Goal: Task Accomplishment & Management: Manage account settings

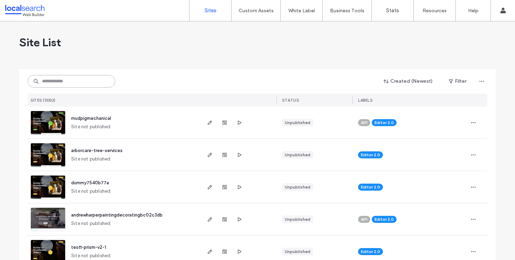
click at [83, 83] on input at bounding box center [72, 81] width 88 height 13
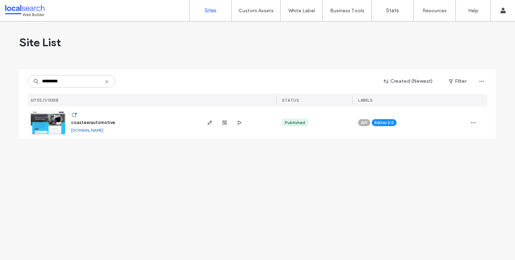
type input "*********"
click at [209, 125] on icon "button" at bounding box center [210, 123] width 6 height 6
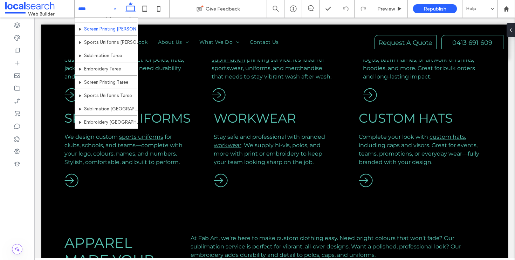
scroll to position [84, 0]
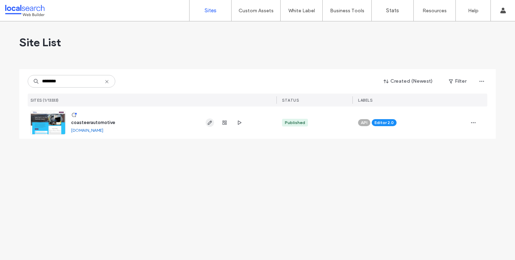
type input "********"
click at [206, 121] on span "button" at bounding box center [209, 122] width 8 height 8
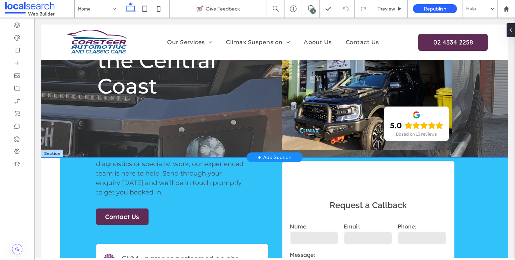
scroll to position [118, 0]
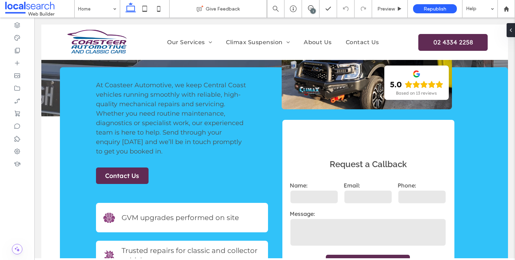
click at [312, 8] on div "1" at bounding box center [312, 10] width 5 height 5
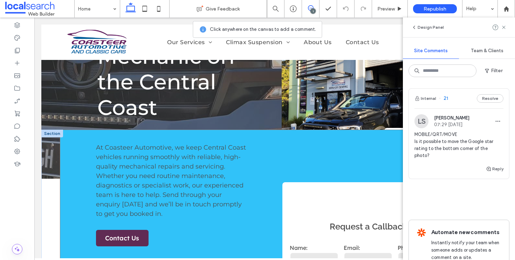
scroll to position [91, 0]
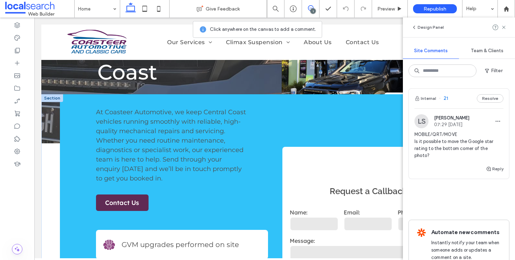
click at [46, 152] on div "**********" at bounding box center [274, 224] width 466 height 261
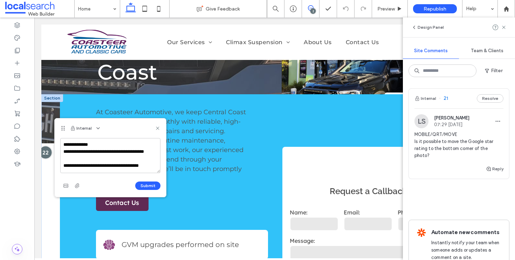
scroll to position [10, 0]
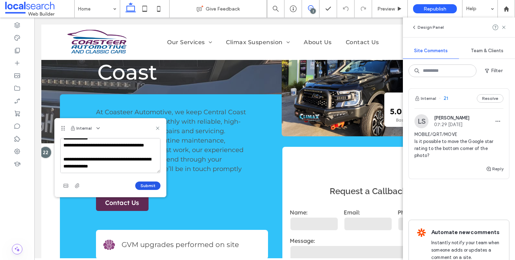
type textarea "**********"
click at [149, 184] on button "Submit" at bounding box center [147, 185] width 25 height 8
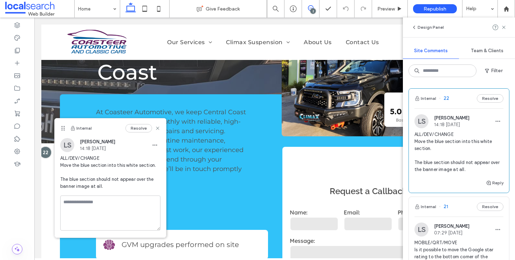
scroll to position [0, 0]
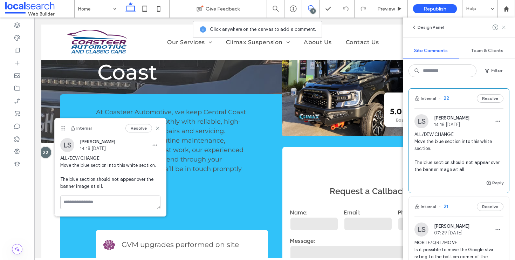
click at [502, 25] on icon at bounding box center [504, 28] width 6 height 6
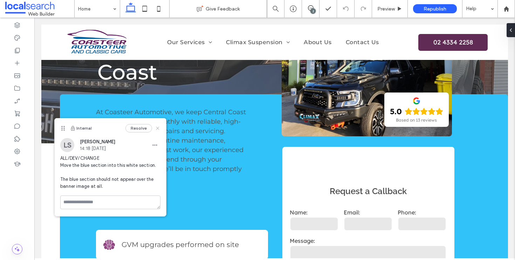
click at [158, 127] on use at bounding box center [157, 128] width 3 height 3
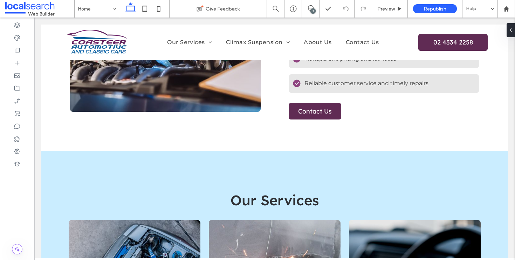
scroll to position [552, 0]
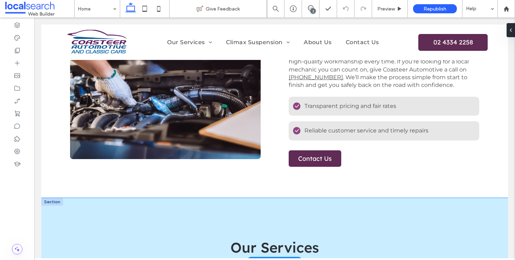
click at [58, 209] on div "Our Services" at bounding box center [274, 230] width 466 height 64
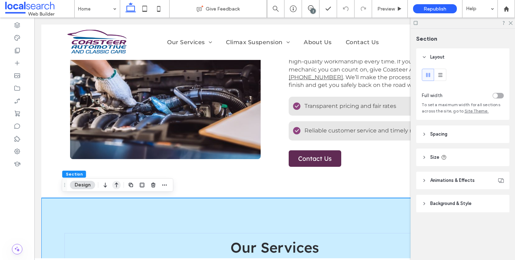
click at [117, 186] on icon "button" at bounding box center [116, 185] width 8 height 13
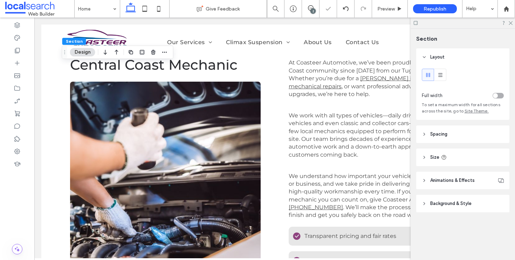
scroll to position [687, 0]
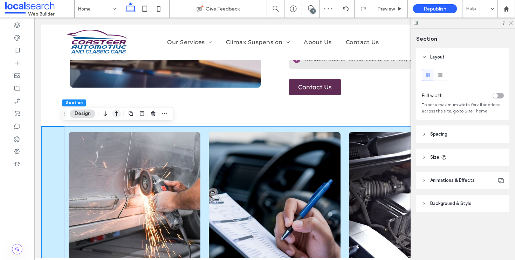
click at [114, 116] on icon "button" at bounding box center [116, 113] width 8 height 13
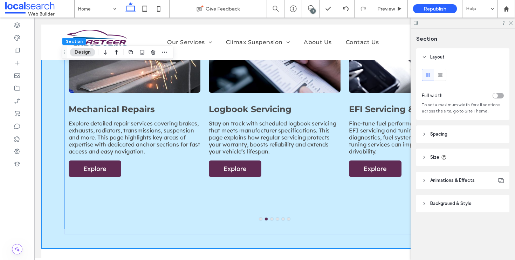
scroll to position [598, 0]
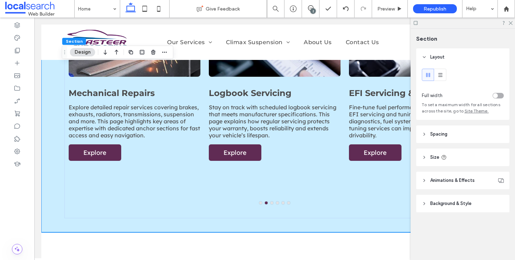
click at [313, 10] on div "2" at bounding box center [312, 10] width 5 height 5
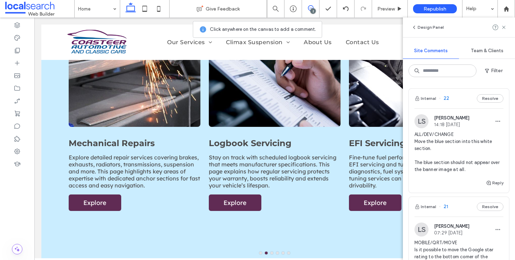
scroll to position [581, 0]
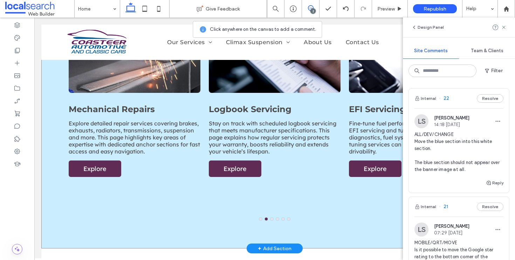
click at [53, 149] on div "Mechanical Services From general servicing to advanced diagnostics, this page o…" at bounding box center [274, 88] width 466 height 319
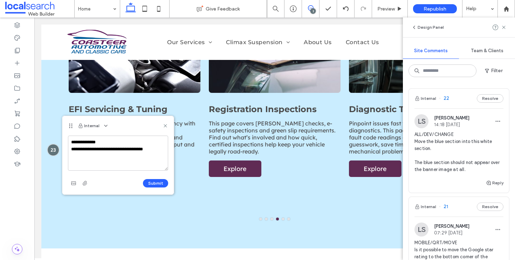
type textarea "**********"
click at [162, 178] on div "Submit" at bounding box center [118, 182] width 100 height 11
click at [160, 181] on button "Submit" at bounding box center [155, 183] width 25 height 8
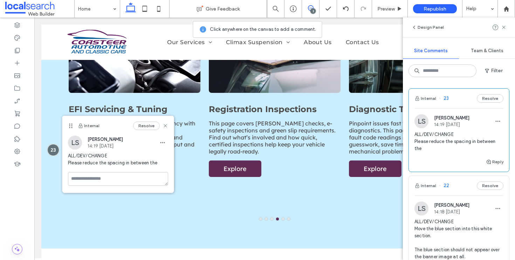
click at [314, 10] on div "3" at bounding box center [312, 10] width 5 height 5
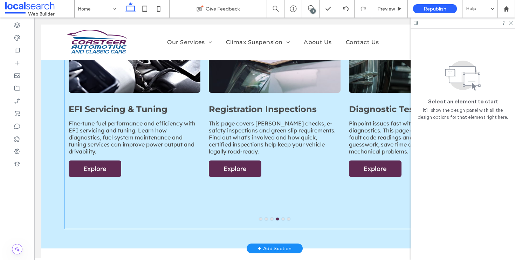
click at [296, 182] on div "Registration Inspections This page covers rego checks, e-safety inspections and…" at bounding box center [275, 156] width 132 height 105
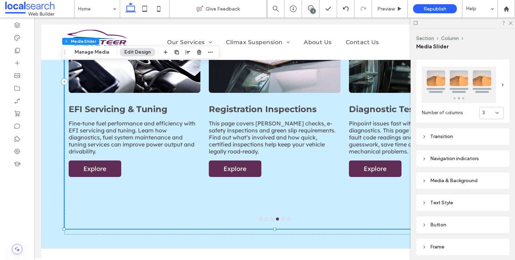
scroll to position [115, 0]
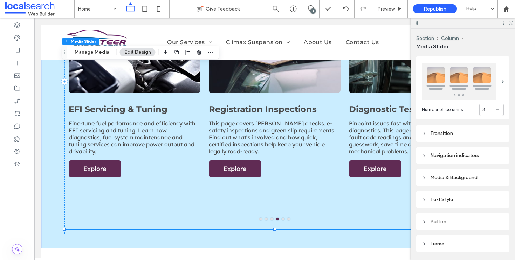
click at [472, 152] on div "Navigation indicators" at bounding box center [462, 155] width 82 height 6
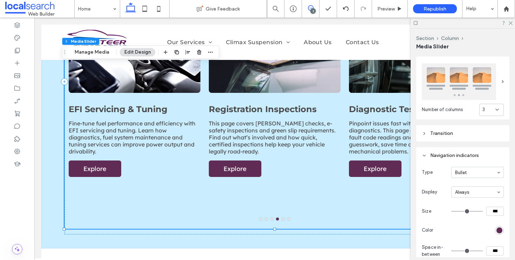
click at [308, 6] on use at bounding box center [311, 8] width 6 height 6
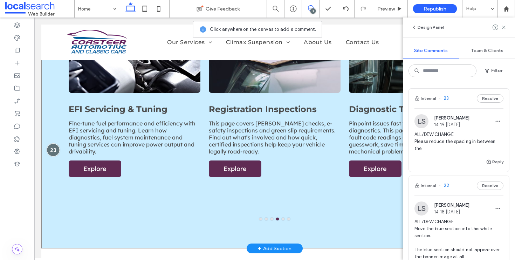
click at [51, 146] on div at bounding box center [53, 150] width 13 height 13
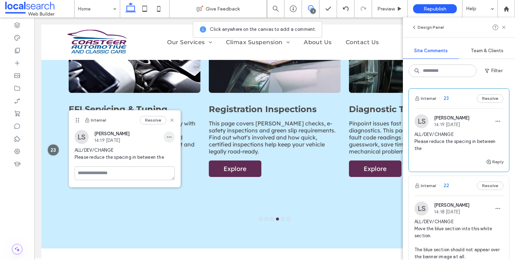
click at [171, 133] on span "button" at bounding box center [168, 136] width 11 height 11
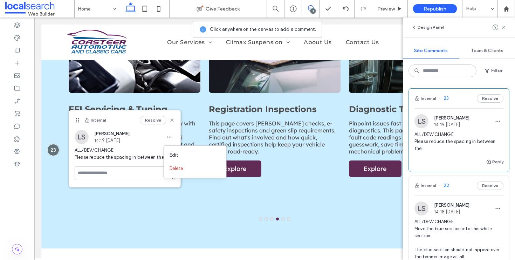
click at [171, 146] on div "Edit Delete" at bounding box center [194, 161] width 63 height 33
click at [172, 152] on span "Edit" at bounding box center [173, 155] width 9 height 7
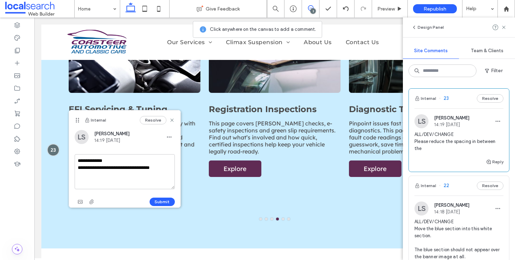
click at [170, 170] on textarea "**********" at bounding box center [125, 171] width 100 height 35
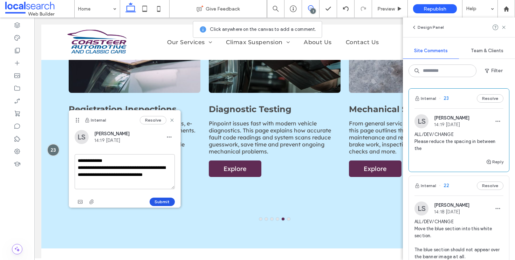
type textarea "**********"
click at [159, 204] on button "Submit" at bounding box center [161, 201] width 25 height 8
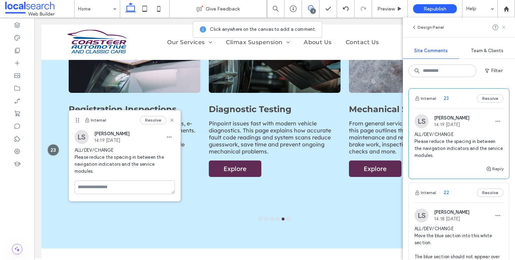
click at [505, 26] on icon at bounding box center [504, 28] width 6 height 6
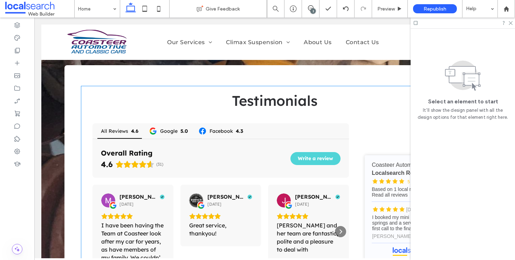
scroll to position [1695, 0]
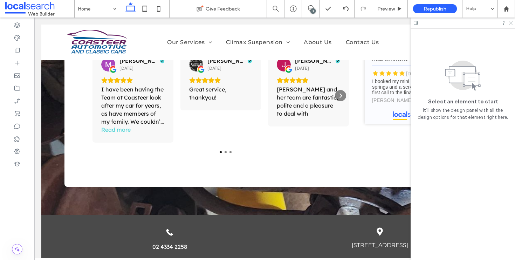
click at [510, 23] on use at bounding box center [510, 23] width 4 height 4
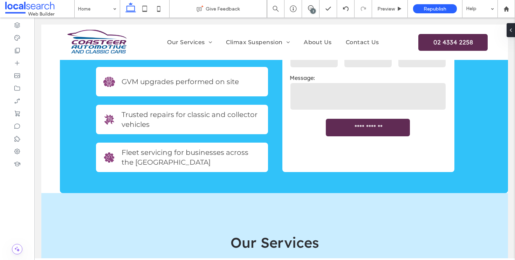
scroll to position [177, 0]
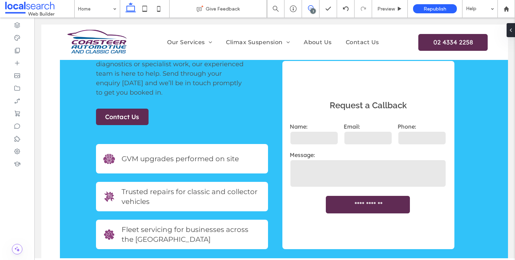
click at [314, 8] on span at bounding box center [310, 8] width 17 height 6
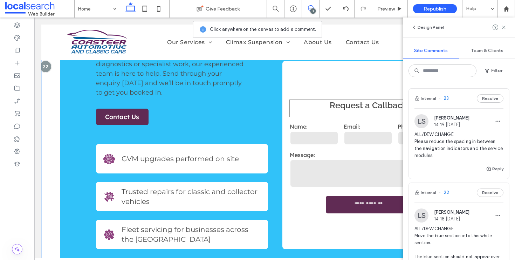
click at [305, 109] on p "Request a Callback" at bounding box center [368, 105] width 158 height 12
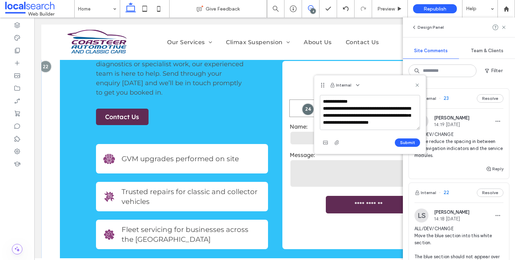
scroll to position [3, 0]
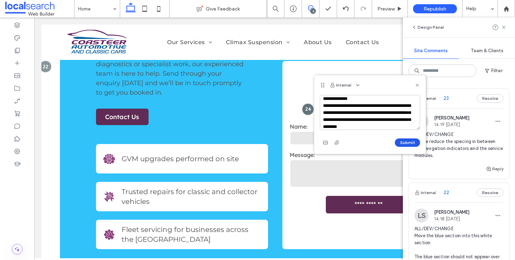
type textarea "**********"
click at [412, 145] on button "Submit" at bounding box center [406, 142] width 25 height 8
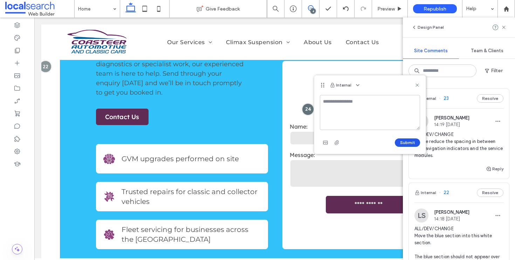
scroll to position [0, 0]
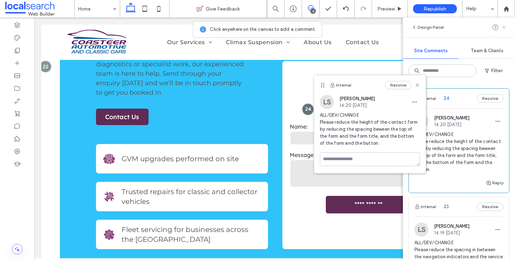
click at [504, 28] on icon at bounding box center [504, 28] width 6 height 6
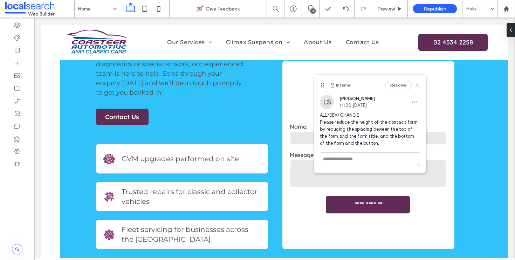
click at [415, 86] on use at bounding box center [416, 85] width 3 height 3
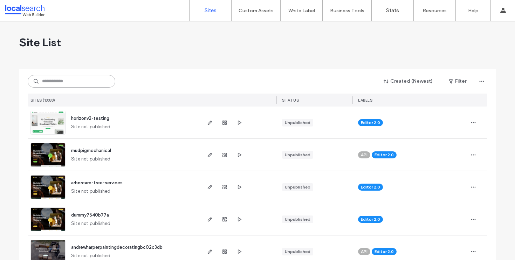
click at [60, 84] on input at bounding box center [72, 81] width 88 height 13
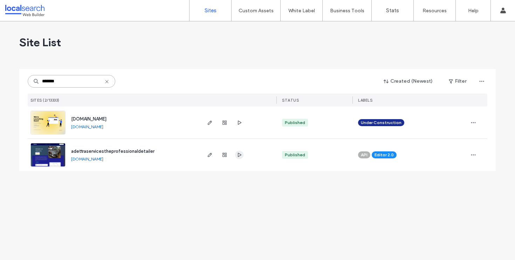
type input "*******"
click at [239, 153] on use "button" at bounding box center [240, 155] width 4 height 4
click at [242, 154] on span "button" at bounding box center [239, 155] width 8 height 8
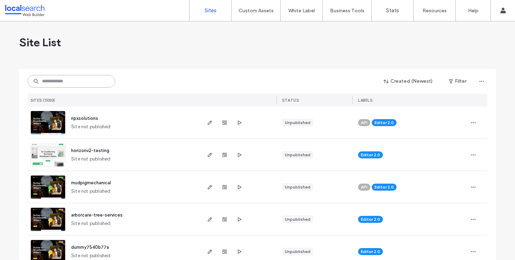
click at [79, 81] on input at bounding box center [72, 81] width 88 height 13
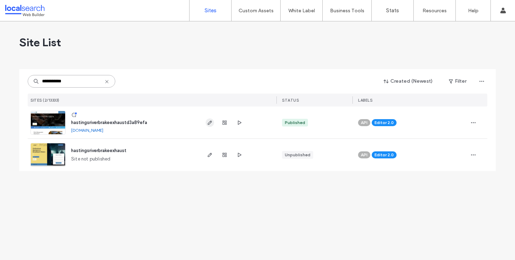
type input "**********"
click at [209, 121] on icon "button" at bounding box center [210, 123] width 6 height 6
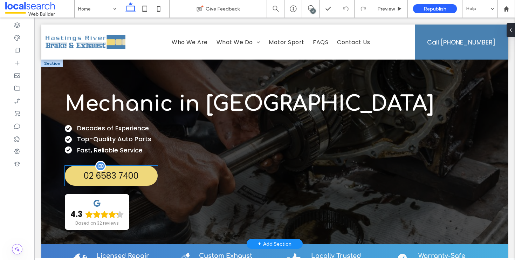
click at [113, 177] on span "02 6583 7400" at bounding box center [111, 175] width 55 height 12
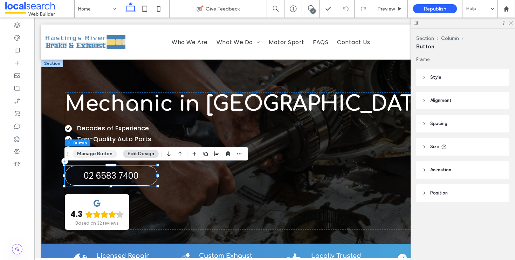
click at [108, 154] on button "Manage Button" at bounding box center [94, 153] width 44 height 8
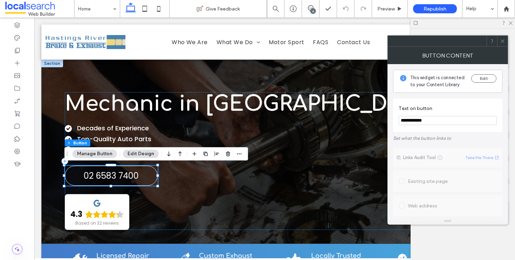
click at [440, 123] on input "**********" at bounding box center [447, 120] width 98 height 9
click at [501, 44] on span at bounding box center [502, 41] width 5 height 11
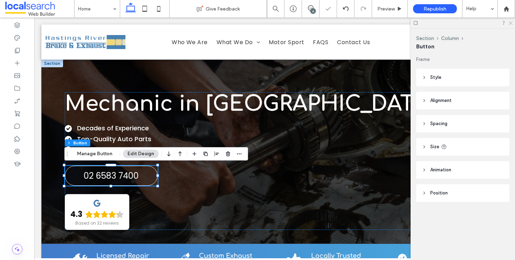
click at [510, 21] on icon at bounding box center [510, 22] width 5 height 5
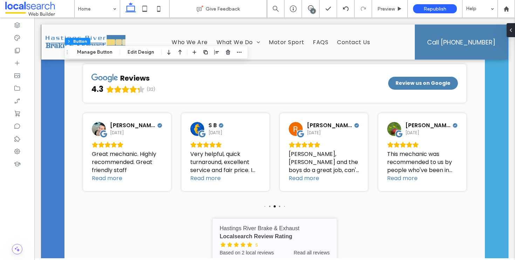
scroll to position [1819, 0]
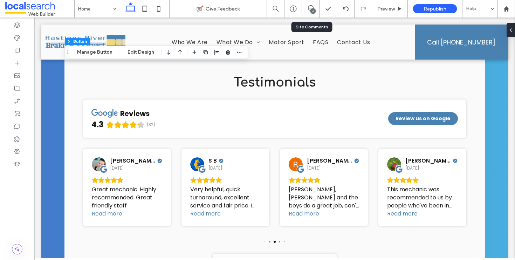
click at [310, 3] on div "6" at bounding box center [311, 9] width 18 height 18
click at [313, 14] on div "6" at bounding box center [311, 9] width 18 height 18
click at [311, 9] on div "6" at bounding box center [312, 10] width 5 height 5
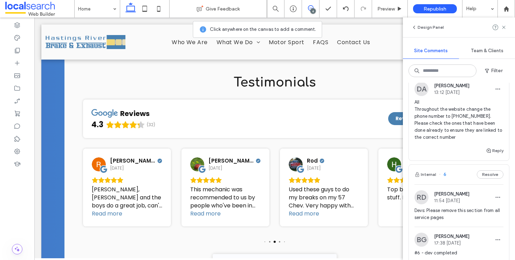
scroll to position [94, 0]
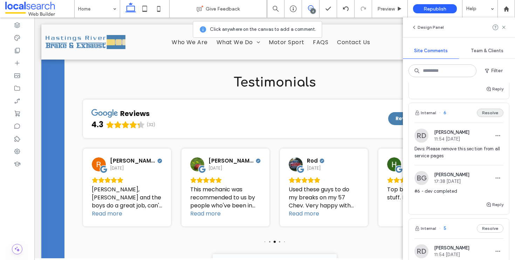
click at [487, 116] on button "Resolve" at bounding box center [489, 113] width 27 height 8
click at [488, 114] on button "Resolve" at bounding box center [489, 113] width 27 height 8
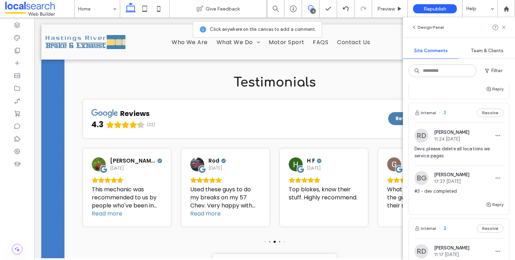
click at [488, 114] on button "Resolve" at bounding box center [489, 113] width 27 height 8
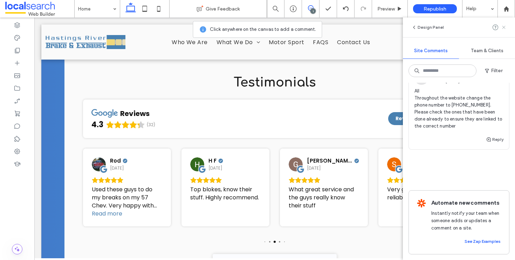
scroll to position [0, 0]
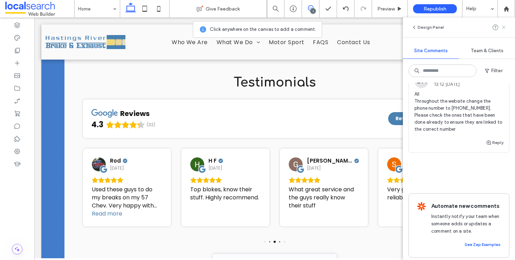
click at [503, 29] on icon at bounding box center [504, 28] width 6 height 6
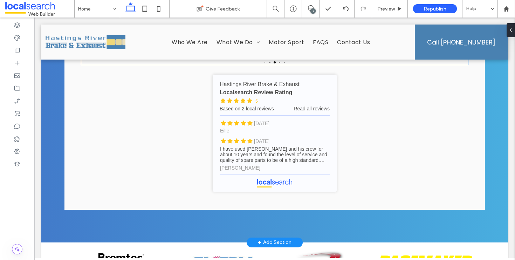
scroll to position [2148, 0]
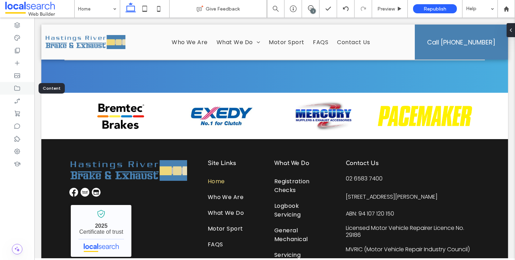
click at [20, 84] on div at bounding box center [17, 88] width 34 height 13
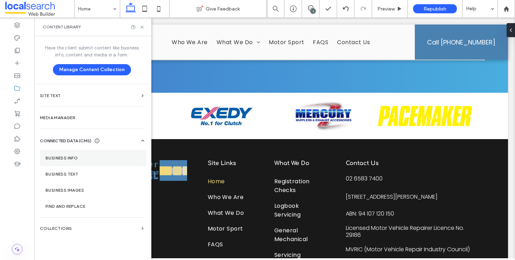
click at [63, 151] on section "Business Info" at bounding box center [93, 158] width 106 height 16
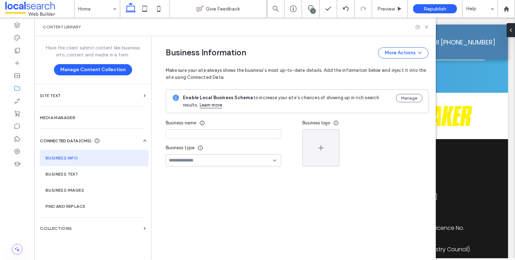
type input "**********"
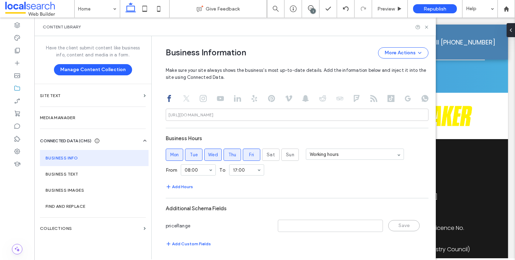
scroll to position [372, 0]
click at [180, 183] on button "Add Hours" at bounding box center [179, 185] width 27 height 8
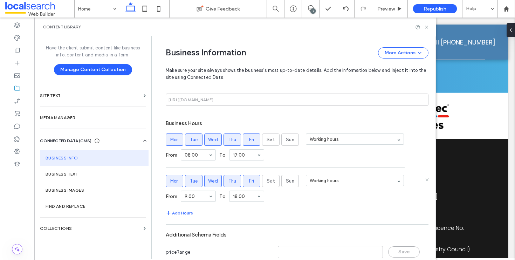
scroll to position [414, 0]
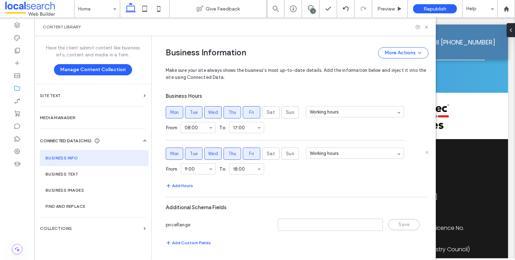
click at [228, 153] on span "Thu" at bounding box center [232, 153] width 8 height 7
click at [208, 155] on span "Wed" at bounding box center [213, 153] width 10 height 7
click at [190, 154] on span "Tue" at bounding box center [194, 153] width 8 height 7
click at [170, 155] on span "Mon" at bounding box center [174, 153] width 9 height 7
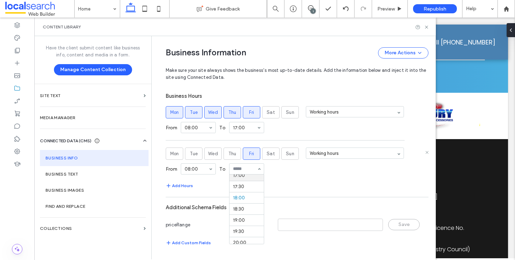
scroll to position [380, 0]
drag, startPoint x: 425, startPoint y: 28, endPoint x: 390, endPoint y: 11, distance: 38.7
click at [425, 28] on icon at bounding box center [426, 27] width 5 height 5
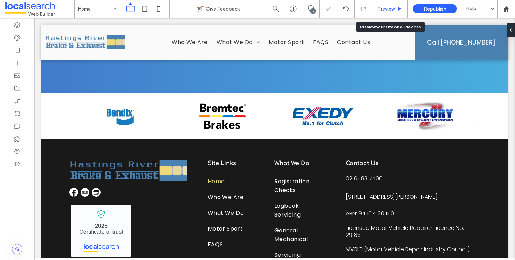
click at [391, 11] on span "Preview" at bounding box center [386, 9] width 18 height 6
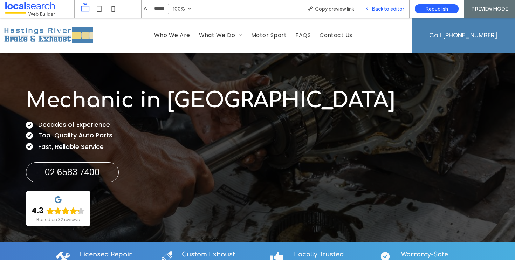
click at [385, 7] on span "Back to editor" at bounding box center [387, 9] width 32 height 6
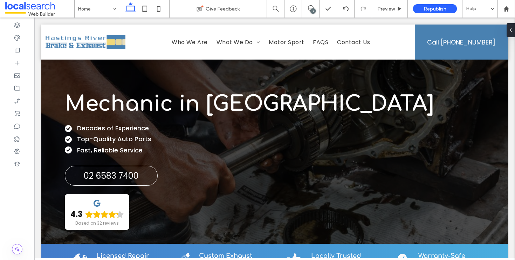
click at [313, 12] on div "1" at bounding box center [312, 10] width 5 height 5
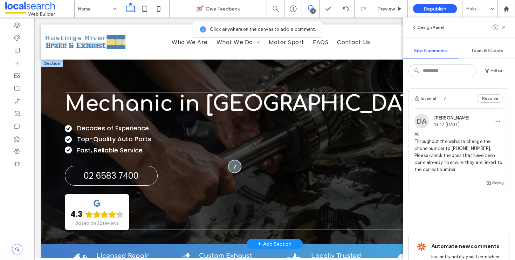
click at [231, 168] on div at bounding box center [234, 166] width 13 height 13
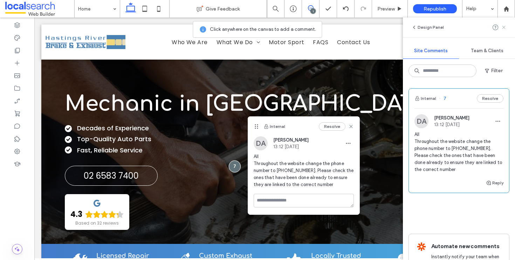
click at [502, 29] on icon at bounding box center [504, 28] width 6 height 6
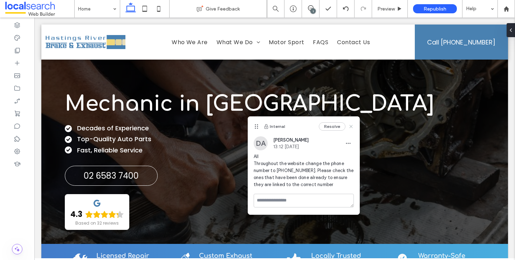
click at [351, 126] on use at bounding box center [350, 126] width 3 height 3
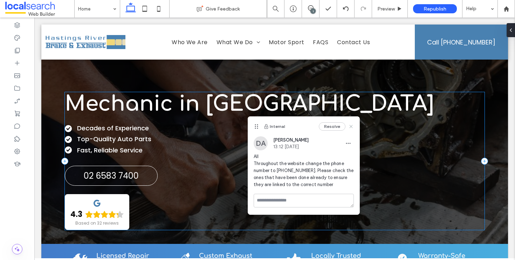
click at [351, 126] on div "Mechanic in Port Macquarie Decades of Experience Top-Quality Auto Parts Fast, R…" at bounding box center [275, 161] width 420 height 138
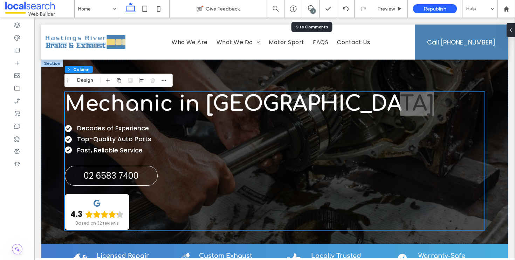
click at [314, 14] on div "1" at bounding box center [311, 9] width 18 height 18
click at [314, 10] on div "1" at bounding box center [312, 10] width 5 height 5
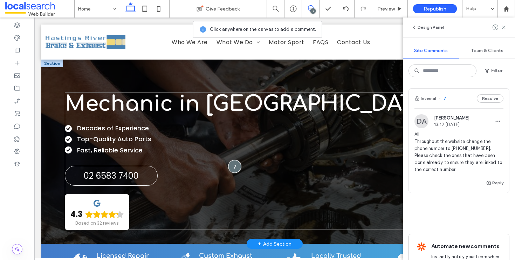
click at [235, 166] on div at bounding box center [234, 166] width 13 height 13
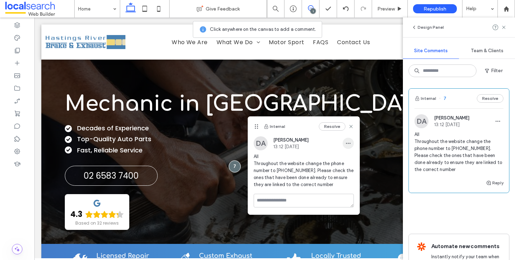
click at [349, 144] on use "button" at bounding box center [348, 143] width 5 height 1
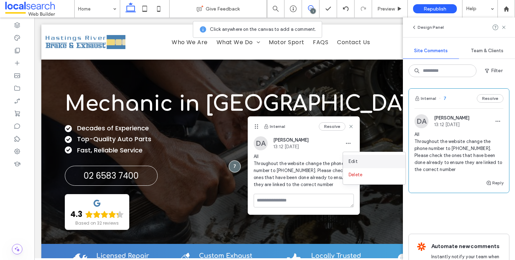
click at [352, 160] on span "Edit" at bounding box center [352, 161] width 9 height 7
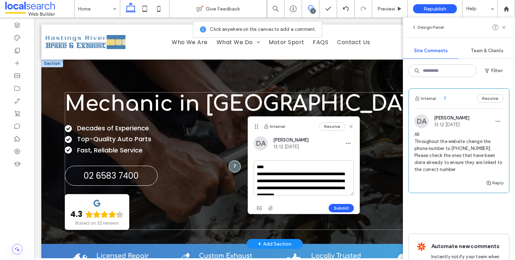
drag, startPoint x: 321, startPoint y: 184, endPoint x: 240, endPoint y: 166, distance: 83.5
type textarea "**********"
click at [344, 211] on button "Submit" at bounding box center [340, 208] width 25 height 8
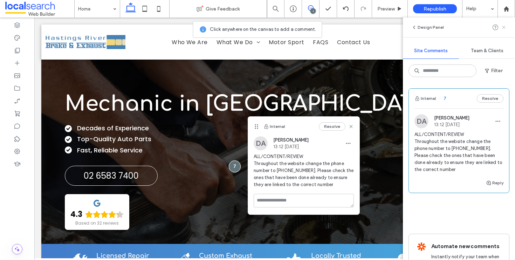
click at [502, 29] on icon at bounding box center [504, 28] width 6 height 6
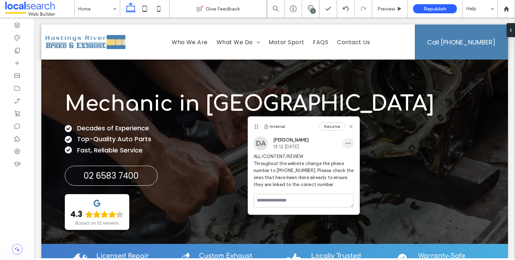
click at [349, 140] on icon "button" at bounding box center [348, 143] width 6 height 6
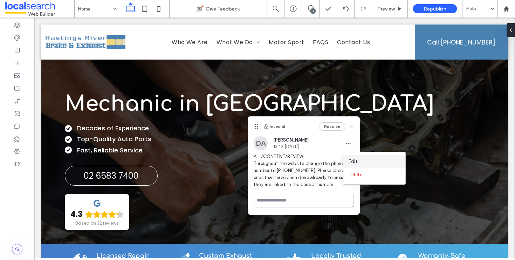
click at [346, 160] on div "Edit" at bounding box center [374, 161] width 62 height 13
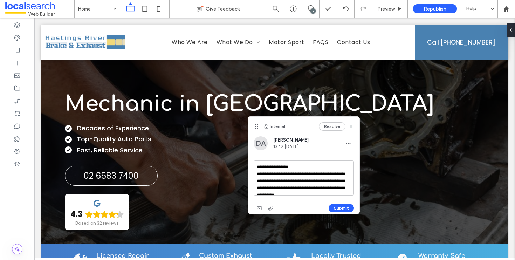
click at [279, 168] on textarea "**********" at bounding box center [303, 177] width 100 height 35
type textarea "**********"
click at [343, 205] on button "Submit" at bounding box center [340, 208] width 25 height 8
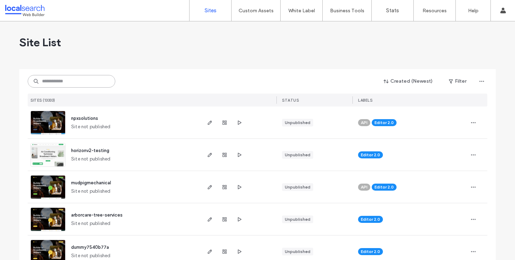
click at [75, 86] on input at bounding box center [72, 81] width 88 height 13
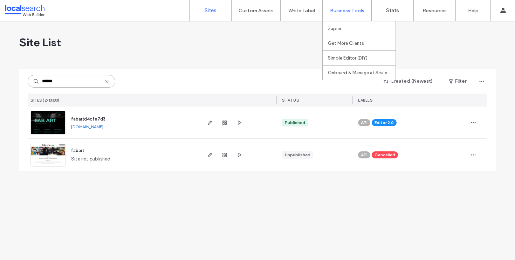
type input "******"
click at [210, 122] on icon "button" at bounding box center [210, 123] width 6 height 6
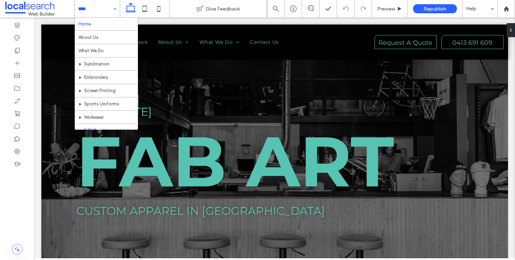
scroll to position [102, 0]
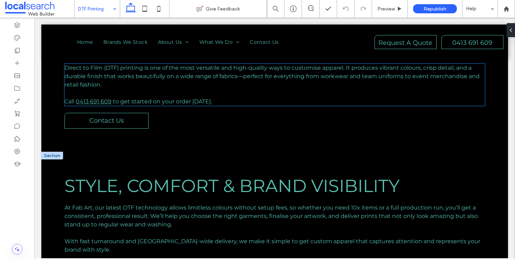
scroll to position [237, 0]
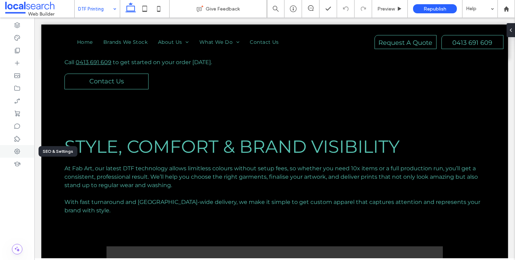
click at [14, 147] on div at bounding box center [17, 151] width 34 height 13
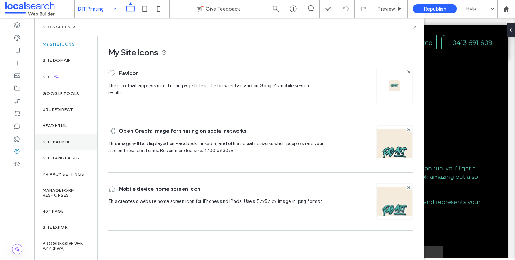
click at [63, 138] on div "Site Backup" at bounding box center [65, 142] width 63 height 16
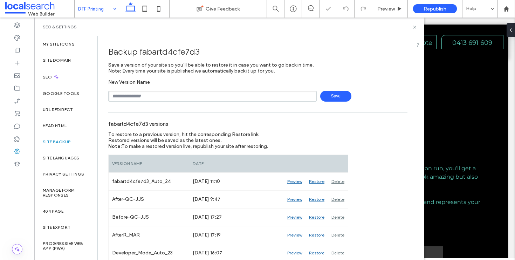
click at [333, 94] on span "Save" at bounding box center [335, 96] width 31 height 11
click at [414, 26] on icon at bounding box center [414, 27] width 5 height 5
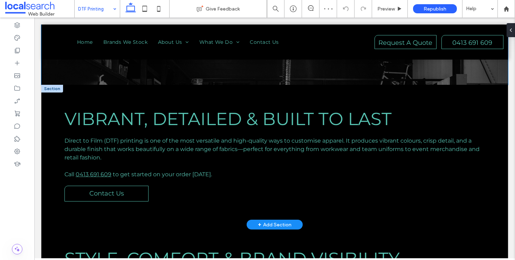
scroll to position [127, 0]
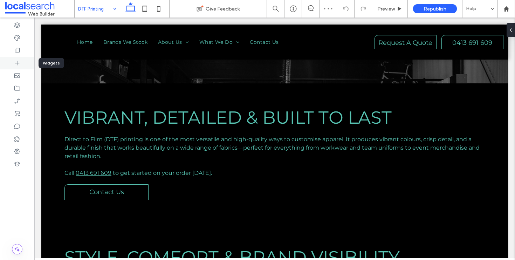
drag, startPoint x: 18, startPoint y: 63, endPoint x: 333, endPoint y: 125, distance: 320.9
click at [18, 63] on icon at bounding box center [17, 63] width 7 height 7
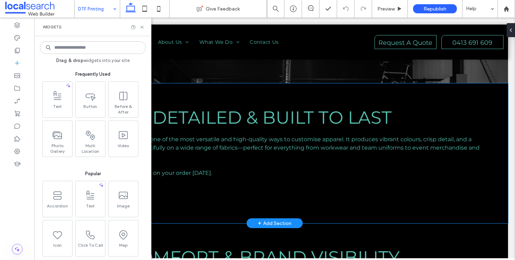
click at [487, 156] on div "Vibrant, Detailed & Built to Last Direct to Film (DTF) printing is one of the m…" at bounding box center [274, 153] width 466 height 140
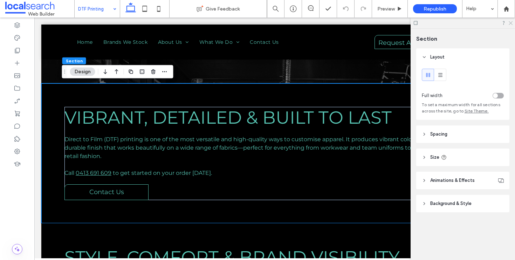
click at [510, 22] on icon at bounding box center [510, 22] width 5 height 5
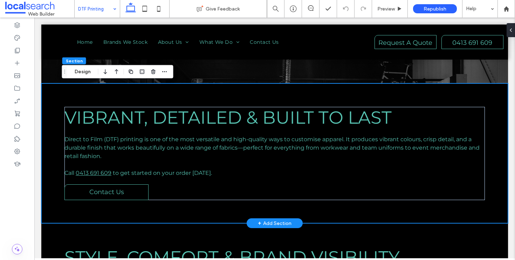
click at [482, 158] on div "Vibrant, Detailed & Built to Last Direct to Film (DTF) printing is one of the m…" at bounding box center [274, 153] width 466 height 140
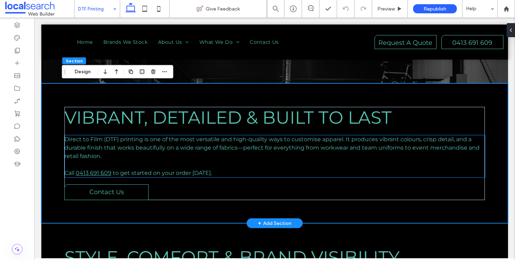
click at [480, 152] on p "Direct to Film (DTF) printing is one of the most versatile and high-quality way…" at bounding box center [274, 147] width 420 height 25
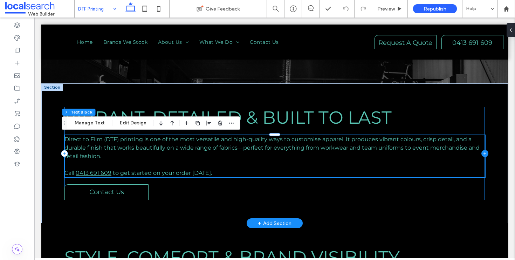
click at [481, 152] on icon at bounding box center [484, 153] width 7 height 7
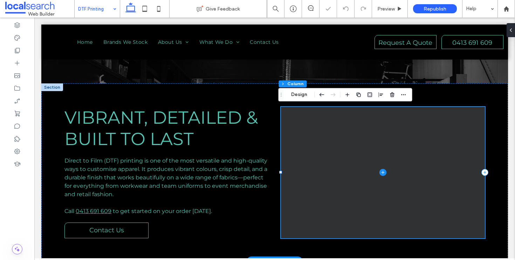
click at [300, 195] on span at bounding box center [383, 172] width 204 height 131
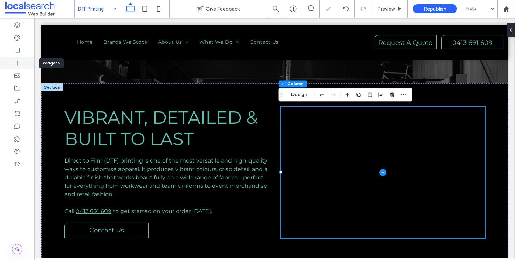
click at [18, 63] on icon at bounding box center [17, 63] width 7 height 7
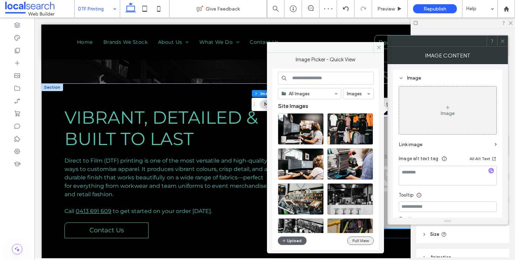
click at [368, 244] on button "Full View" at bounding box center [360, 240] width 27 height 8
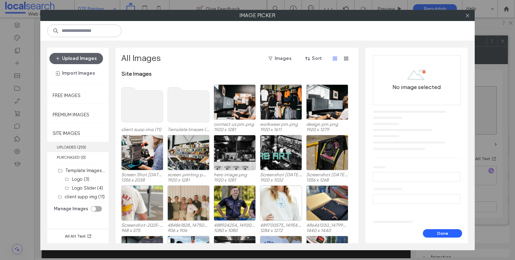
click at [72, 147] on label "UPLOADED ( 210 )" at bounding box center [77, 147] width 61 height 10
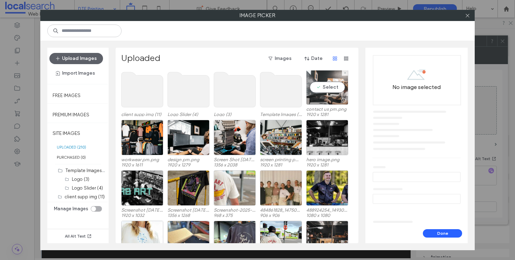
scroll to position [1, 0]
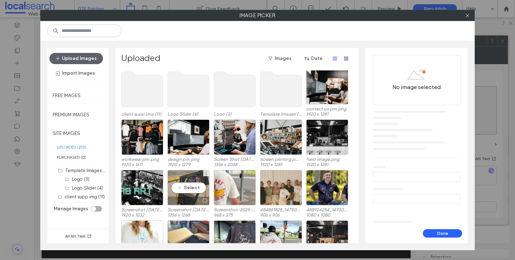
click at [185, 186] on div "Select" at bounding box center [188, 187] width 42 height 35
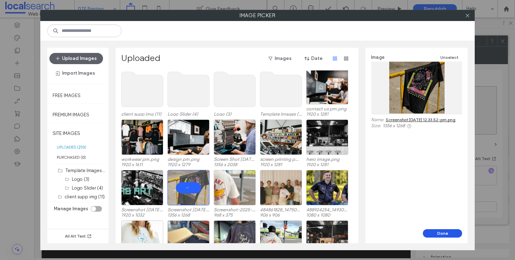
click at [450, 234] on button "Done" at bounding box center [441, 233] width 39 height 8
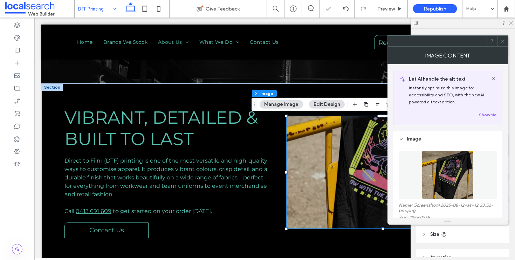
click at [500, 42] on icon at bounding box center [502, 41] width 5 height 5
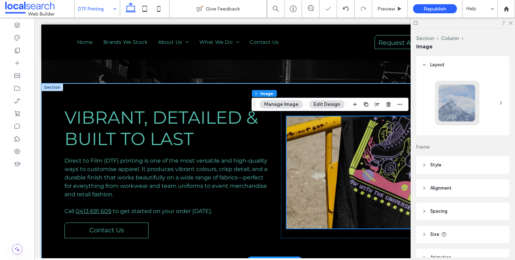
scroll to position [240, 0]
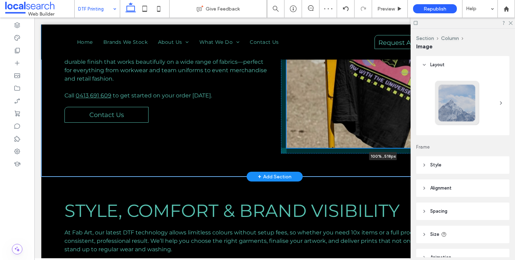
drag, startPoint x: 380, startPoint y: 114, endPoint x: 379, endPoint y: 147, distance: 32.9
click at [380, 151] on div "Vibrant, Detailed & Built to Last Direct to Film (DTF) printing is one of the m…" at bounding box center [274, 56] width 420 height 239
type input "***"
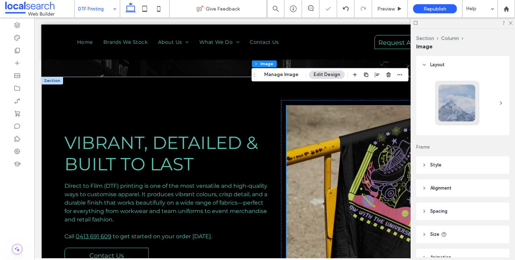
scroll to position [133, 0]
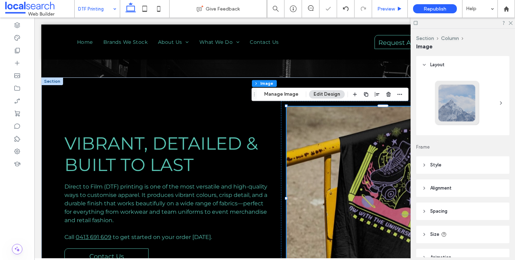
click at [397, 7] on icon at bounding box center [399, 8] width 5 height 5
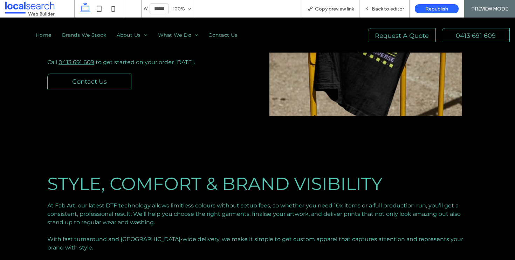
scroll to position [368, 0]
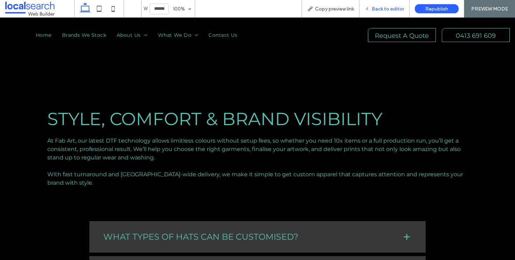
click at [375, 6] on span "Back to editor" at bounding box center [387, 9] width 32 height 6
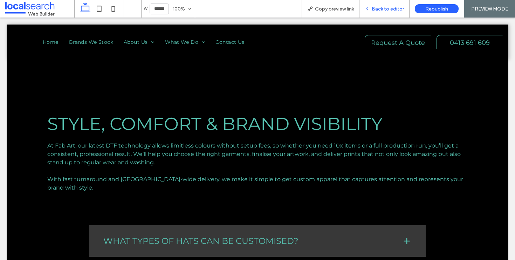
scroll to position [366, 0]
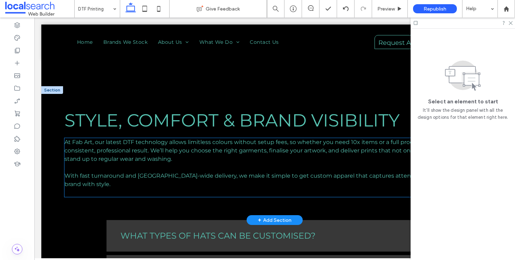
click at [64, 160] on span "At Fab Art, our latest DTF technology allows limitless colours without setup fe…" at bounding box center [270, 150] width 413 height 23
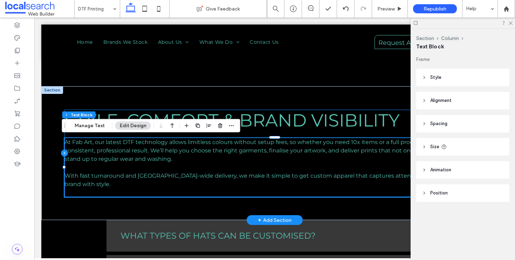
click at [63, 153] on icon at bounding box center [64, 153] width 3 height 0
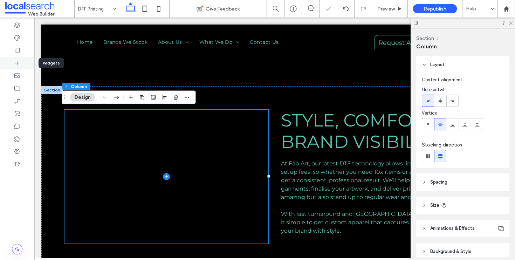
click at [16, 62] on icon at bounding box center [17, 63] width 7 height 7
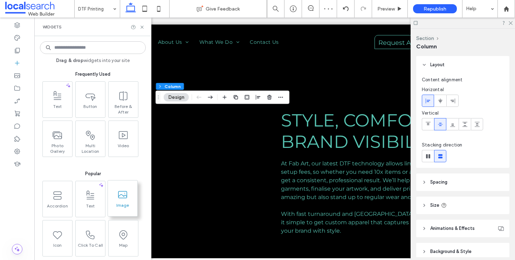
scroll to position [373, 0]
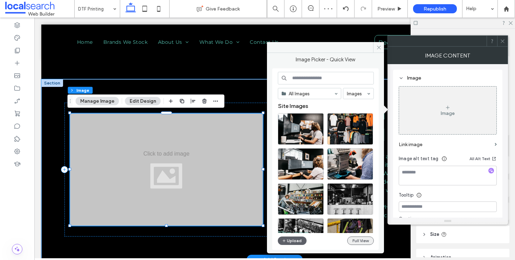
click at [361, 241] on button "Full View" at bounding box center [360, 240] width 27 height 8
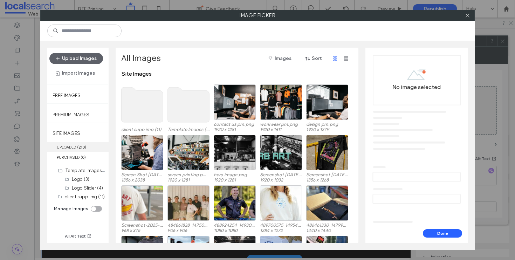
click at [77, 144] on label "UPLOADED ( 210 )" at bounding box center [77, 147] width 61 height 10
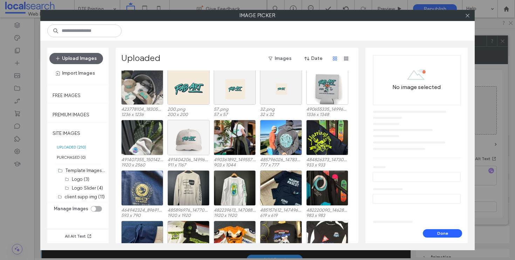
scroll to position [407, 0]
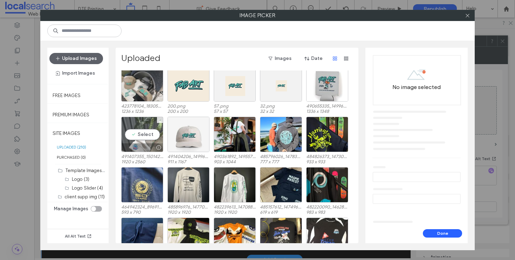
click at [149, 138] on div "Select" at bounding box center [142, 134] width 42 height 35
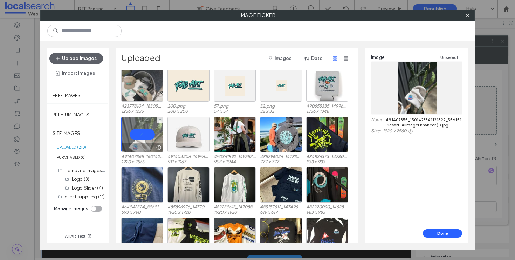
click at [149, 138] on div at bounding box center [142, 134] width 42 height 35
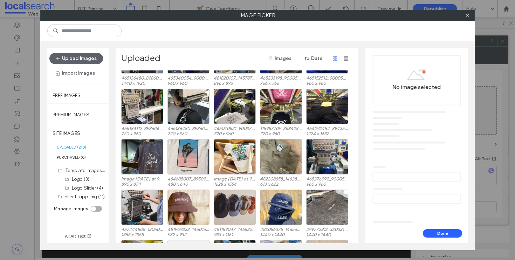
scroll to position [908, 0]
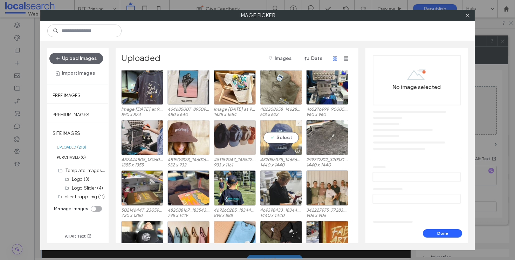
click at [272, 137] on div "Select" at bounding box center [281, 137] width 42 height 35
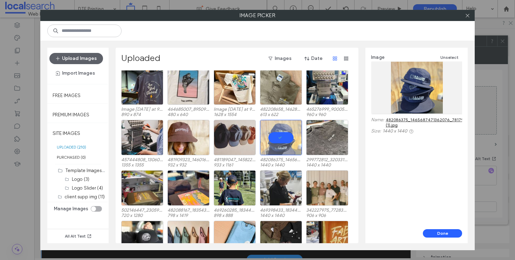
click at [432, 122] on link "482086375_1465687471362076_7817917599368276716_n (1).jpg" at bounding box center [443, 122] width 117 height 11
click at [447, 234] on button "Done" at bounding box center [441, 233] width 39 height 8
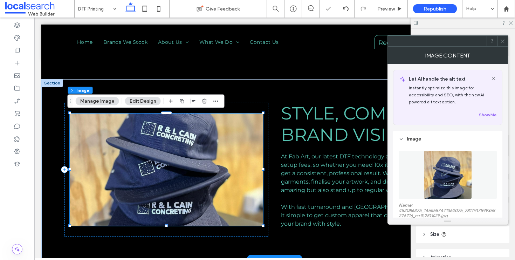
click at [504, 46] on span at bounding box center [502, 41] width 5 height 11
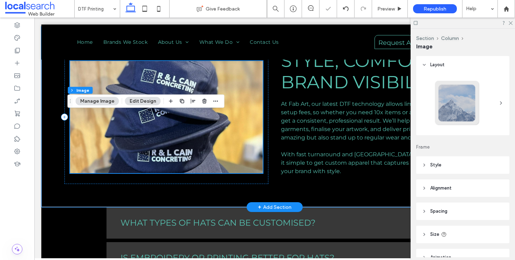
scroll to position [441, 0]
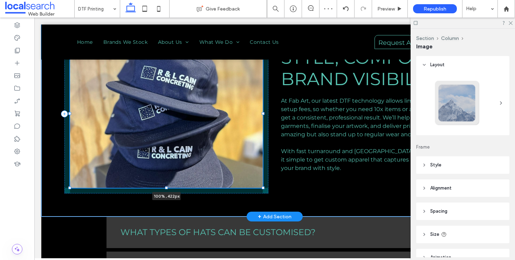
drag, startPoint x: 164, startPoint y: 156, endPoint x: 163, endPoint y: 175, distance: 19.3
click at [163, 175] on div "100% , 422px STYLE, COMFORT & BRAND VISIBILITY At Fab Art, our latest DTF techn…" at bounding box center [274, 113] width 420 height 205
type input "***"
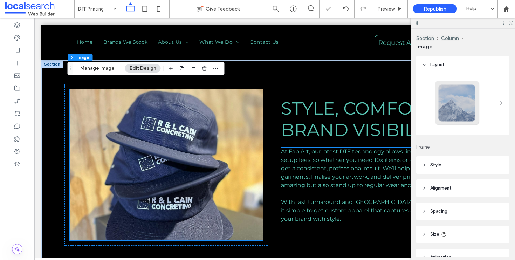
scroll to position [391, 0]
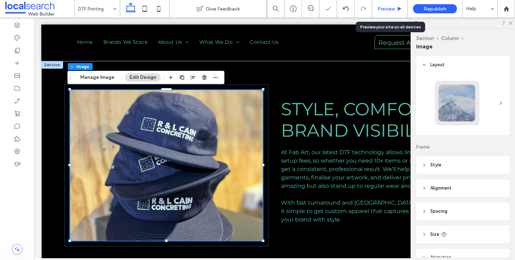
click at [386, 13] on div "Preview" at bounding box center [390, 9] width 36 height 18
click at [387, 12] on div "Preview" at bounding box center [390, 9] width 36 height 18
click at [388, 7] on span "Preview" at bounding box center [386, 9] width 18 height 6
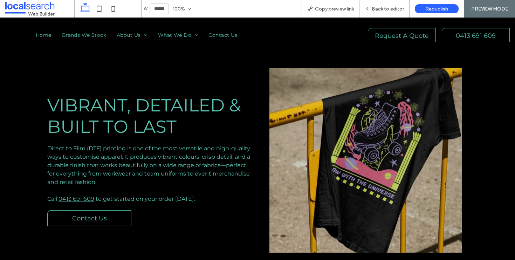
scroll to position [180, 0]
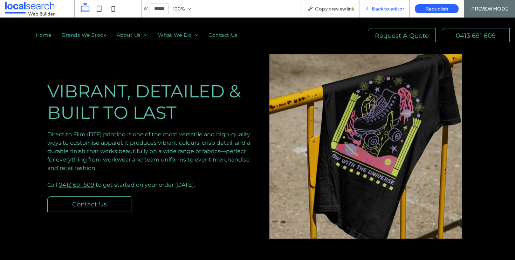
click at [387, 7] on span "Back to editor" at bounding box center [387, 9] width 32 height 6
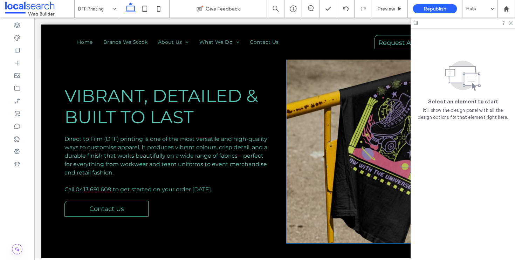
click at [350, 169] on img at bounding box center [382, 151] width 193 height 184
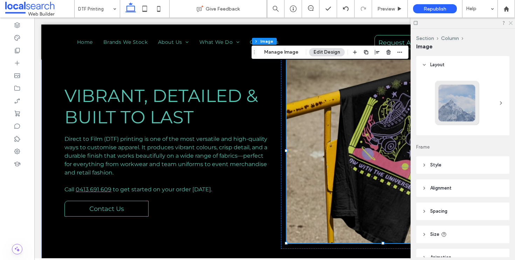
click at [510, 23] on icon at bounding box center [510, 22] width 5 height 5
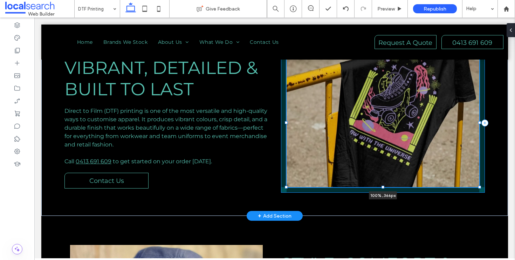
drag, startPoint x: 380, startPoint y: 242, endPoint x: 383, endPoint y: 214, distance: 28.5
click at [383, 214] on div "Vibrant, Detailed & Built to Last Direct to Film (DTF) printing is one of the m…" at bounding box center [274, 123] width 420 height 186
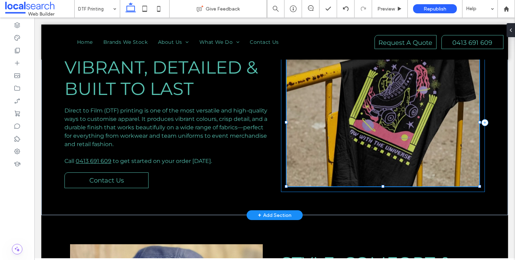
type input "***"
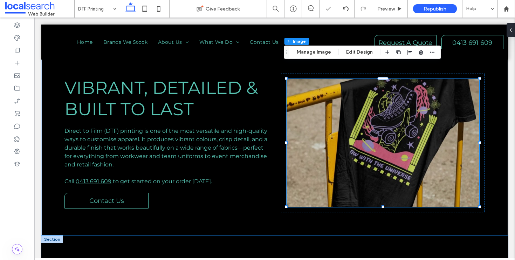
scroll to position [117, 0]
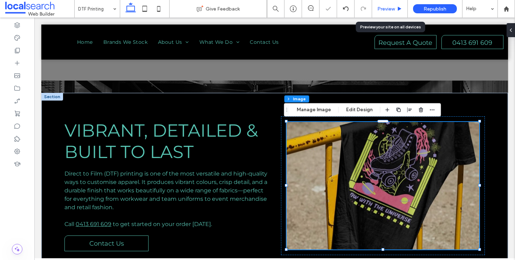
click at [392, 12] on div "Preview" at bounding box center [390, 9] width 36 height 18
click at [387, 11] on span "Preview" at bounding box center [386, 9] width 18 height 6
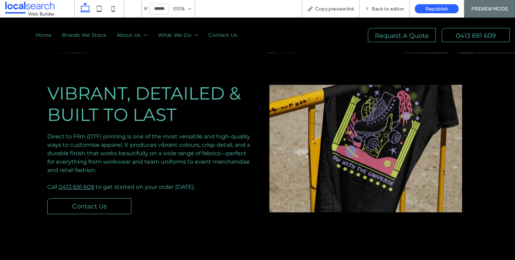
scroll to position [149, 0]
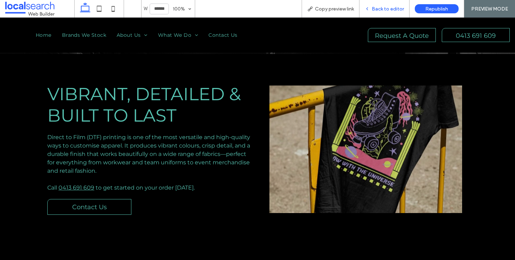
click at [390, 11] on span "Back to editor" at bounding box center [387, 9] width 32 height 6
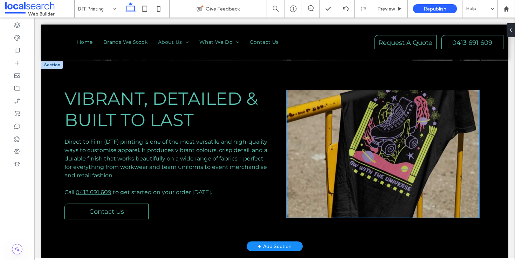
click at [377, 134] on img at bounding box center [382, 153] width 193 height 127
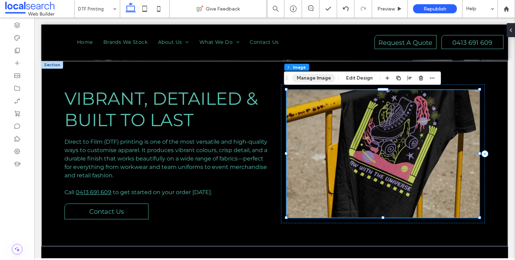
click at [324, 75] on button "Manage Image" at bounding box center [313, 78] width 43 height 8
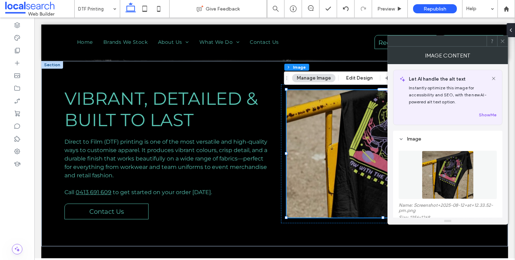
click at [440, 179] on img at bounding box center [446, 175] width 51 height 48
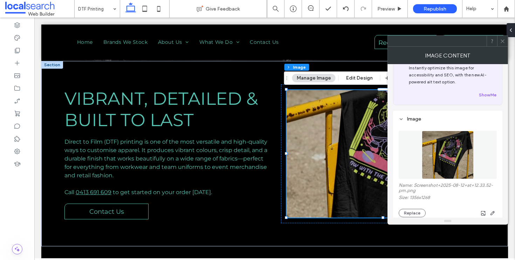
scroll to position [71, 0]
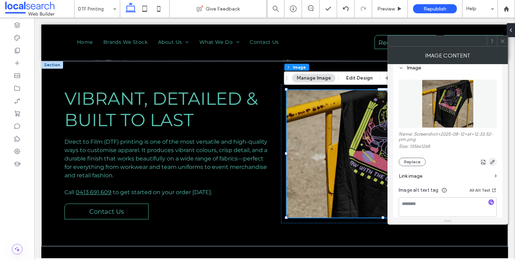
click at [492, 165] on icon "button" at bounding box center [492, 162] width 6 height 6
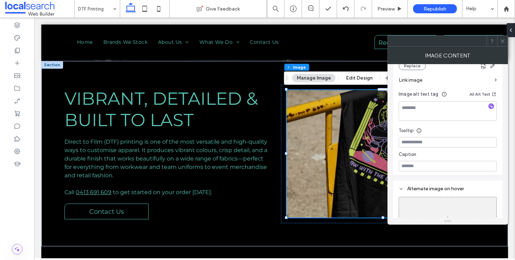
scroll to position [200, 0]
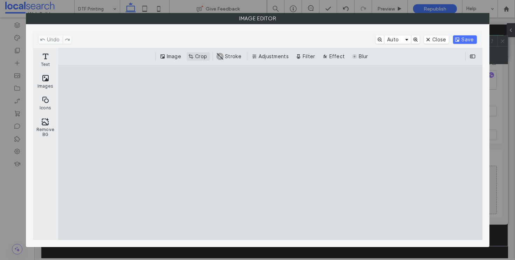
click at [198, 57] on button "Crop" at bounding box center [198, 56] width 23 height 8
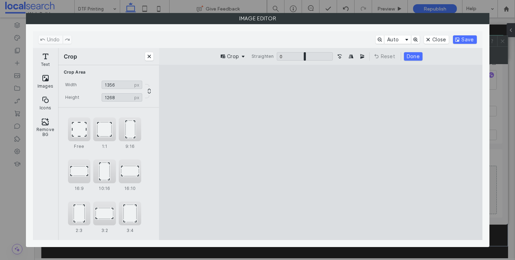
drag, startPoint x: 397, startPoint y: 225, endPoint x: 410, endPoint y: 209, distance: 20.7
click at [320, 152] on cesdk-canvas "Editor canvas" at bounding box center [320, 152] width 0 height 0
type input "****"
drag, startPoint x: 393, startPoint y: 223, endPoint x: 396, endPoint y: 201, distance: 22.3
click at [320, 152] on cesdk-canvas "Editor canvas" at bounding box center [320, 152] width 0 height 0
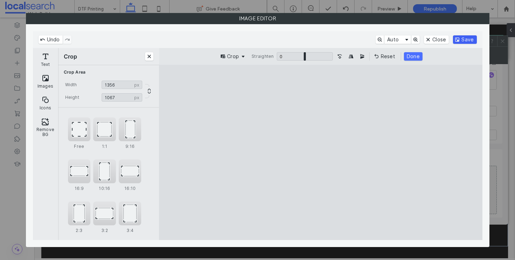
click at [471, 40] on button "Save" at bounding box center [464, 39] width 23 height 8
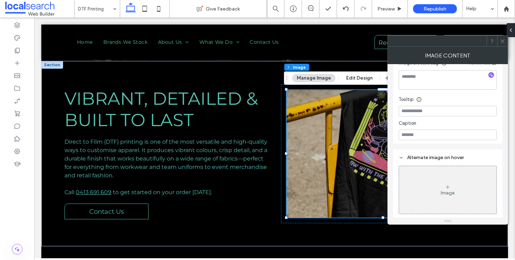
click at [505, 41] on div at bounding box center [502, 41] width 11 height 11
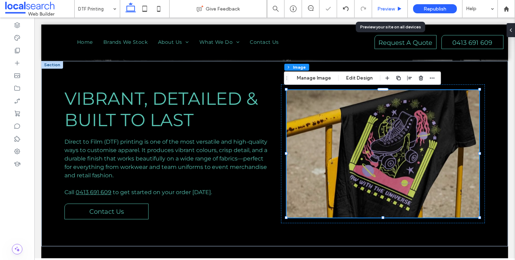
click at [393, 8] on span "Preview" at bounding box center [386, 9] width 18 height 6
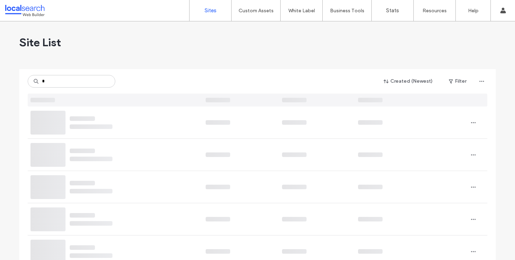
type input "*"
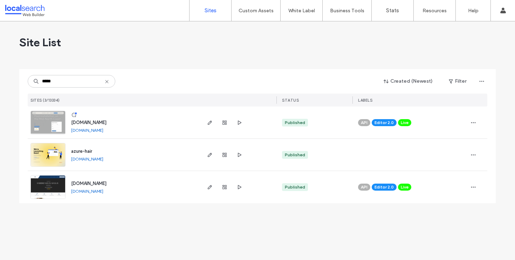
type input "*****"
click at [204, 122] on div at bounding box center [238, 122] width 76 height 32
click at [209, 121] on icon "button" at bounding box center [210, 123] width 6 height 6
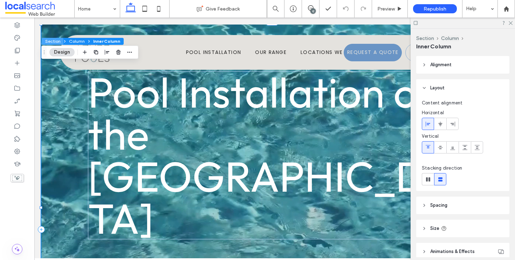
click at [53, 41] on button "Section" at bounding box center [53, 41] width 22 height 7
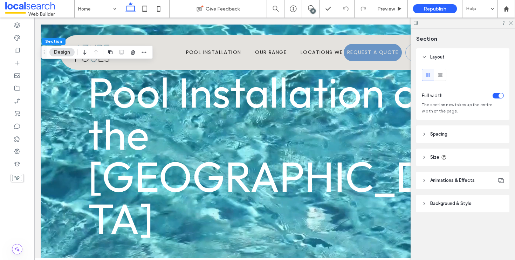
click at [474, 204] on header "Background & Style" at bounding box center [462, 204] width 93 height 18
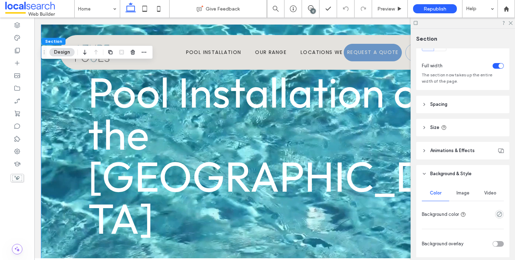
scroll to position [128, 0]
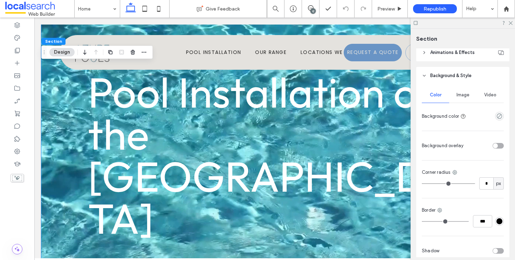
click at [494, 151] on div at bounding box center [484, 145] width 37 height 12
click at [495, 145] on div "toggle" at bounding box center [497, 146] width 11 height 6
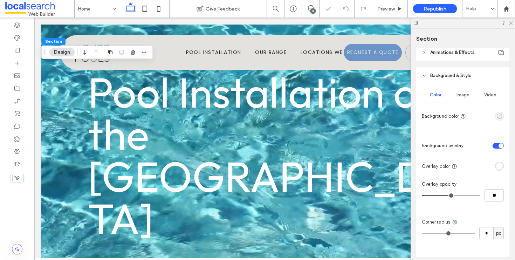
click at [496, 117] on icon "empty color" at bounding box center [499, 116] width 6 height 6
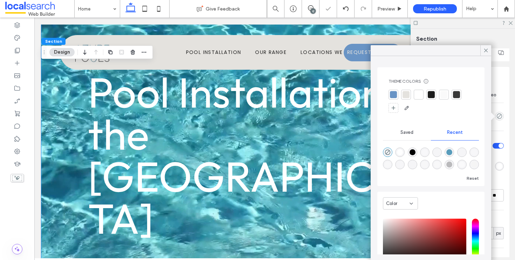
click at [454, 92] on div at bounding box center [456, 94] width 7 height 7
click at [489, 48] on div at bounding box center [485, 50] width 11 height 11
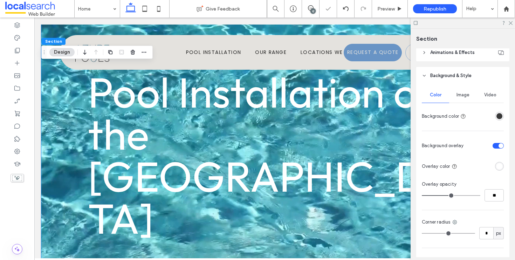
click at [496, 165] on div "rgba(255, 255, 255, 1)" at bounding box center [499, 166] width 6 height 6
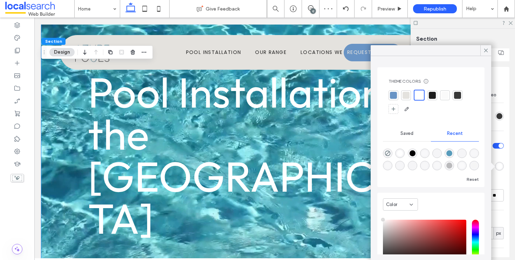
click at [506, 172] on div "Layout Full width The section now takes up the entire width of the page. Spacin…" at bounding box center [465, 152] width 98 height 209
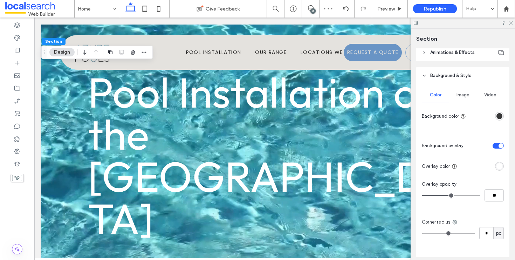
click at [496, 166] on div "rgba(255, 255, 255, 1)" at bounding box center [499, 166] width 6 height 6
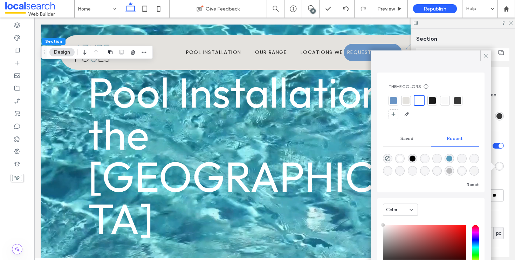
click at [500, 116] on div "Color Image Video Background color Background overlay Overlay color Overlay opa…" at bounding box center [462, 198] width 93 height 228
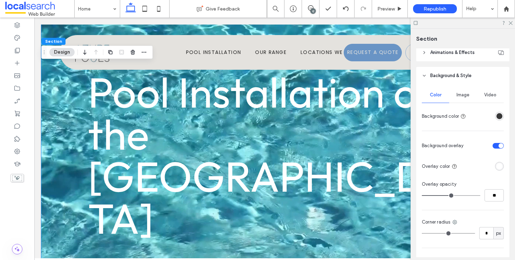
click at [498, 116] on div "rgba(56, 56, 56, 1)" at bounding box center [499, 116] width 9 height 9
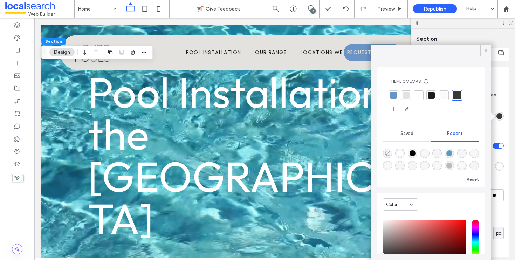
click at [387, 154] on icon "rgba(0, 0, 0, 0)" at bounding box center [387, 153] width 6 height 6
type input "*******"
type input "*"
type input "**"
click at [490, 52] on div at bounding box center [485, 50] width 11 height 11
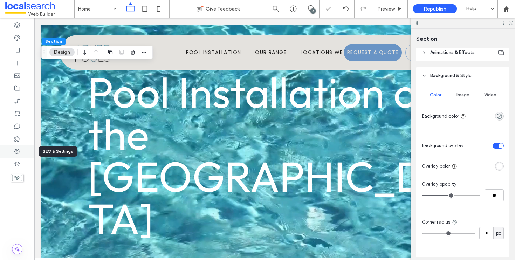
click at [19, 155] on div at bounding box center [17, 151] width 34 height 13
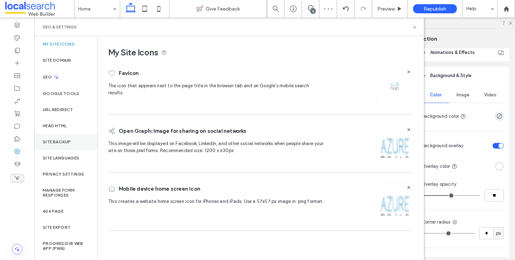
click at [69, 141] on label "Site Backup" at bounding box center [57, 141] width 28 height 5
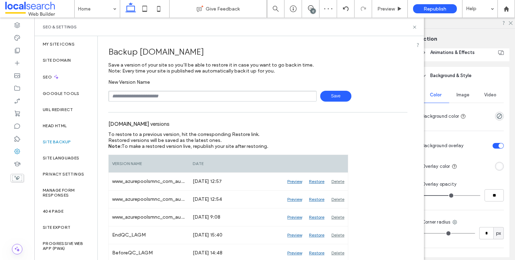
click at [326, 96] on span "Save" at bounding box center [335, 96] width 31 height 11
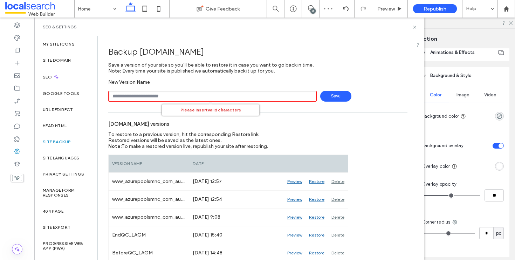
click at [334, 120] on div "www.azurepoolsmnc.com.au versions" at bounding box center [257, 123] width 299 height 15
click at [241, 99] on input "text" at bounding box center [212, 96] width 208 height 11
type input "**********"
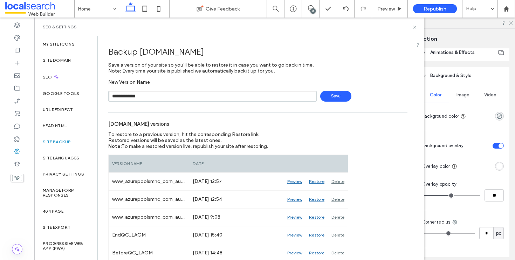
click at [355, 96] on div "**********" at bounding box center [257, 96] width 299 height 11
click at [337, 96] on span "Save" at bounding box center [335, 96] width 31 height 11
click at [415, 28] on use at bounding box center [414, 27] width 3 height 3
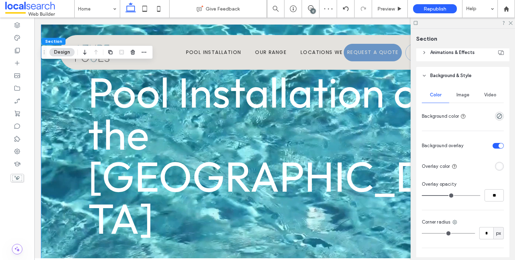
click at [488, 163] on div at bounding box center [482, 166] width 44 height 12
click at [495, 166] on div "rgba(255, 255, 255, 1)" at bounding box center [499, 166] width 9 height 9
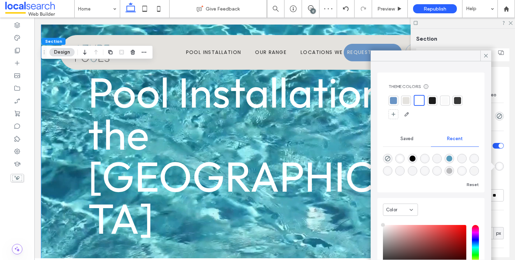
click at [457, 101] on div at bounding box center [457, 100] width 7 height 7
click at [485, 57] on icon at bounding box center [485, 56] width 6 height 6
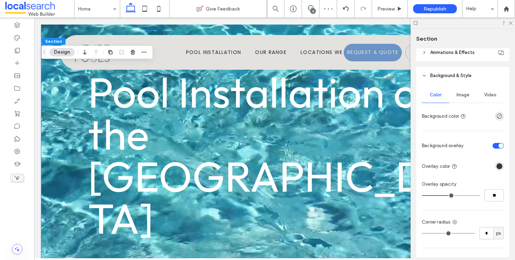
click at [495, 148] on div "toggle" at bounding box center [497, 146] width 11 height 6
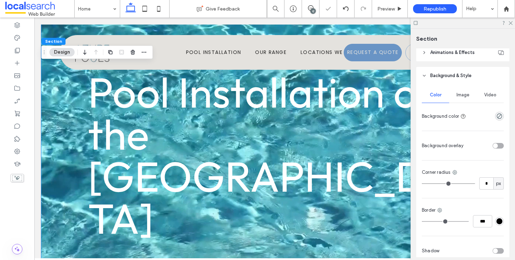
click at [496, 146] on div "toggle" at bounding box center [497, 146] width 11 height 6
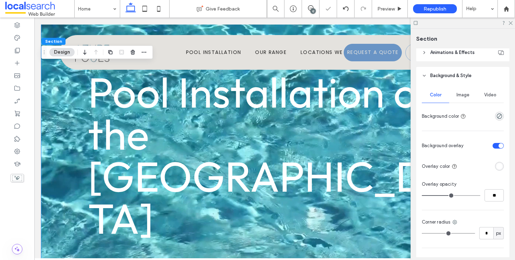
click at [67, 135] on div "**********" at bounding box center [274, 230] width 466 height 410
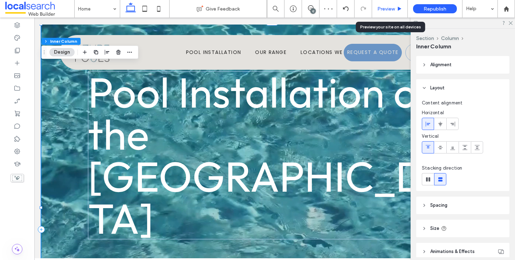
click at [395, 12] on div "Preview" at bounding box center [390, 9] width 36 height 18
click at [394, 11] on span "Preview" at bounding box center [386, 9] width 18 height 6
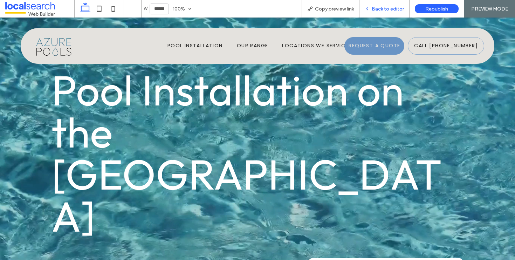
click at [389, 12] on div "Back to editor" at bounding box center [384, 9] width 50 height 18
click at [391, 8] on span "Back to editor" at bounding box center [387, 9] width 32 height 6
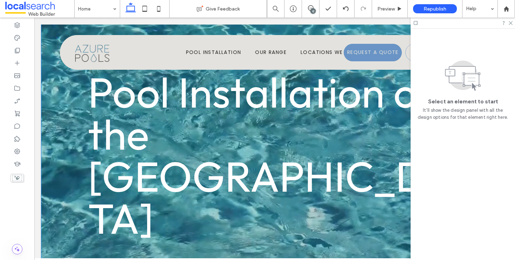
click at [221, 144] on span "Pool Installation on the Mid-North Coast" at bounding box center [272, 154] width 368 height 179
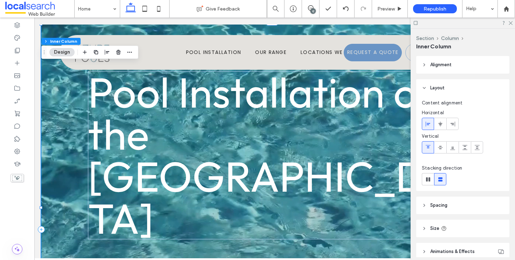
click at [221, 144] on span "Pool Installation on the Mid-North Coast" at bounding box center [272, 154] width 368 height 179
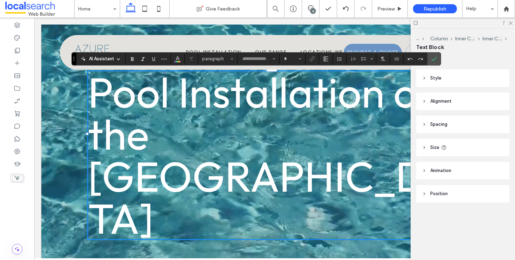
type input "******"
type input "***"
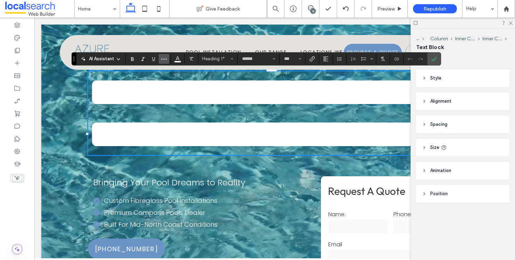
click at [165, 58] on icon "More" at bounding box center [164, 59] width 6 height 6
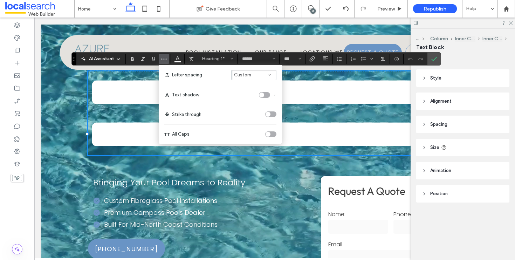
click at [267, 96] on div "toggle" at bounding box center [264, 95] width 11 height 6
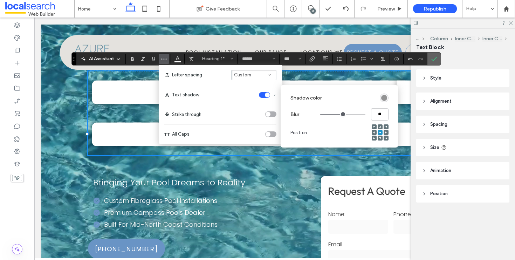
click at [429, 57] on label "Confirm" at bounding box center [433, 59] width 11 height 13
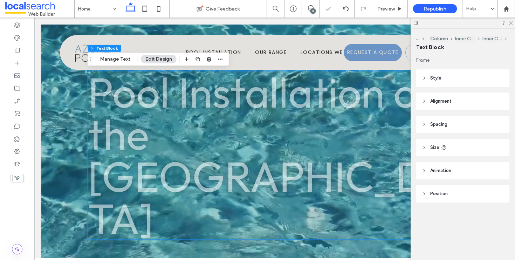
scroll to position [64, 0]
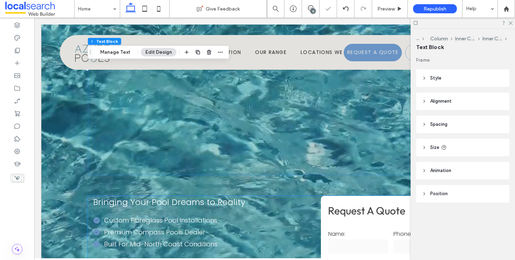
click at [188, 228] on span "Premium Compass Pools Dealer" at bounding box center [154, 232] width 101 height 9
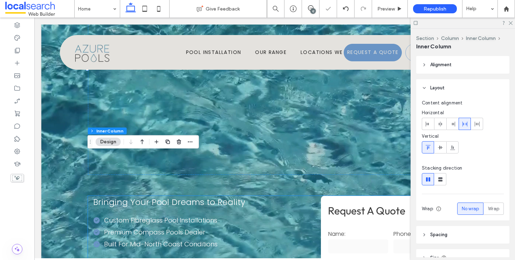
click at [188, 228] on span "Premium Compass Pools Dealer" at bounding box center [154, 232] width 101 height 9
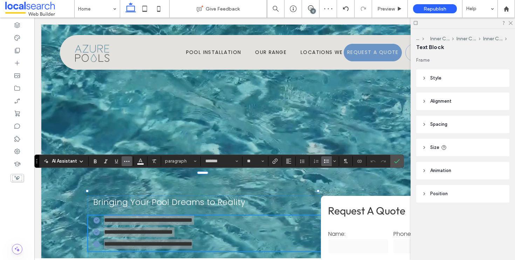
click at [131, 160] on button "More" at bounding box center [126, 161] width 11 height 10
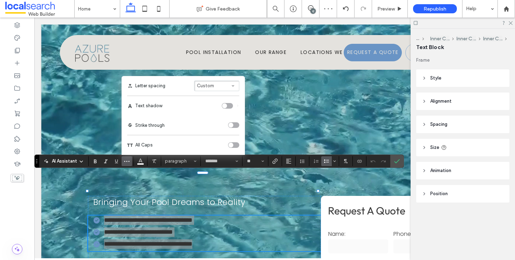
click at [229, 104] on div "toggle" at bounding box center [227, 106] width 11 height 6
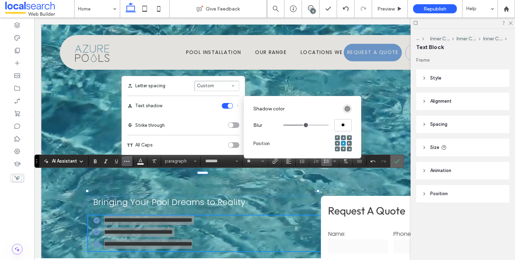
click at [400, 161] on label "Confirm" at bounding box center [396, 161] width 11 height 13
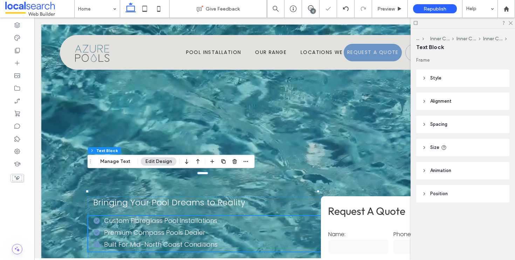
scroll to position [51, 0]
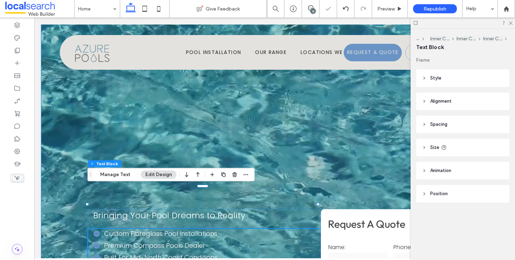
click at [285, 154] on div at bounding box center [274, 178] width 466 height 410
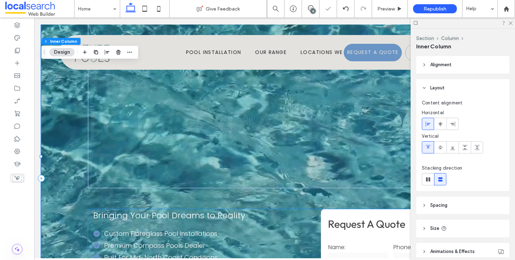
click at [223, 209] on span "Bringing Your Pool Dreams to Reality" at bounding box center [169, 215] width 152 height 12
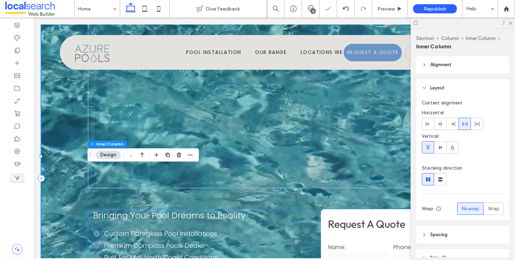
click at [223, 209] on span "Bringing Your Pool Dreams to Reality" at bounding box center [169, 215] width 152 height 12
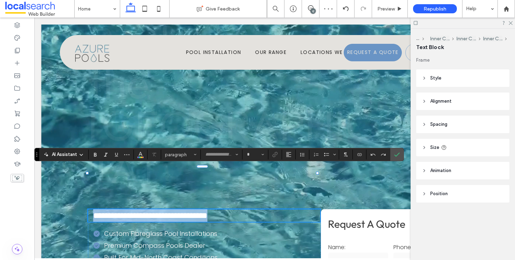
type input "*******"
type input "**"
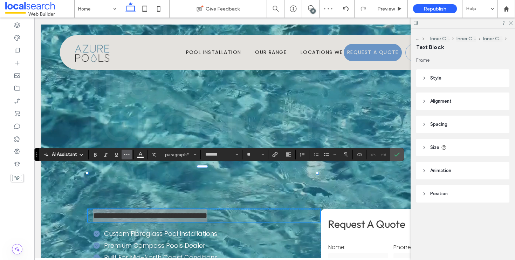
click at [128, 153] on icon "More" at bounding box center [127, 155] width 6 height 6
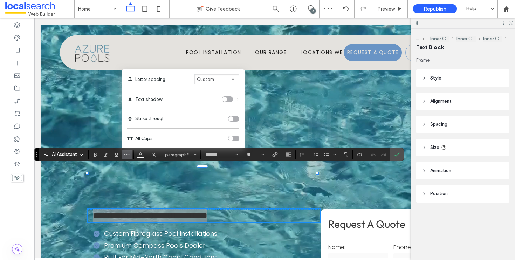
click at [228, 98] on div "toggle" at bounding box center [227, 99] width 11 height 6
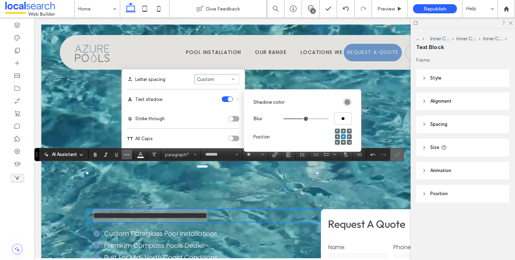
click at [397, 159] on span "Confirm" at bounding box center [395, 154] width 3 height 13
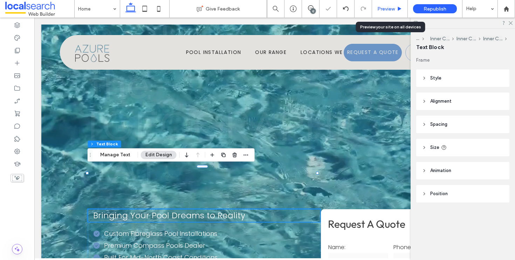
click at [388, 11] on span "Preview" at bounding box center [386, 9] width 18 height 6
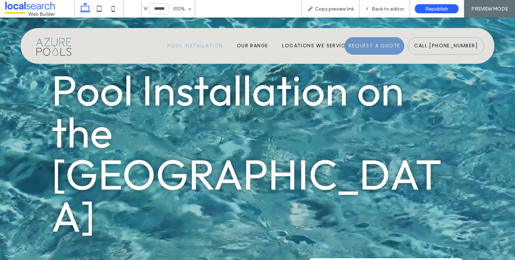
click at [194, 46] on span "Pool Installation" at bounding box center [194, 45] width 55 height 7
click at [379, 9] on span "Back to editor" at bounding box center [387, 9] width 32 height 6
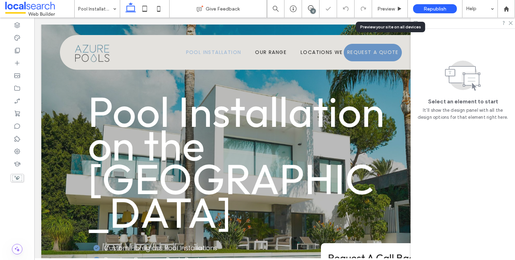
click at [378, 10] on span "Preview" at bounding box center [386, 9] width 18 height 6
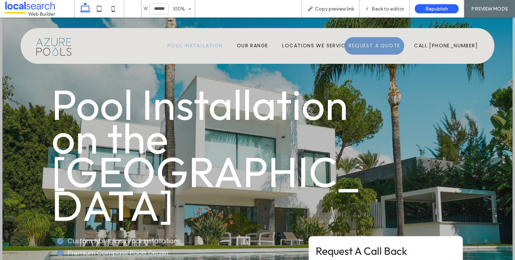
click at [49, 44] on img at bounding box center [53, 46] width 45 height 27
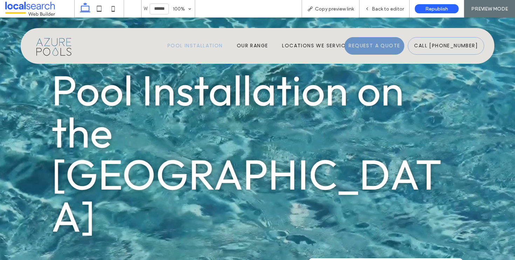
click at [208, 43] on span "Pool Installation" at bounding box center [194, 45] width 55 height 7
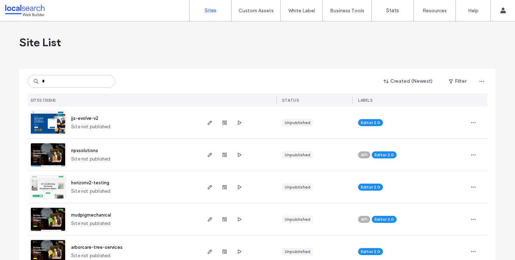
type input "*"
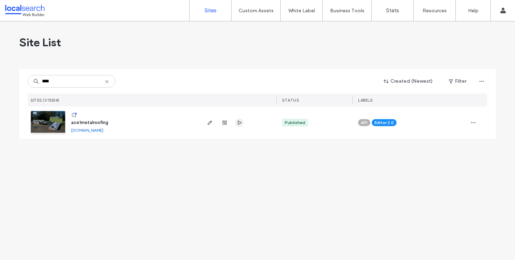
type input "****"
click at [242, 121] on icon "button" at bounding box center [239, 123] width 6 height 6
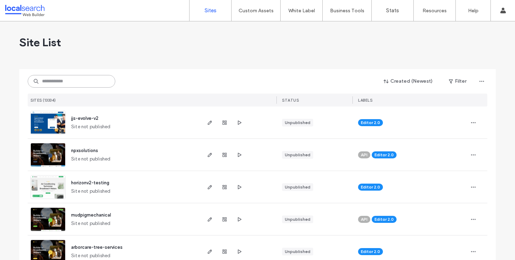
click at [48, 83] on input at bounding box center [72, 81] width 88 height 13
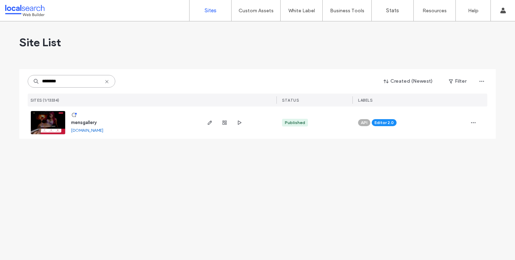
type input "********"
click at [239, 123] on icon "button" at bounding box center [239, 123] width 6 height 6
click at [205, 123] on span "button" at bounding box center [209, 122] width 8 height 8
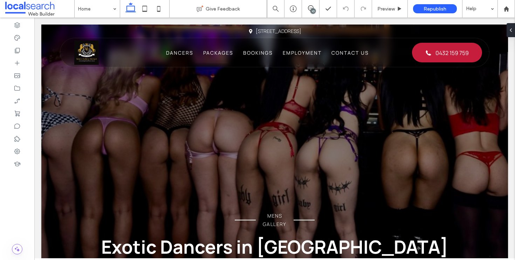
click at [312, 9] on div "10" at bounding box center [312, 10] width 5 height 5
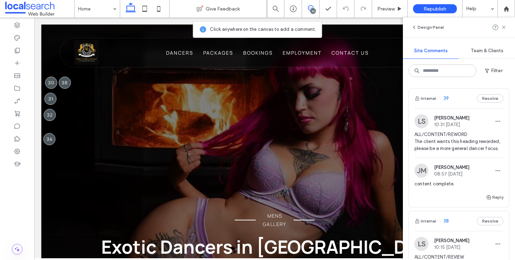
click at [459, 94] on div "Internal 39 Resolve" at bounding box center [458, 99] width 100 height 20
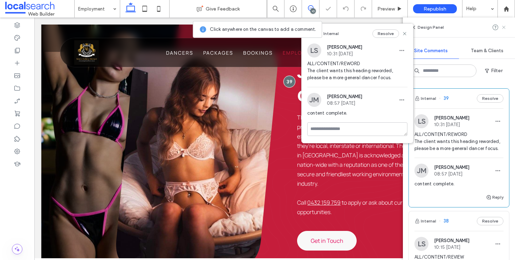
click at [502, 29] on icon at bounding box center [504, 28] width 6 height 6
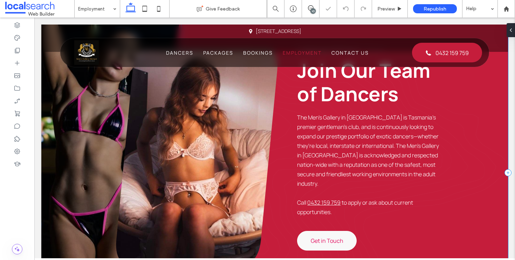
scroll to position [228, 0]
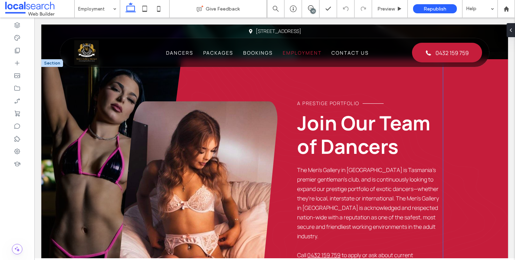
click at [315, 100] on span "A Prestige Portfolio" at bounding box center [328, 103] width 62 height 7
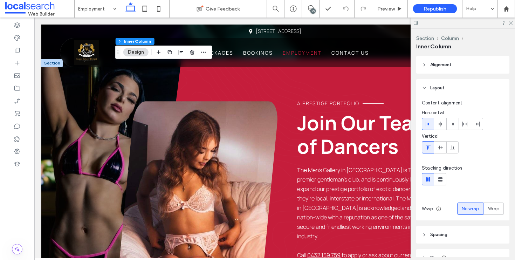
click at [315, 100] on span "A Prestige Portfolio" at bounding box center [328, 103] width 62 height 7
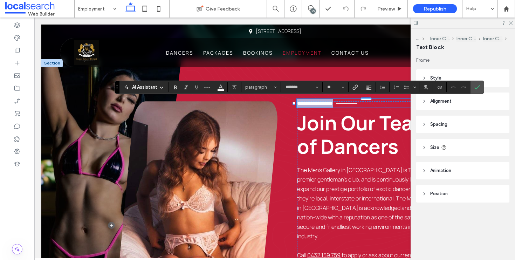
click at [321, 102] on span "**********" at bounding box center [315, 103] width 36 height 5
drag, startPoint x: 356, startPoint y: 104, endPoint x: 294, endPoint y: 103, distance: 62.3
click at [294, 103] on div "**********" at bounding box center [279, 208] width 326 height 214
click at [475, 86] on icon "Confirm" at bounding box center [477, 87] width 6 height 6
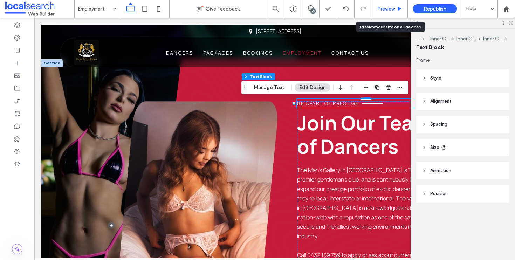
click at [390, 8] on span "Preview" at bounding box center [386, 9] width 18 height 6
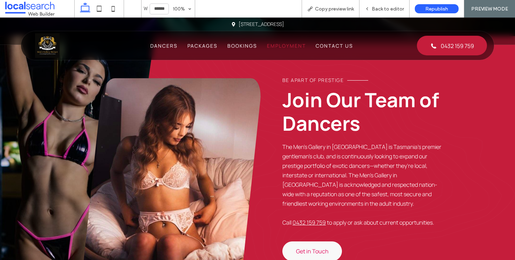
scroll to position [252, 0]
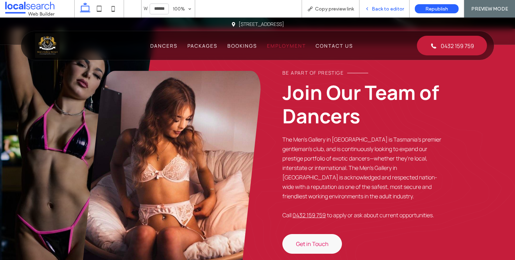
click at [378, 3] on div "Back to editor" at bounding box center [384, 9] width 50 height 18
click at [380, 10] on span "Back to editor" at bounding box center [387, 9] width 32 height 6
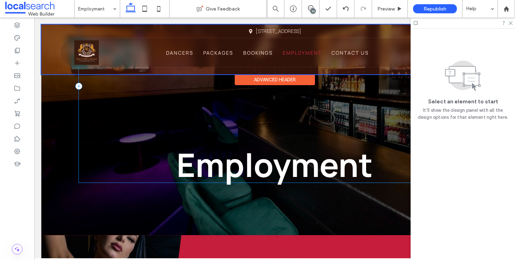
scroll to position [46, 0]
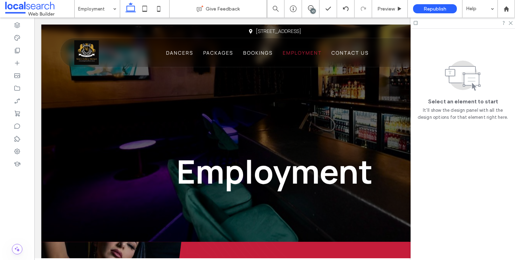
click at [309, 3] on div "10" at bounding box center [311, 9] width 18 height 18
click at [311, 7] on icon at bounding box center [311, 8] width 6 height 6
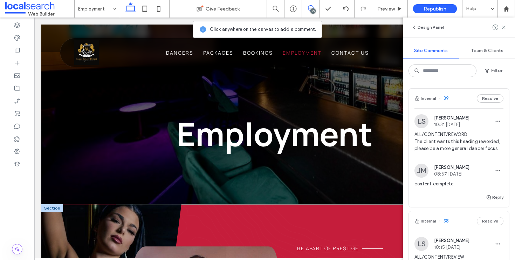
scroll to position [161, 0]
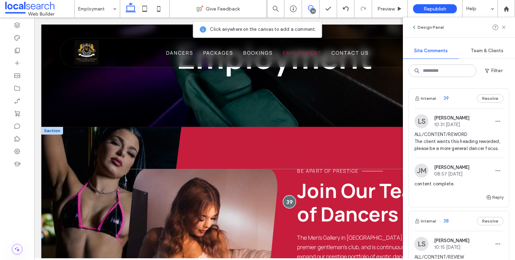
click at [291, 200] on div at bounding box center [288, 201] width 13 height 13
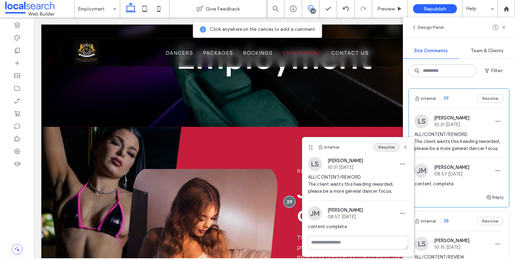
click at [393, 149] on button "Resolve" at bounding box center [386, 147] width 27 height 8
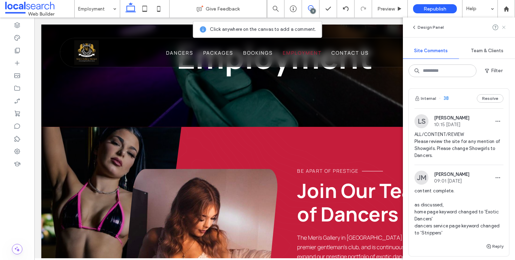
click at [503, 28] on use at bounding box center [503, 27] width 3 height 3
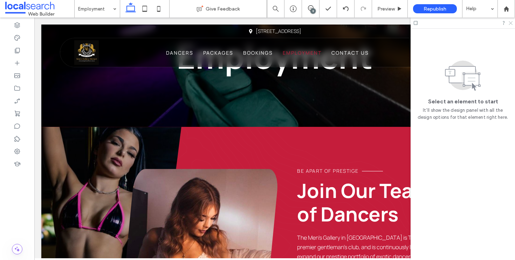
click at [508, 21] on icon at bounding box center [510, 22] width 5 height 5
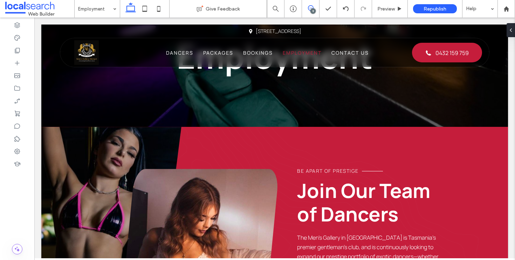
click at [313, 5] on icon at bounding box center [311, 8] width 6 height 6
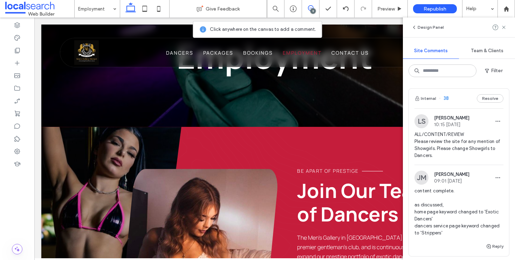
click at [454, 105] on div "Internal 38 Resolve" at bounding box center [458, 99] width 100 height 20
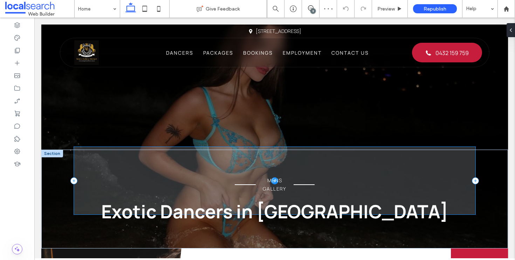
scroll to position [71, 0]
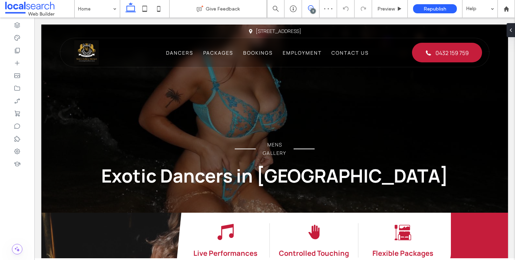
click at [308, 6] on use at bounding box center [311, 8] width 6 height 6
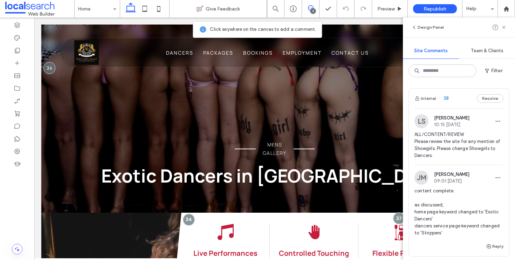
click at [308, 6] on use at bounding box center [311, 8] width 6 height 6
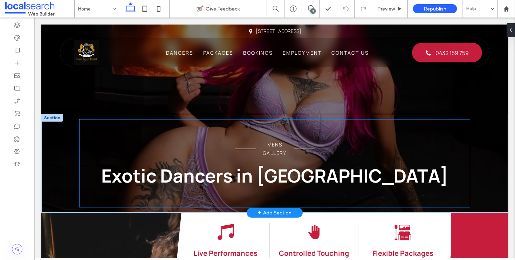
click at [237, 182] on span "Exotic Dancers in Hobart" at bounding box center [274, 175] width 347 height 25
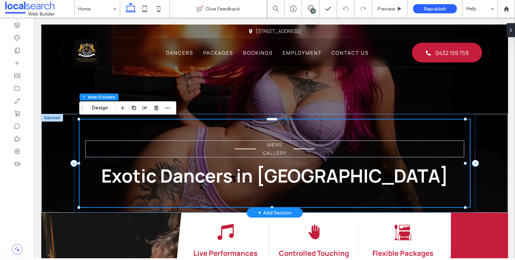
click at [237, 182] on span "Exotic Dancers in Hobart" at bounding box center [274, 175] width 347 height 25
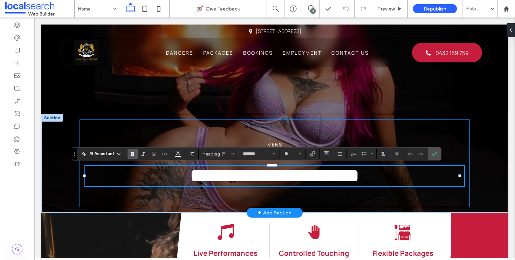
click at [226, 179] on span "**********" at bounding box center [274, 175] width 169 height 18
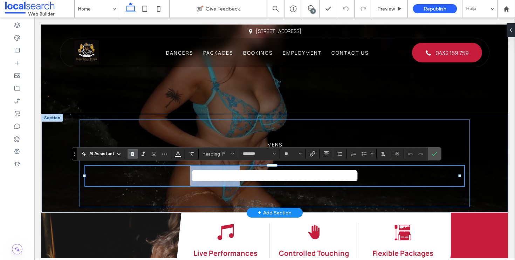
drag, startPoint x: 223, startPoint y: 180, endPoint x: 163, endPoint y: 181, distance: 59.9
click at [163, 181] on h1 "**********" at bounding box center [274, 176] width 379 height 20
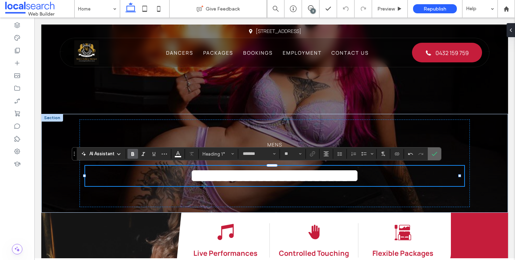
click at [436, 153] on use "Confirm" at bounding box center [434, 154] width 6 height 4
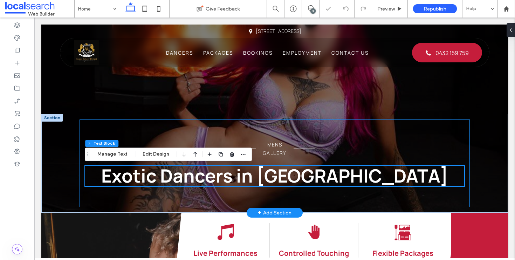
scroll to position [0, 0]
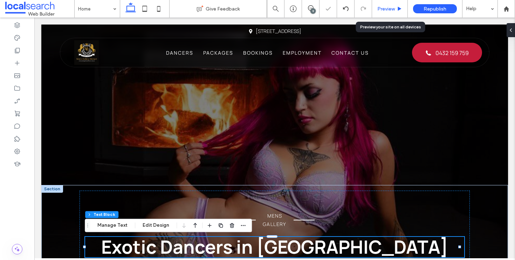
click at [384, 8] on span "Preview" at bounding box center [386, 9] width 18 height 6
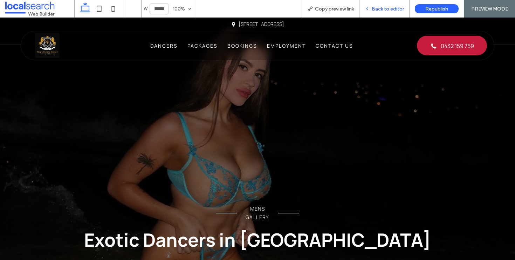
click at [385, 8] on span "Back to editor" at bounding box center [387, 9] width 32 height 6
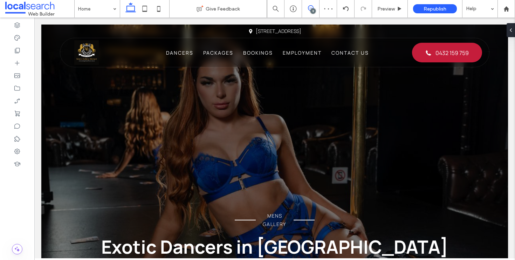
click at [312, 7] on icon at bounding box center [311, 8] width 6 height 6
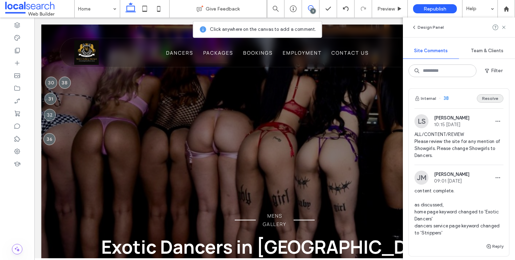
click at [489, 97] on button "Resolve" at bounding box center [489, 98] width 27 height 8
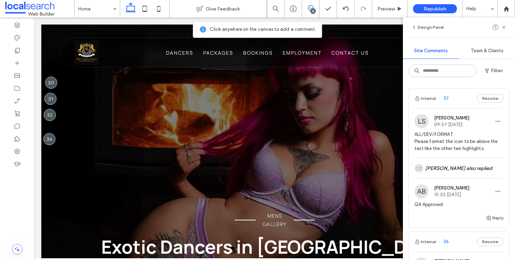
click at [463, 101] on div "Internal 37 Resolve" at bounding box center [458, 99] width 100 height 20
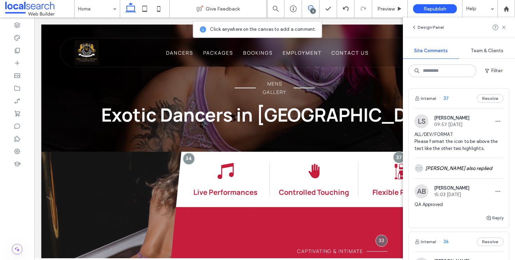
scroll to position [156, 0]
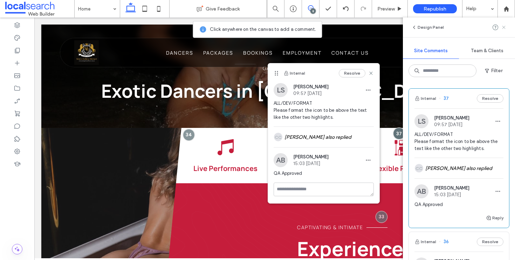
click at [503, 26] on use at bounding box center [503, 27] width 3 height 3
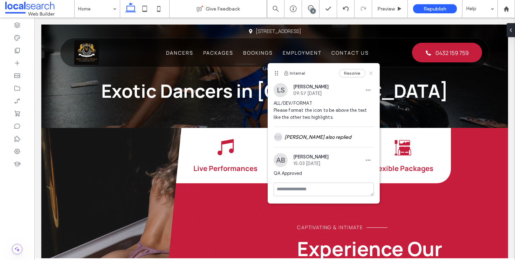
drag, startPoint x: 372, startPoint y: 72, endPoint x: 379, endPoint y: 140, distance: 68.3
click at [372, 72] on use at bounding box center [370, 73] width 3 height 3
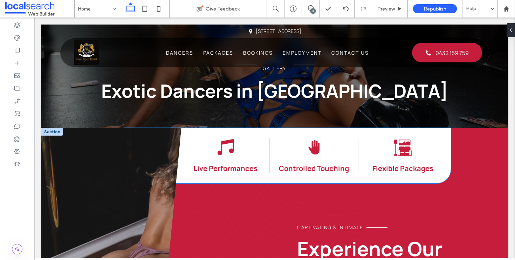
click at [394, 151] on icon "Room Icon" at bounding box center [402, 147] width 19 height 19
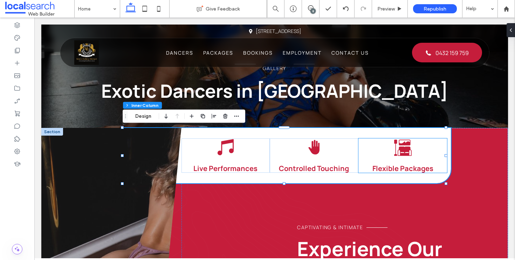
click at [397, 147] on icon at bounding box center [404, 150] width 14 height 9
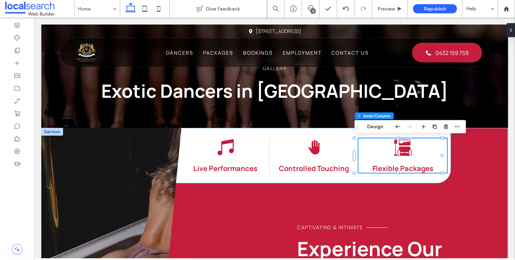
click at [397, 147] on icon at bounding box center [404, 150] width 14 height 9
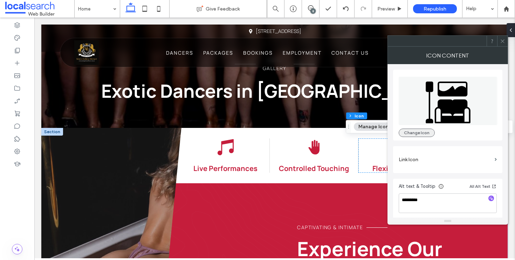
click at [412, 132] on button "Change Icon" at bounding box center [416, 132] width 36 height 8
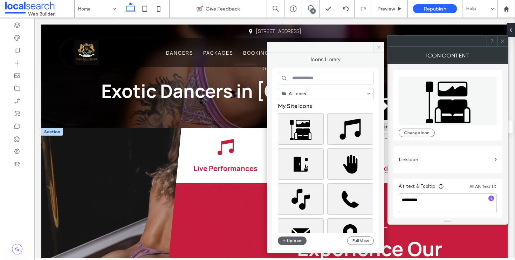
click at [323, 74] on input at bounding box center [326, 78] width 96 height 13
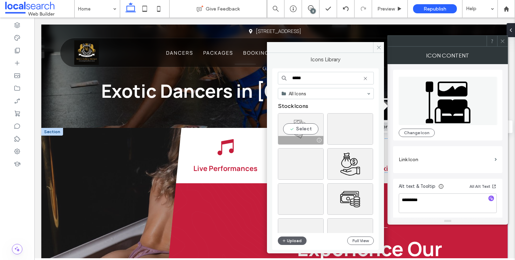
type input "*****"
click at [296, 130] on div "Select" at bounding box center [301, 129] width 46 height 32
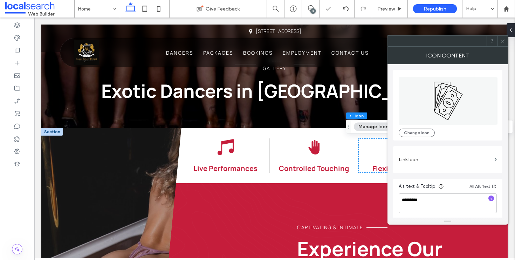
click at [500, 47] on div "Icon Content" at bounding box center [447, 56] width 120 height 18
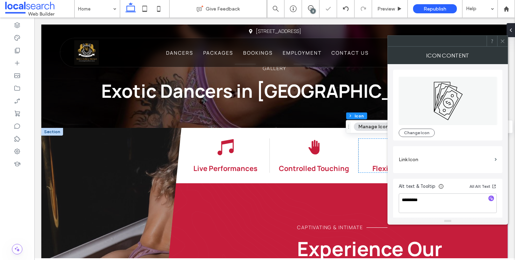
click at [503, 45] on span at bounding box center [502, 41] width 5 height 11
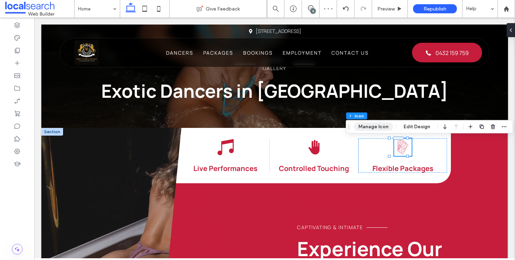
click at [380, 127] on button "Manage Icon" at bounding box center [373, 127] width 39 height 8
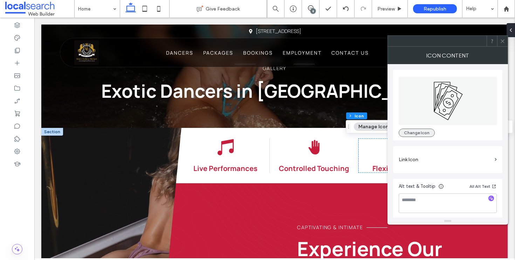
click at [425, 133] on button "Change Icon" at bounding box center [416, 132] width 36 height 8
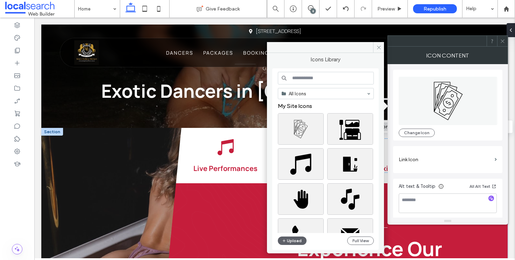
click at [307, 79] on input at bounding box center [326, 78] width 96 height 13
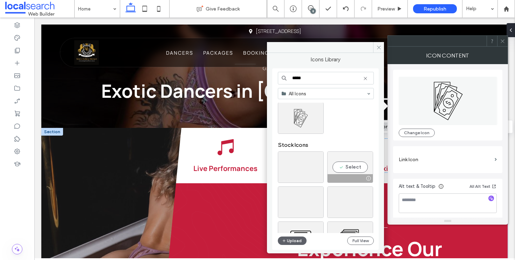
scroll to position [70, 0]
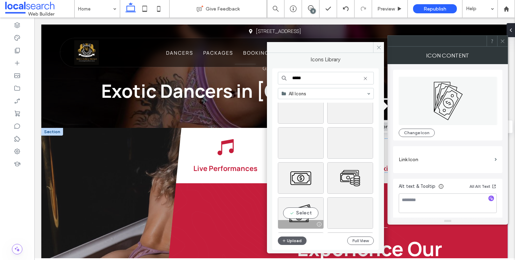
type input "*****"
click at [296, 208] on div "Select" at bounding box center [301, 213] width 46 height 32
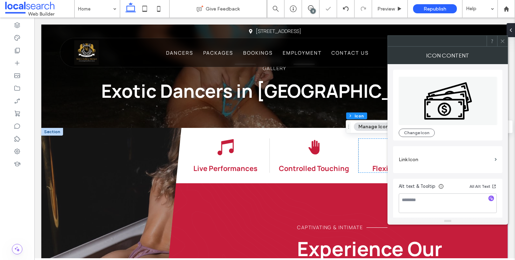
click at [503, 40] on icon at bounding box center [502, 41] width 5 height 5
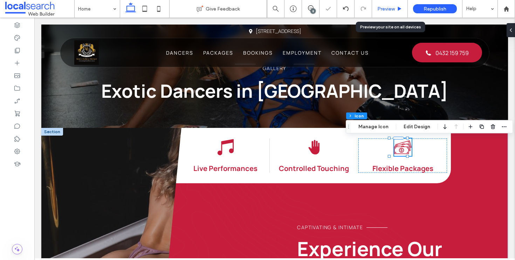
click at [386, 9] on span "Preview" at bounding box center [386, 9] width 18 height 6
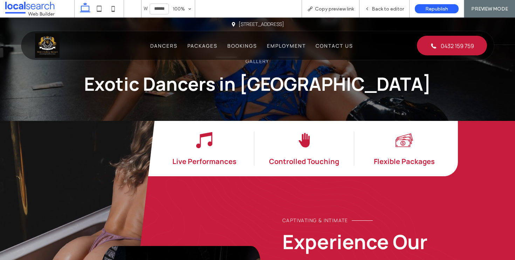
click at [386, 9] on span "Back to editor" at bounding box center [387, 9] width 32 height 6
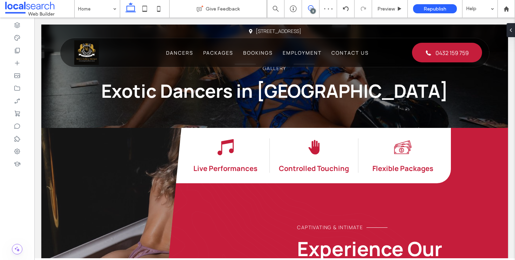
click at [312, 8] on icon at bounding box center [311, 8] width 6 height 6
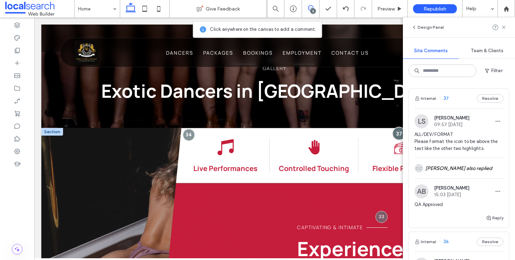
click at [397, 132] on div at bounding box center [398, 133] width 13 height 13
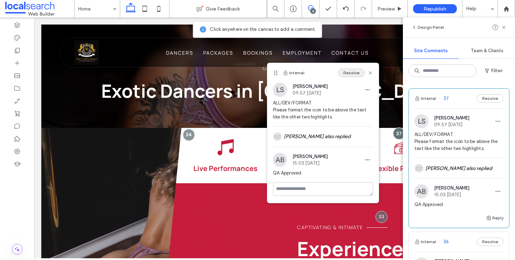
click at [354, 74] on button "Resolve" at bounding box center [351, 73] width 27 height 8
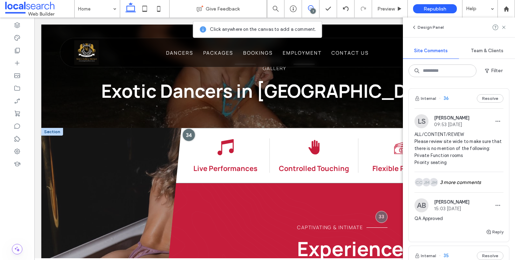
click at [187, 134] on div at bounding box center [188, 134] width 13 height 13
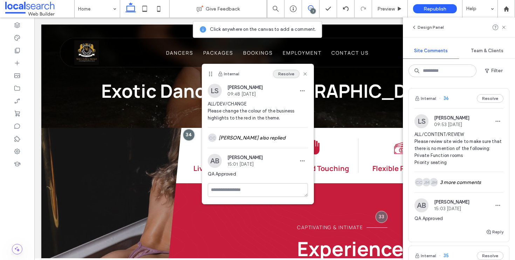
click at [291, 73] on button "Resolve" at bounding box center [286, 74] width 27 height 8
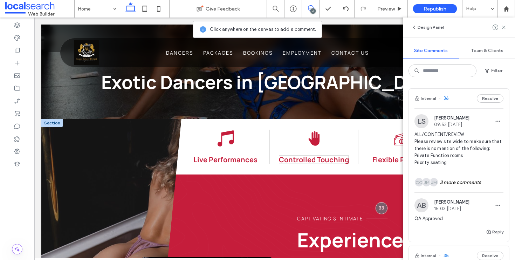
scroll to position [169, 0]
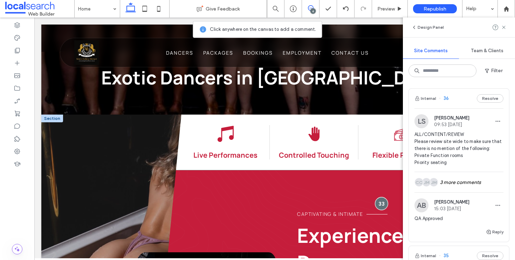
click at [377, 202] on div at bounding box center [381, 203] width 13 height 13
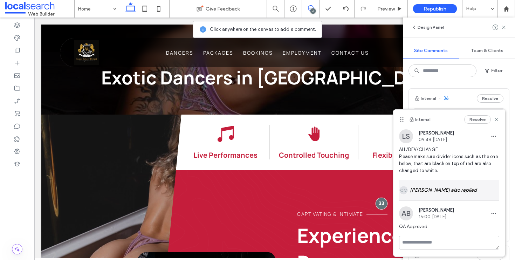
click at [461, 185] on div "CC Clarence Cabiles also replied" at bounding box center [449, 190] width 100 height 20
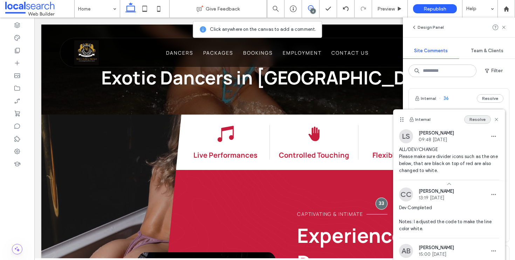
click at [477, 122] on button "Resolve" at bounding box center [477, 119] width 27 height 8
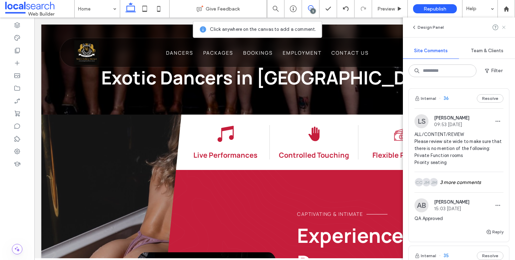
click at [503, 26] on icon at bounding box center [504, 28] width 6 height 6
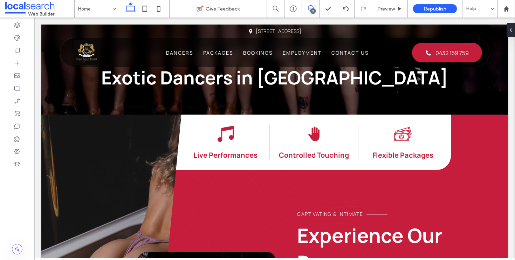
click at [311, 7] on icon at bounding box center [311, 8] width 6 height 6
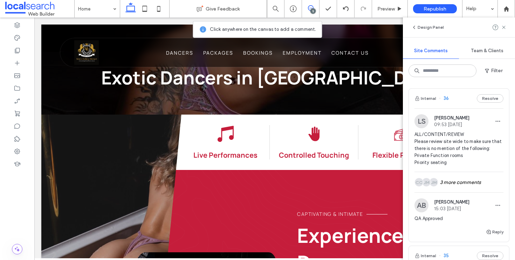
click at [455, 99] on div "Internal 36 Resolve" at bounding box center [458, 99] width 100 height 20
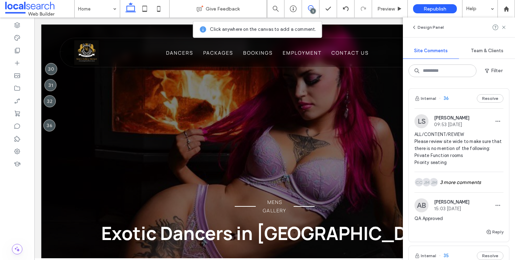
scroll to position [0, 0]
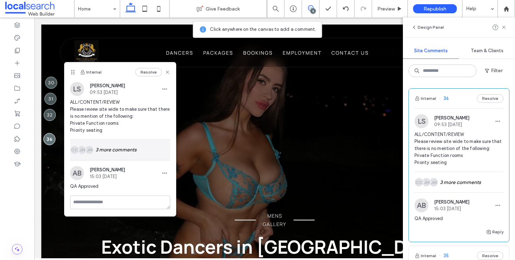
click at [129, 152] on div "JM JM CC 3 more comments" at bounding box center [120, 150] width 100 height 20
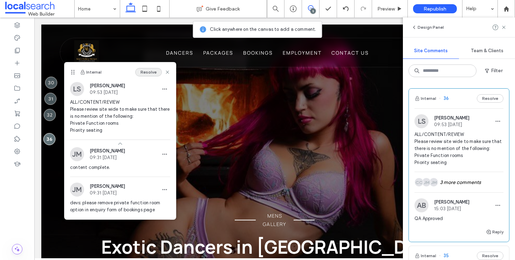
click at [150, 75] on button "Resolve" at bounding box center [148, 72] width 27 height 8
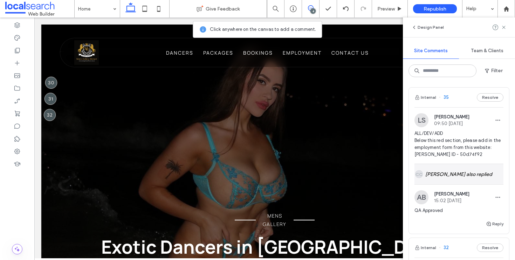
scroll to position [1, 0]
click at [455, 182] on div "CC Clarence Cabiles also replied" at bounding box center [458, 173] width 89 height 20
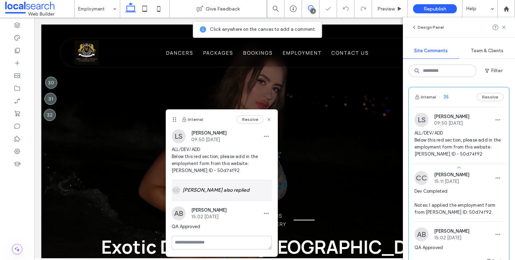
click at [239, 193] on div "CC Clarence Cabiles also replied" at bounding box center [222, 190] width 100 height 20
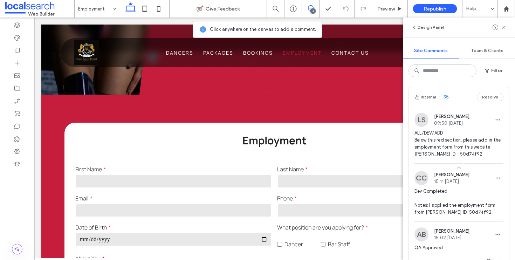
scroll to position [398, 0]
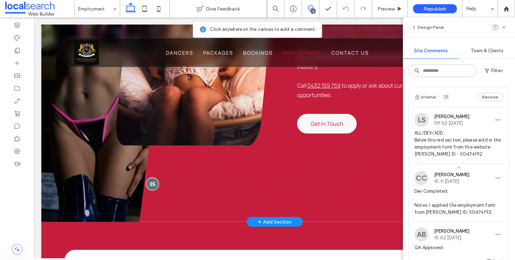
click at [155, 186] on div at bounding box center [152, 183] width 13 height 13
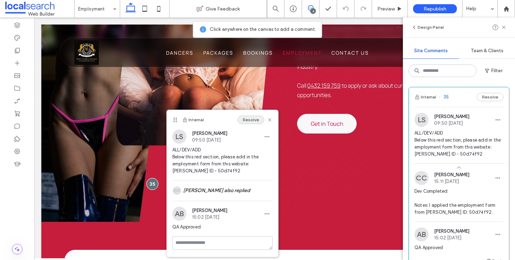
click at [250, 123] on button "Resolve" at bounding box center [250, 120] width 27 height 8
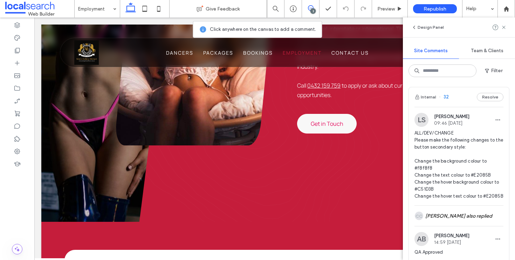
click at [453, 103] on div "Internal 32 Resolve" at bounding box center [458, 97] width 100 height 20
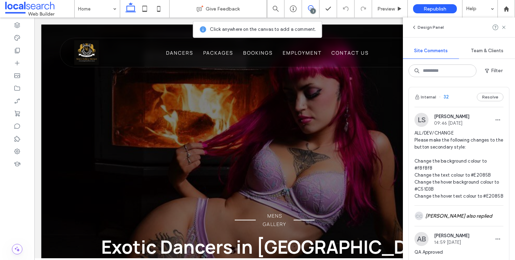
scroll to position [0, 0]
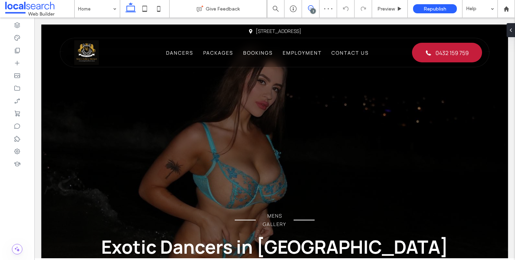
click at [311, 7] on icon at bounding box center [311, 8] width 6 height 6
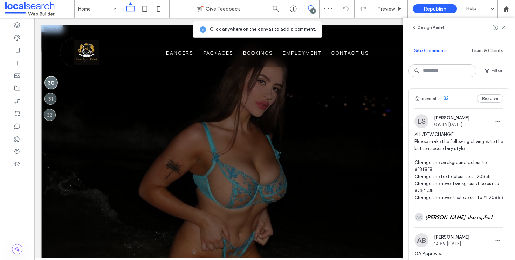
click at [55, 79] on div at bounding box center [51, 82] width 13 height 13
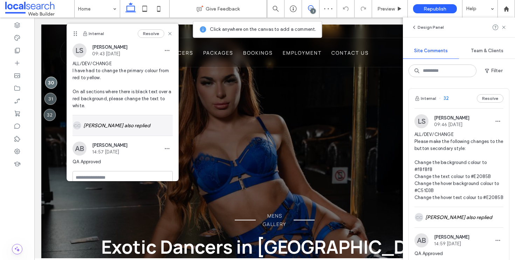
click at [124, 125] on div "CC Clarence Cabiles also replied" at bounding box center [122, 125] width 100 height 20
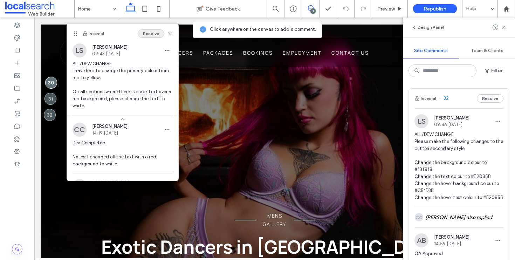
click at [147, 36] on button "Resolve" at bounding box center [151, 33] width 27 height 8
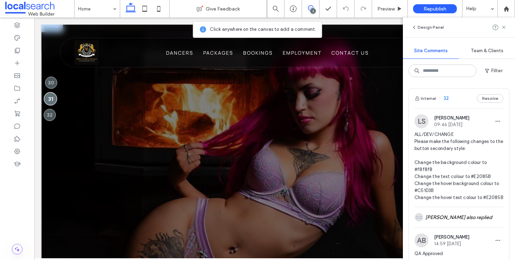
click at [51, 99] on div at bounding box center [50, 98] width 13 height 13
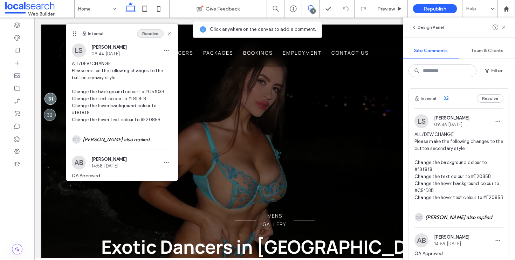
click at [152, 34] on button "Resolve" at bounding box center [150, 33] width 27 height 8
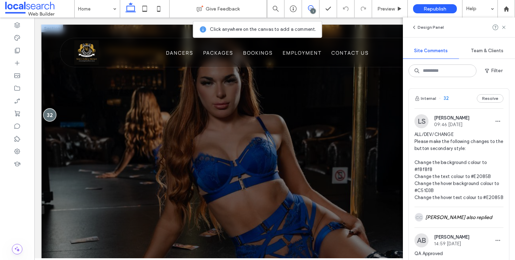
click at [51, 117] on div at bounding box center [49, 114] width 13 height 13
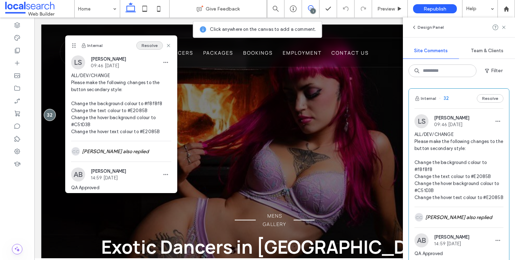
click at [148, 47] on button "Resolve" at bounding box center [149, 45] width 27 height 8
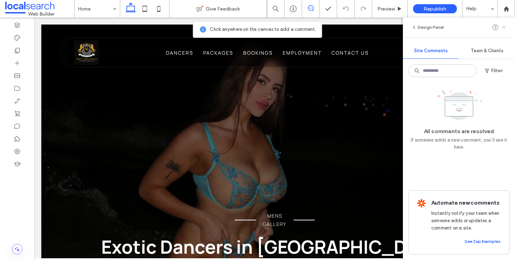
click at [503, 28] on use at bounding box center [503, 27] width 3 height 3
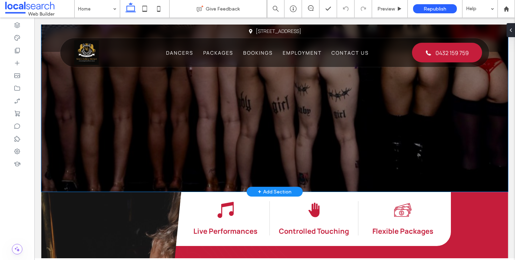
scroll to position [149, 0]
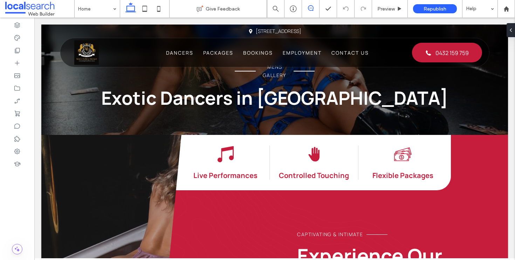
click at [313, 9] on span at bounding box center [310, 8] width 17 height 6
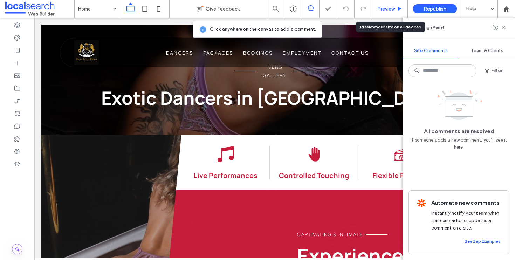
click at [387, 13] on div "Preview" at bounding box center [390, 9] width 36 height 18
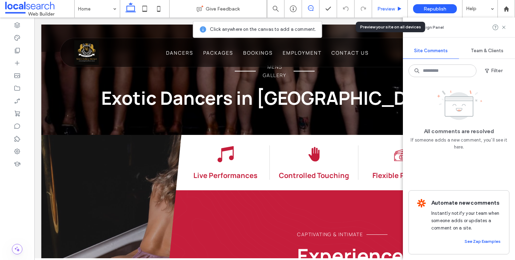
click at [386, 7] on span "Preview" at bounding box center [386, 9] width 18 height 6
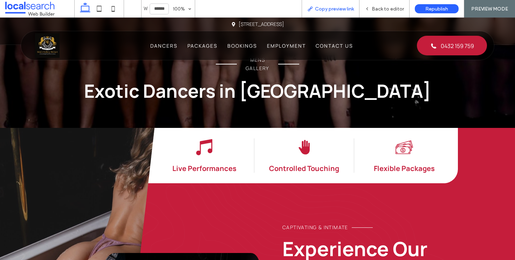
click at [332, 9] on span "Copy preview link" at bounding box center [334, 9] width 39 height 6
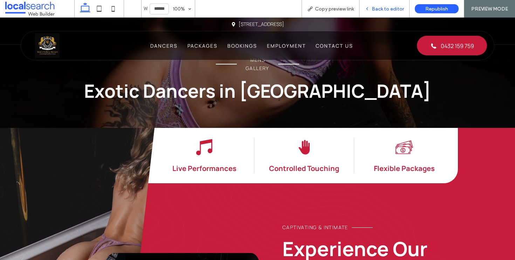
click at [382, 11] on span "Back to editor" at bounding box center [387, 9] width 32 height 6
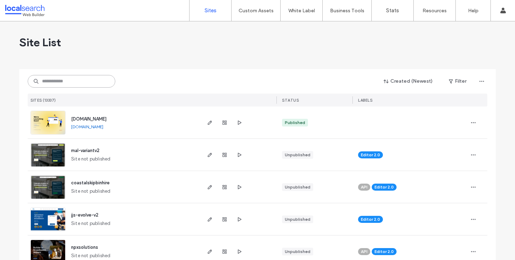
click at [74, 82] on input at bounding box center [72, 81] width 88 height 13
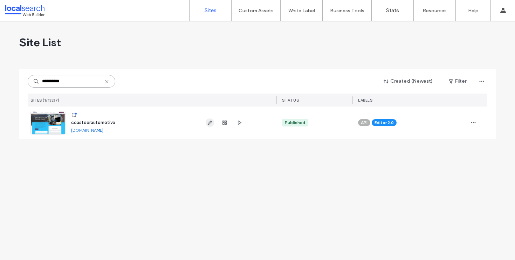
type input "**********"
click at [208, 122] on icon "button" at bounding box center [210, 123] width 6 height 6
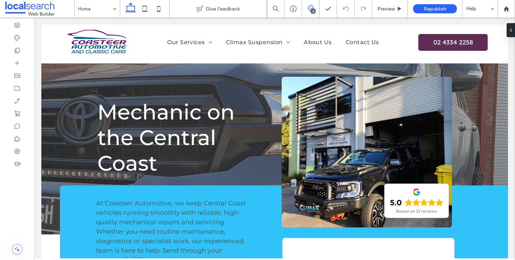
click at [309, 10] on use at bounding box center [311, 8] width 6 height 6
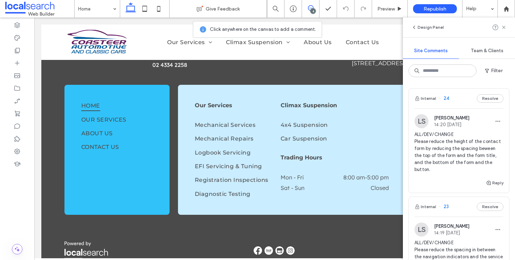
scroll to position [1878, 0]
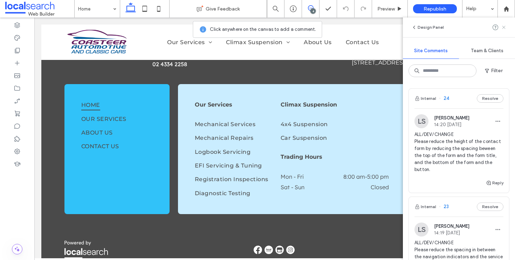
click at [502, 28] on use at bounding box center [503, 27] width 3 height 3
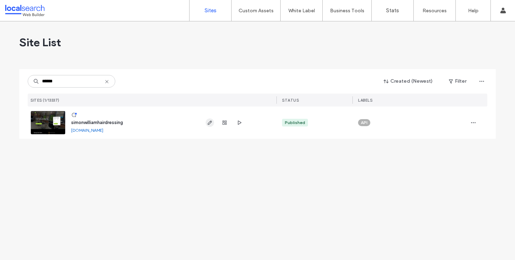
type input "******"
click at [210, 120] on icon "button" at bounding box center [210, 123] width 6 height 6
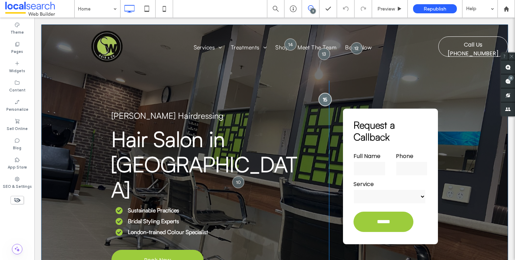
click at [321, 99] on div at bounding box center [324, 99] width 13 height 13
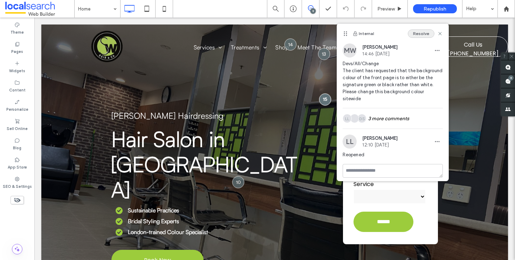
click at [423, 34] on button "Resolve" at bounding box center [420, 33] width 27 height 8
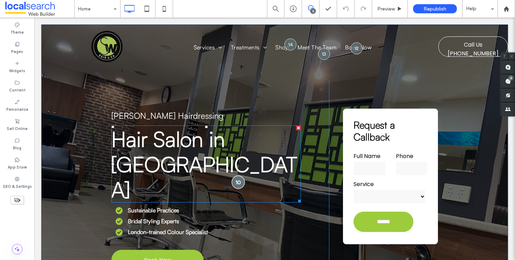
click at [233, 175] on div at bounding box center [237, 181] width 13 height 13
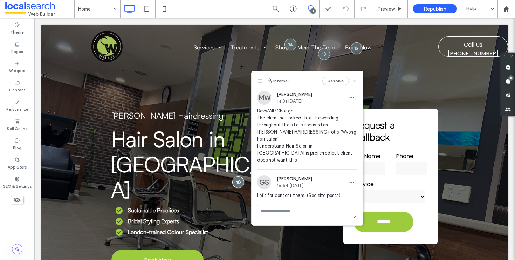
click at [355, 79] on use at bounding box center [354, 80] width 3 height 3
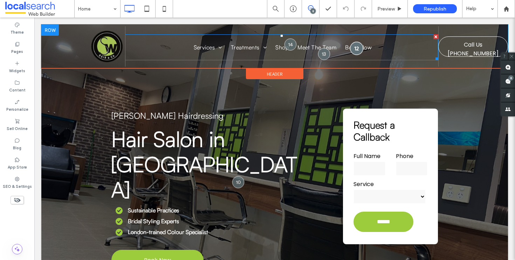
click at [355, 51] on div at bounding box center [356, 48] width 13 height 13
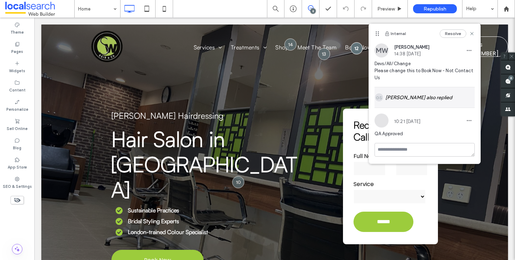
click at [434, 103] on div "[PERSON_NAME] also replied" at bounding box center [424, 97] width 100 height 20
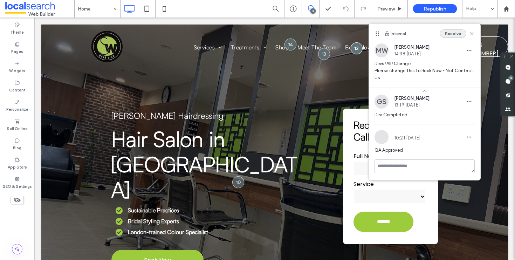
click at [461, 34] on button "Resolve" at bounding box center [452, 33] width 27 height 8
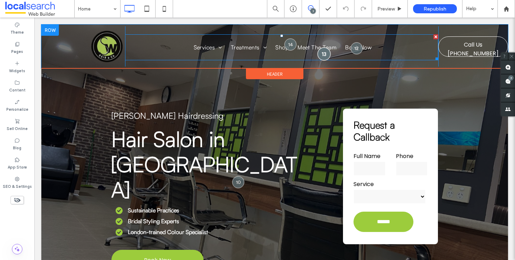
click at [321, 55] on div at bounding box center [323, 53] width 13 height 13
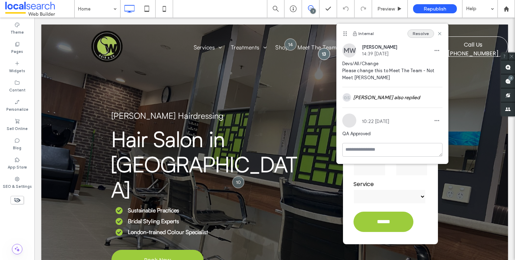
click at [424, 33] on button "Resolve" at bounding box center [420, 33] width 27 height 8
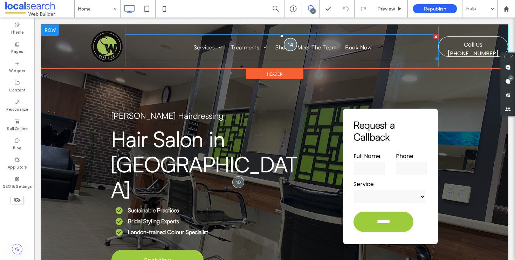
click at [290, 45] on div at bounding box center [290, 44] width 13 height 13
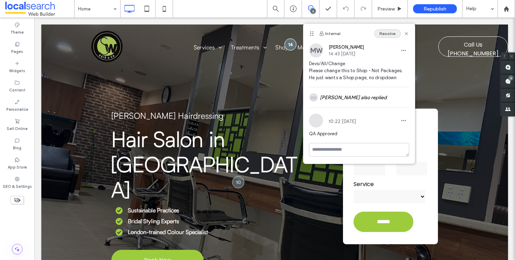
click at [386, 33] on button "Resolve" at bounding box center [387, 33] width 27 height 8
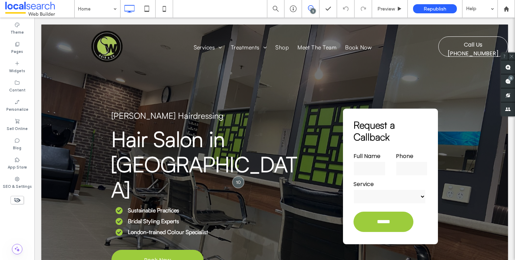
click at [308, 8] on icon at bounding box center [311, 8] width 6 height 6
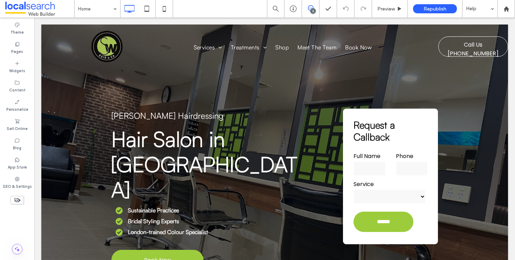
click at [308, 8] on icon at bounding box center [311, 8] width 6 height 6
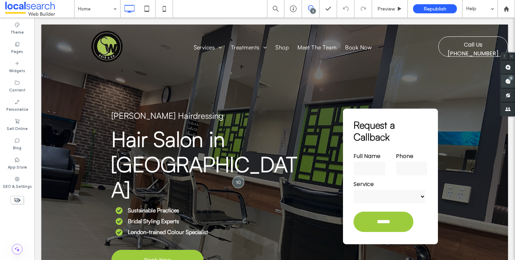
click at [505, 82] on use at bounding box center [508, 81] width 6 height 6
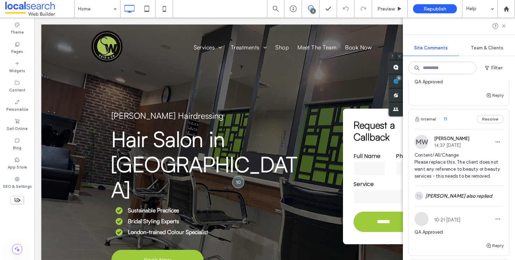
scroll to position [618, 0]
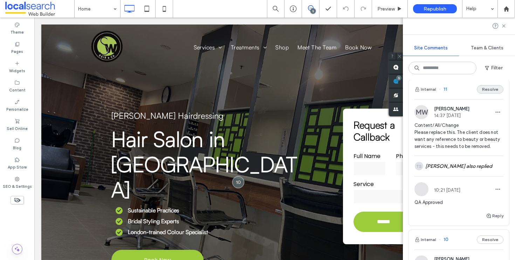
click at [481, 93] on button "Resolve" at bounding box center [489, 89] width 27 height 8
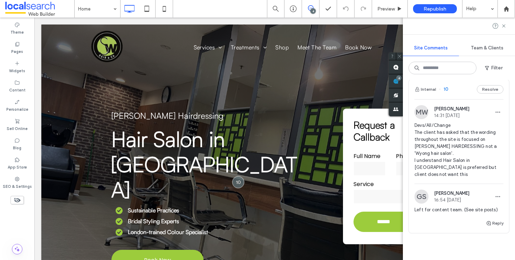
drag, startPoint x: 481, startPoint y: 106, endPoint x: 435, endPoint y: 97, distance: 46.4
click at [435, 97] on div "Internal 10 Resolve" at bounding box center [458, 89] width 100 height 20
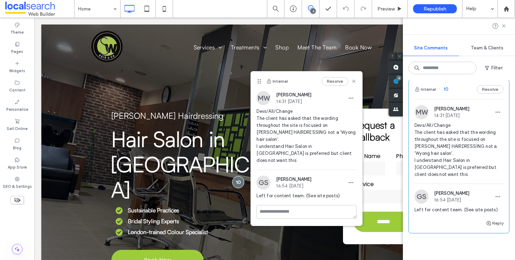
click at [450, 99] on div "Internal 10 Resolve" at bounding box center [458, 89] width 100 height 20
click at [356, 83] on icon at bounding box center [354, 81] width 6 height 6
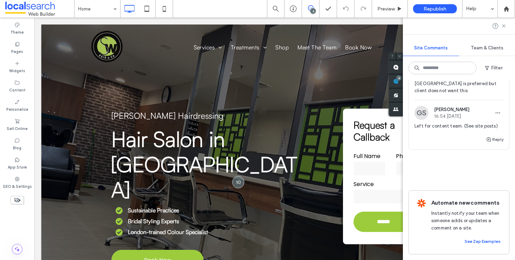
scroll to position [717, 0]
click at [503, 24] on icon at bounding box center [504, 26] width 6 height 6
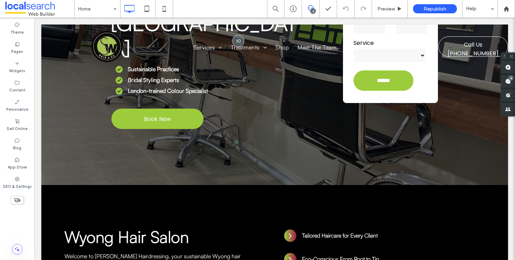
scroll to position [0, 0]
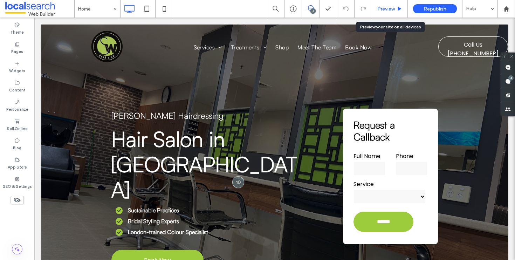
click at [390, 8] on span "Preview" at bounding box center [386, 9] width 18 height 6
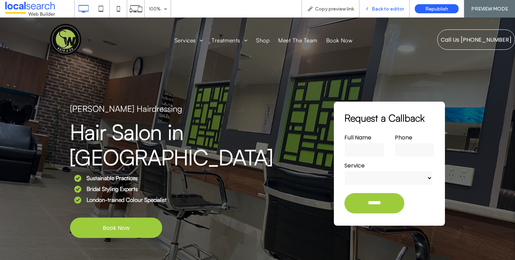
click at [387, 12] on div "Back to editor" at bounding box center [384, 9] width 50 height 18
click at [387, 8] on span "Back to editor" at bounding box center [387, 9] width 32 height 6
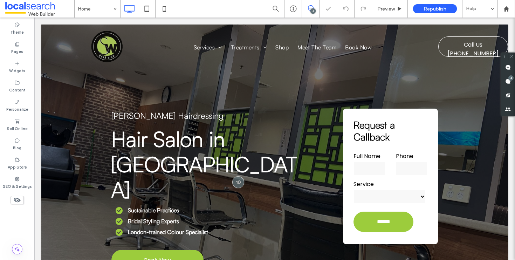
click at [313, 12] on div "4" at bounding box center [312, 10] width 5 height 5
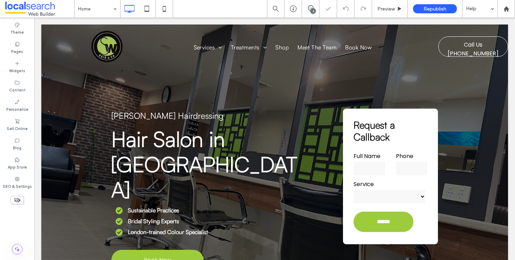
click at [313, 11] on div "4" at bounding box center [312, 10] width 5 height 5
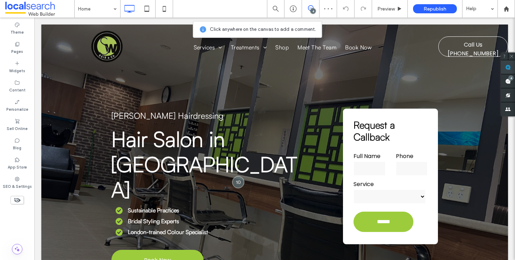
drag, startPoint x: 510, startPoint y: 67, endPoint x: 464, endPoint y: 53, distance: 47.3
click at [510, 67] on use at bounding box center [508, 67] width 6 height 6
click at [52, 76] on div "**********" at bounding box center [274, 175] width 466 height 301
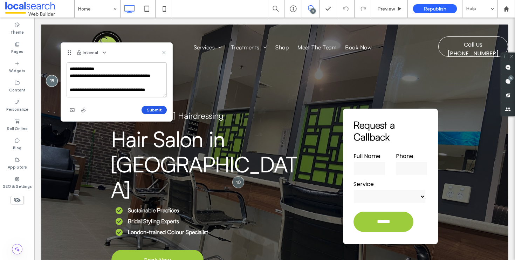
scroll to position [10, 0]
type textarea "**********"
click at [162, 113] on button "Submit" at bounding box center [153, 110] width 25 height 8
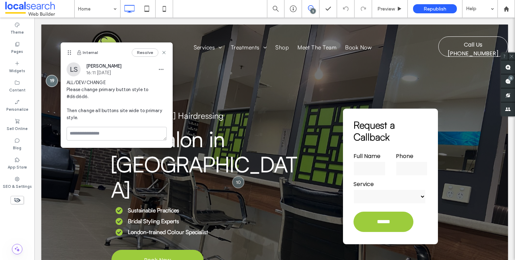
scroll to position [0, 0]
click at [306, 5] on span at bounding box center [310, 8] width 17 height 6
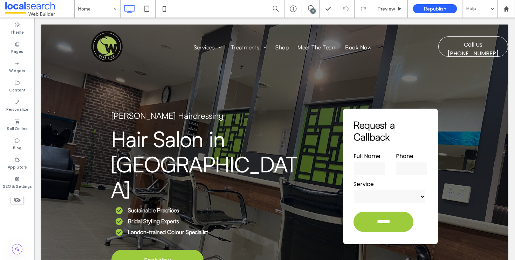
click at [313, 11] on div "5" at bounding box center [312, 10] width 5 height 5
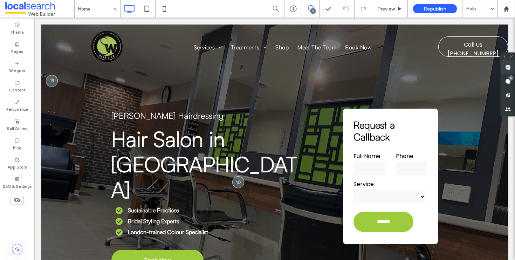
click at [507, 67] on use at bounding box center [508, 67] width 6 height 6
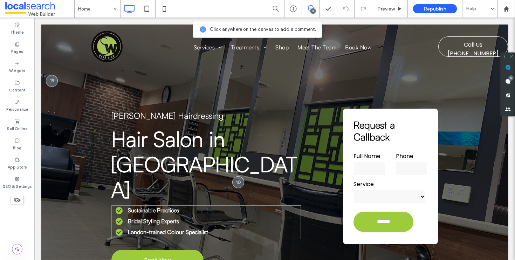
click at [105, 206] on ul "Sustainable Practices Bridal Styling Experts London-trained Colour Specialist" at bounding box center [202, 221] width 196 height 30
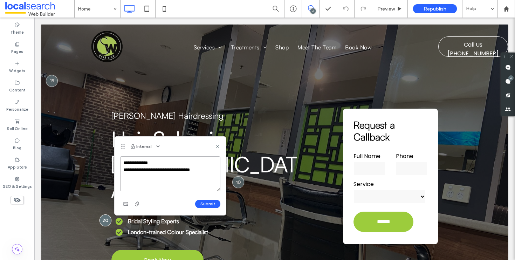
paste textarea "********"
type textarea "**********"
click at [214, 201] on button "Submit" at bounding box center [207, 204] width 25 height 8
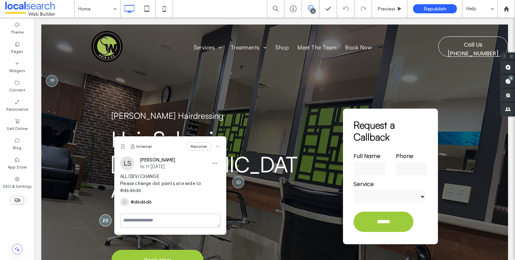
click at [217, 147] on icon at bounding box center [218, 147] width 6 height 6
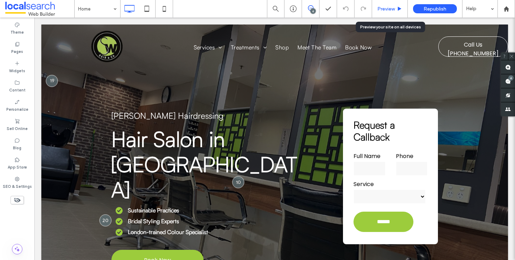
click at [385, 5] on div "Preview" at bounding box center [390, 9] width 36 height 18
click at [385, 11] on span "Preview" at bounding box center [386, 9] width 18 height 6
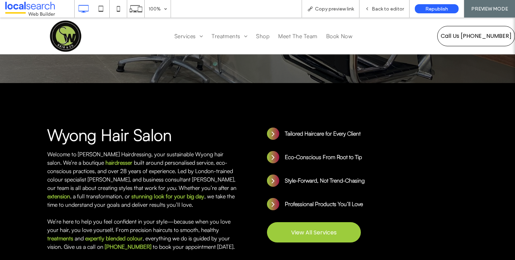
scroll to position [263, 0]
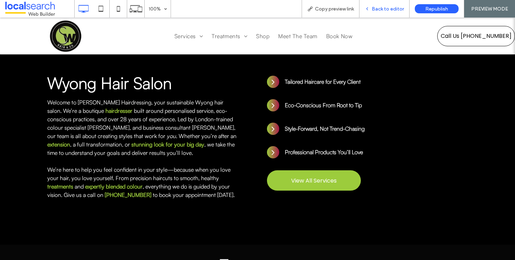
click at [381, 8] on span "Back to editor" at bounding box center [387, 9] width 32 height 6
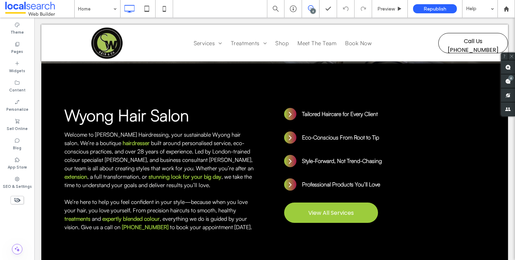
click at [314, 9] on div "6" at bounding box center [312, 10] width 5 height 5
click at [314, 7] on span at bounding box center [310, 8] width 17 height 6
click at [511, 67] on span at bounding box center [508, 67] width 14 height 14
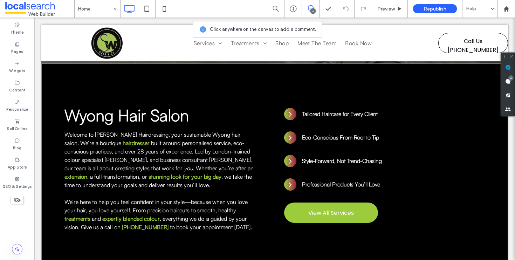
click at [53, 110] on div "Wyong Hair Salon Welcome to [PERSON_NAME] Hairdressing, your sustainable Wyong …" at bounding box center [274, 169] width 466 height 213
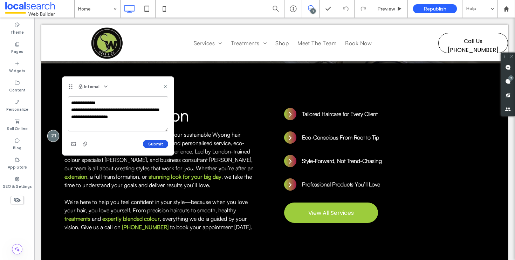
type textarea "**********"
click at [159, 144] on button "Submit" at bounding box center [155, 144] width 25 height 8
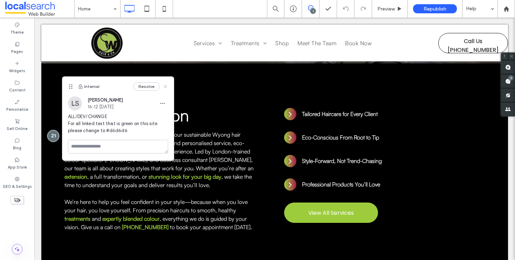
drag, startPoint x: 166, startPoint y: 86, endPoint x: 136, endPoint y: 68, distance: 35.2
click at [166, 86] on icon at bounding box center [165, 87] width 6 height 6
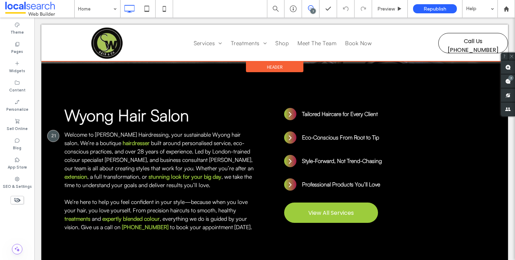
click at [459, 49] on div at bounding box center [274, 43] width 466 height 37
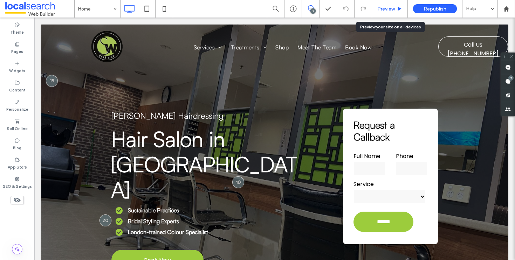
click at [385, 8] on span "Preview" at bounding box center [386, 9] width 18 height 6
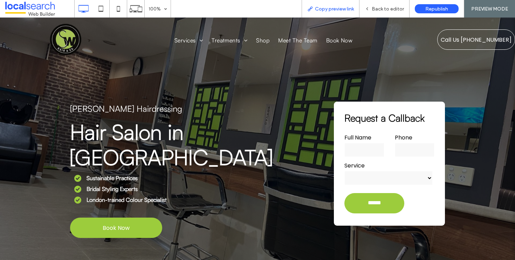
click at [340, 11] on span "Copy preview link" at bounding box center [334, 9] width 39 height 6
click at [384, 5] on div "Back to editor" at bounding box center [384, 9] width 50 height 18
click at [387, 8] on span "Back to editor" at bounding box center [387, 9] width 32 height 6
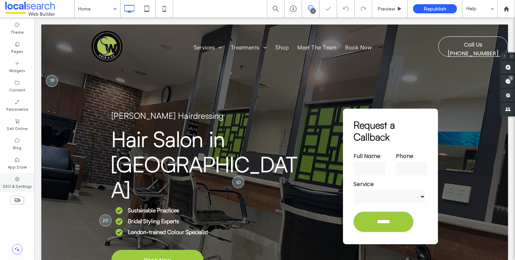
click at [23, 184] on label "SEO & Settings" at bounding box center [17, 186] width 29 height 8
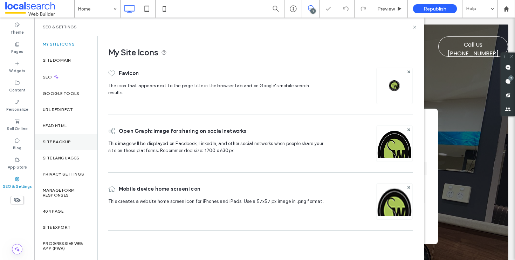
click at [62, 139] on div "Site Backup" at bounding box center [65, 142] width 63 height 16
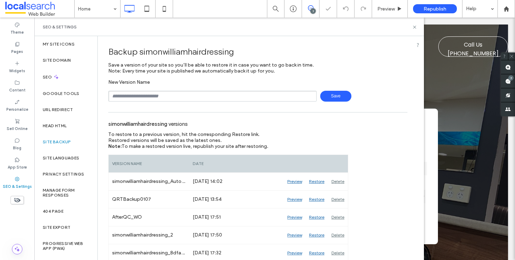
click at [171, 99] on input "text" at bounding box center [212, 96] width 208 height 11
type input "**********"
click at [329, 99] on span "Save" at bounding box center [335, 96] width 31 height 11
drag, startPoint x: 416, startPoint y: 26, endPoint x: 420, endPoint y: 39, distance: 14.1
click at [416, 26] on icon at bounding box center [414, 27] width 5 height 5
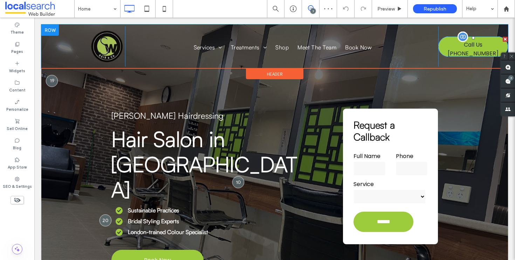
click at [455, 53] on span "Call Us [PHONE_NUMBER]" at bounding box center [473, 49] width 68 height 25
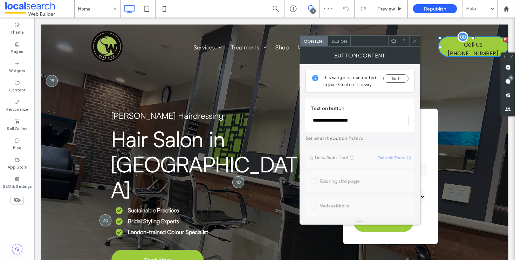
click at [451, 50] on span "Call Us [PHONE_NUMBER]" at bounding box center [473, 49] width 68 height 25
click at [414, 39] on icon at bounding box center [414, 41] width 5 height 5
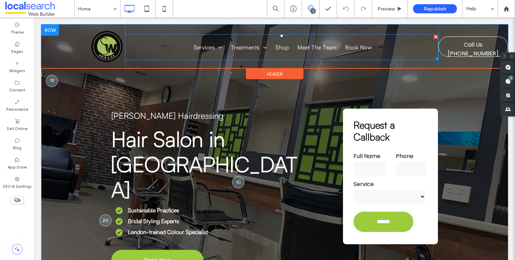
click at [429, 54] on nav "Services Hairdresser Colour Service Consultant [GEOGRAPHIC_DATA] Foils Full Col…" at bounding box center [281, 47] width 313 height 26
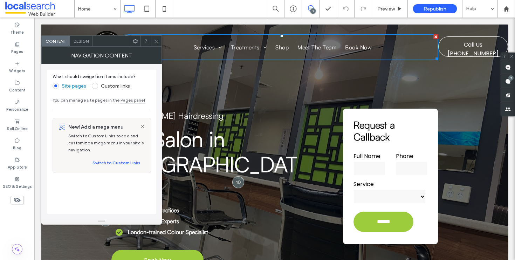
click at [433, 57] on div at bounding box center [435, 57] width 5 height 5
click at [438, 62] on div "Call Us [PHONE_NUMBER] Click To Paste" at bounding box center [473, 46] width 70 height 40
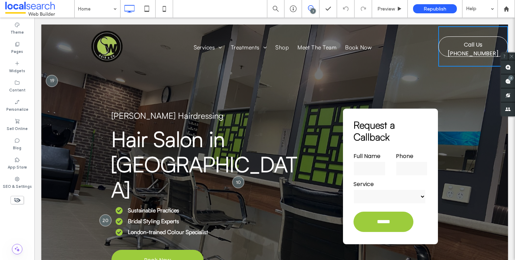
click at [438, 58] on div "Call Us [PHONE_NUMBER] Click To Paste" at bounding box center [473, 46] width 70 height 40
click at [446, 59] on div "Call Us [PHONE_NUMBER] Click To Paste" at bounding box center [473, 46] width 70 height 40
click at [424, 60] on div "Services Hairdresser Colour Service Consultant [GEOGRAPHIC_DATA] Foils Full Col…" at bounding box center [281, 46] width 313 height 40
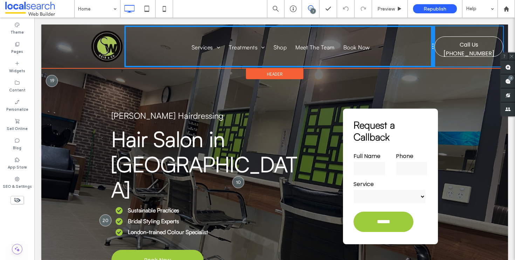
drag, startPoint x: 432, startPoint y: 56, endPoint x: 424, endPoint y: 56, distance: 7.7
click at [424, 56] on div "Services Hairdresser Colour Service Consultant [GEOGRAPHIC_DATA] Foils Full Col…" at bounding box center [279, 46] width 309 height 40
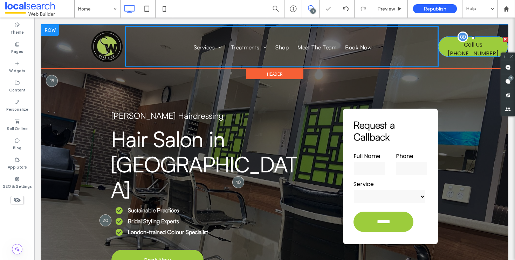
click at [457, 53] on span "Call Us [PHONE_NUMBER]" at bounding box center [473, 49] width 68 height 25
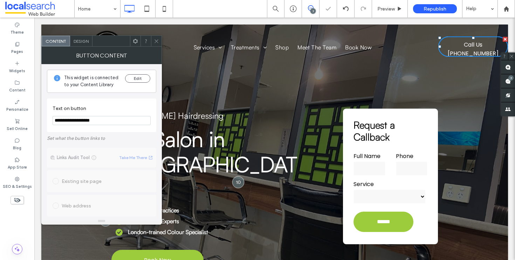
click at [85, 43] on span "Design" at bounding box center [81, 41] width 15 height 5
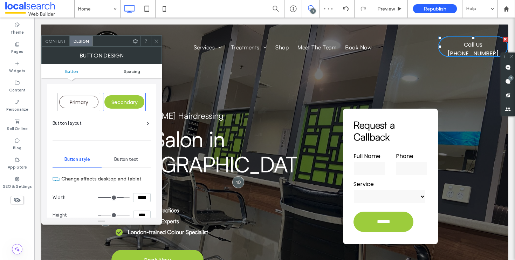
click at [131, 70] on span "Spacing" at bounding box center [132, 71] width 16 height 5
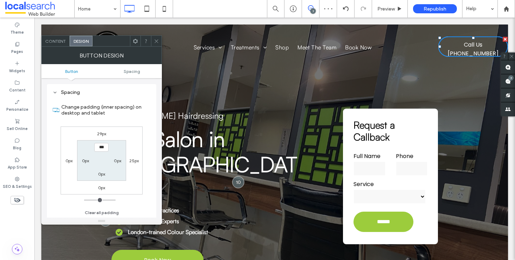
scroll to position [307, 0]
drag, startPoint x: 133, startPoint y: 159, endPoint x: 134, endPoint y: 165, distance: 5.7
click at [133, 159] on label "25px" at bounding box center [133, 160] width 9 height 5
type input "**"
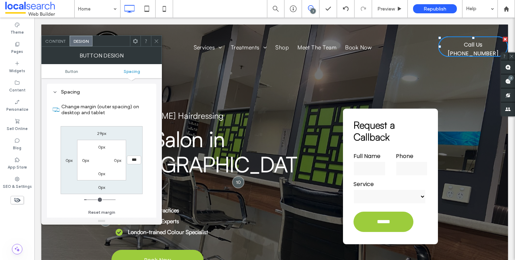
type input "***"
type input "*****"
click at [344, 9] on icon at bounding box center [346, 9] width 6 height 6
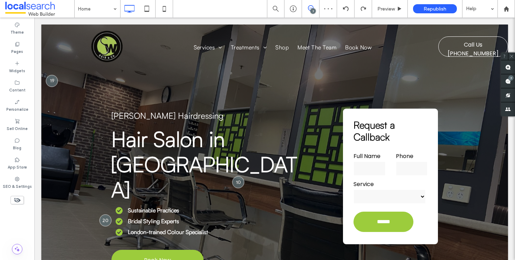
scroll to position [0, 0]
click at [310, 6] on icon at bounding box center [311, 8] width 6 height 6
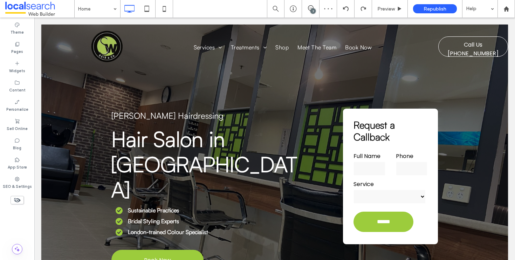
click at [314, 9] on div "7" at bounding box center [312, 10] width 5 height 5
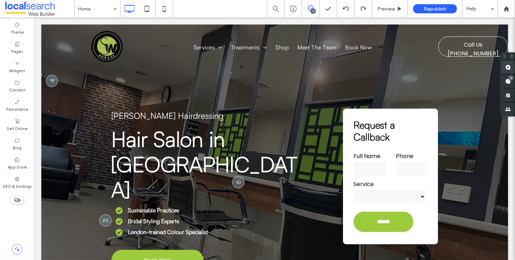
click at [509, 69] on use at bounding box center [508, 67] width 6 height 6
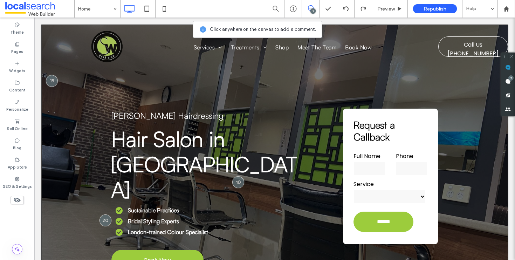
click at [471, 71] on div "**********" at bounding box center [274, 175] width 466 height 301
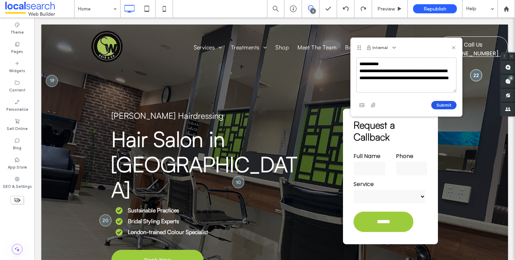
type textarea "**********"
click at [445, 104] on button "Submit" at bounding box center [443, 105] width 25 height 8
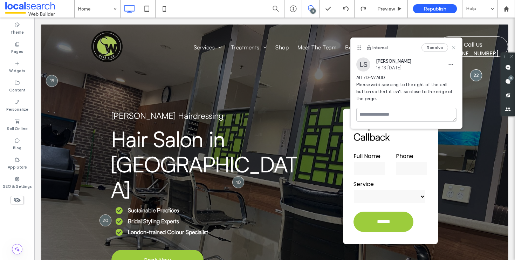
click at [453, 47] on icon at bounding box center [453, 48] width 6 height 6
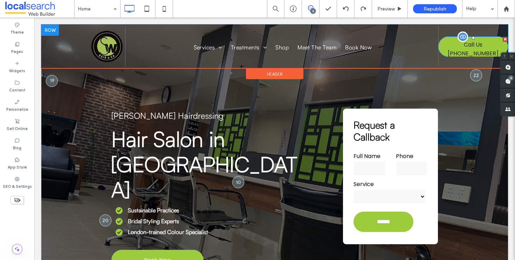
click at [453, 47] on span "Call Us [PHONE_NUMBER]" at bounding box center [473, 49] width 68 height 25
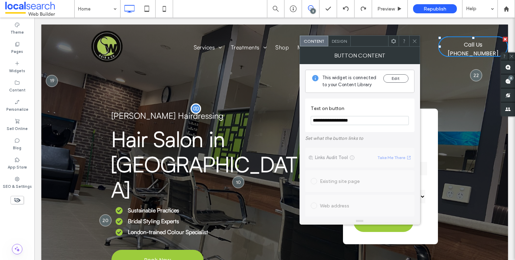
drag, startPoint x: 362, startPoint y: 139, endPoint x: 283, endPoint y: 120, distance: 80.6
type input "**********"
click at [414, 39] on icon at bounding box center [414, 41] width 5 height 5
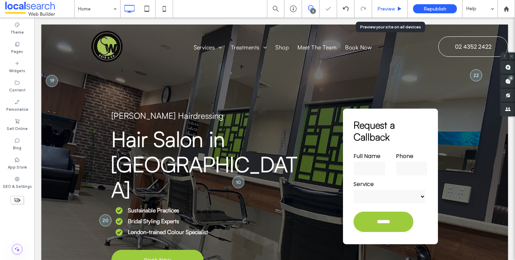
click at [398, 8] on use at bounding box center [400, 9] width 4 height 4
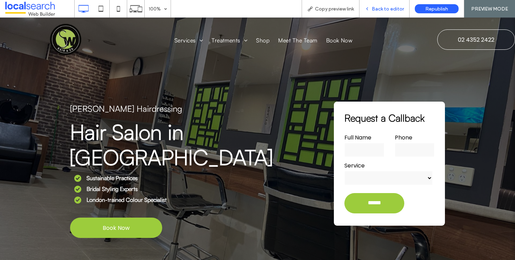
click at [388, 8] on span "Back to editor" at bounding box center [387, 9] width 32 height 6
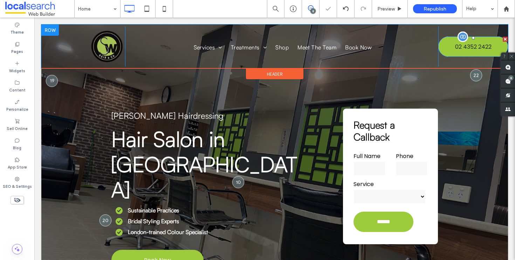
click at [468, 49] on span "02 4352 2422" at bounding box center [473, 47] width 36 height 16
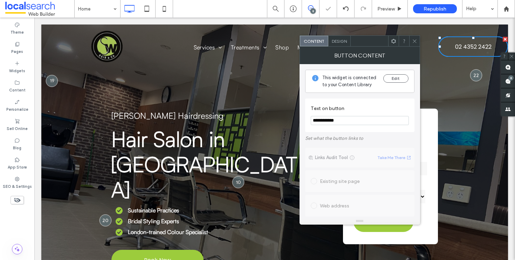
click at [335, 38] on div "Design" at bounding box center [339, 41] width 22 height 11
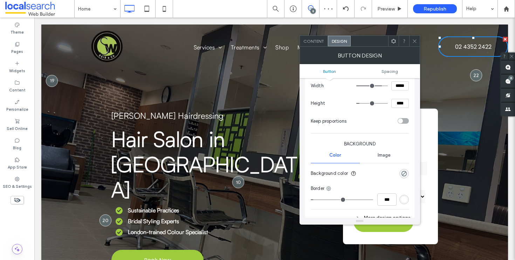
scroll to position [1, 0]
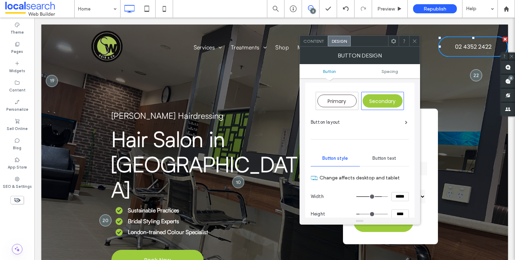
click at [340, 122] on div "Button layout" at bounding box center [358, 122] width 97 height 7
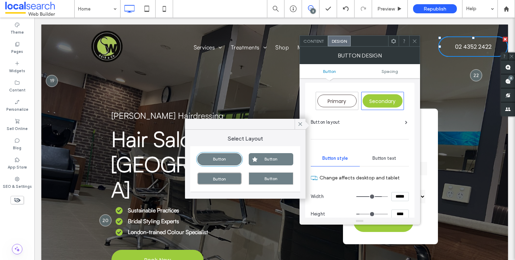
click at [275, 159] on div "Button" at bounding box center [271, 159] width 44 height 12
click at [302, 122] on icon at bounding box center [300, 124] width 6 height 6
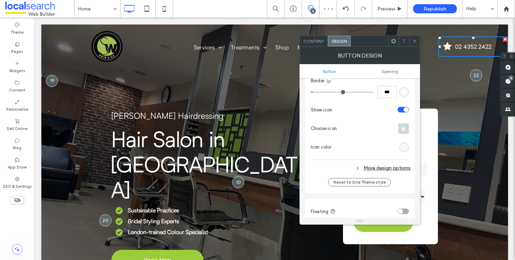
scroll to position [191, 0]
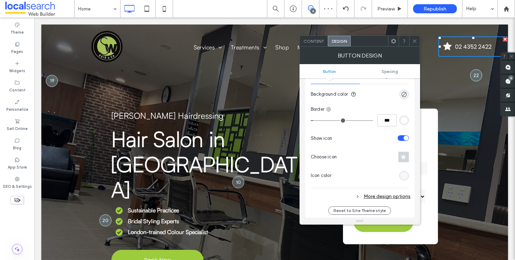
click at [404, 174] on div "rgb(247, 247, 247)" at bounding box center [404, 176] width 6 height 6
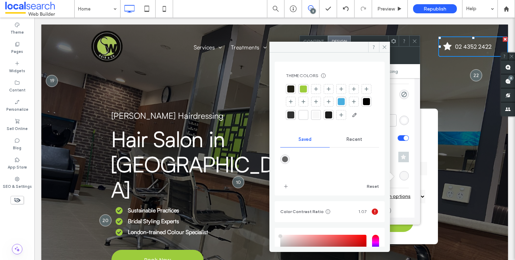
click at [380, 47] on span at bounding box center [384, 47] width 11 height 11
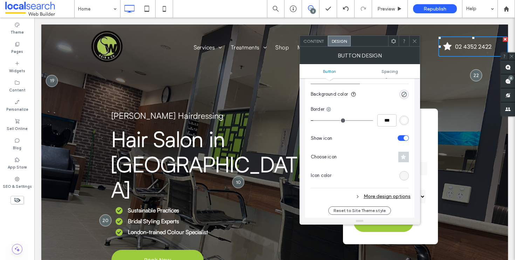
click at [402, 151] on div "Choose icon" at bounding box center [359, 156] width 98 height 13
click at [403, 153] on span at bounding box center [403, 157] width 11 height 11
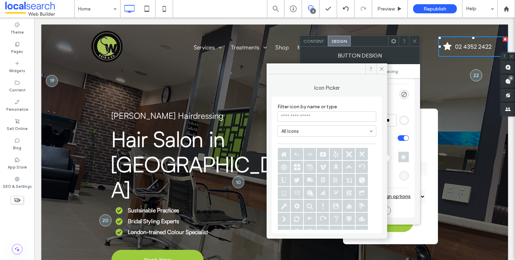
click at [310, 116] on input at bounding box center [326, 116] width 99 height 11
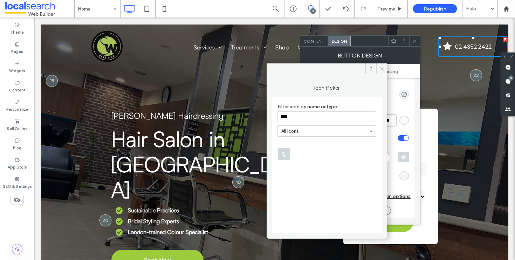
type input "****"
click at [284, 154] on icon at bounding box center [284, 154] width 12 height 12
click at [395, 9] on div "Preview" at bounding box center [389, 9] width 35 height 6
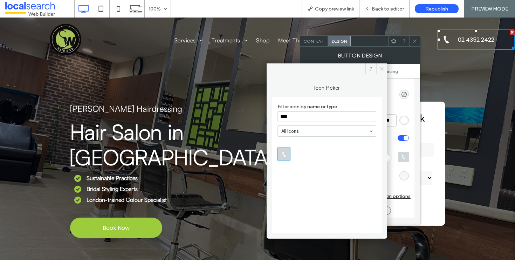
click at [382, 67] on icon at bounding box center [381, 68] width 5 height 5
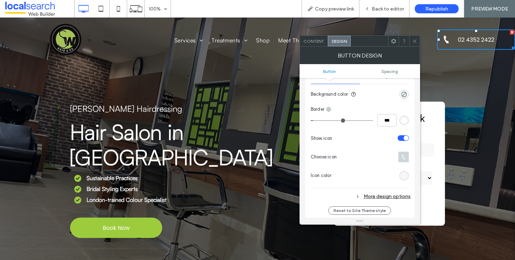
click at [416, 43] on icon at bounding box center [414, 41] width 5 height 5
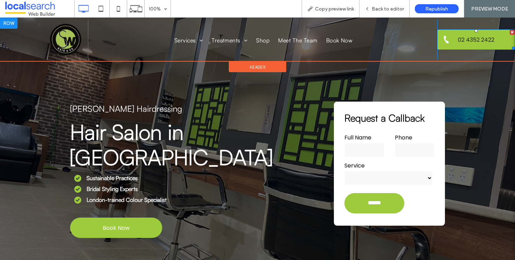
click at [477, 40] on span "02 4352 2422" at bounding box center [475, 40] width 41 height 16
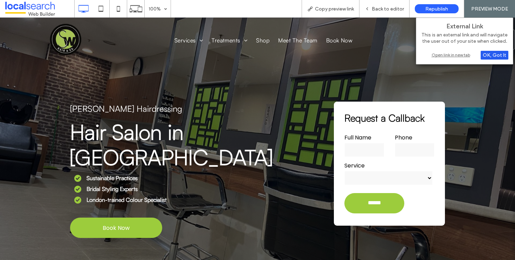
click at [495, 54] on div "OK, Got It" at bounding box center [494, 55] width 28 height 9
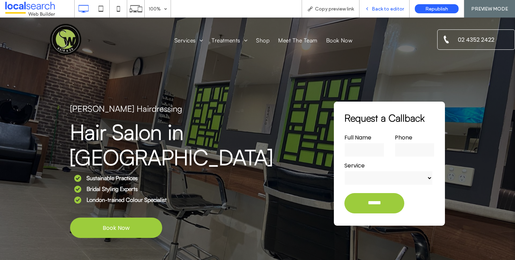
click at [389, 11] on span "Back to editor" at bounding box center [387, 9] width 32 height 6
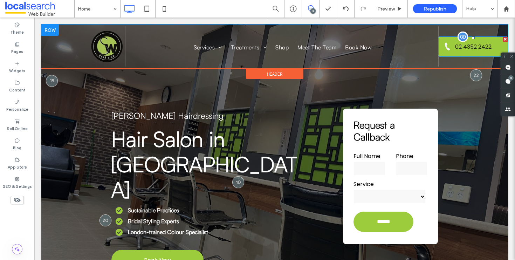
click at [474, 48] on span "02 4352 2422" at bounding box center [472, 47] width 41 height 16
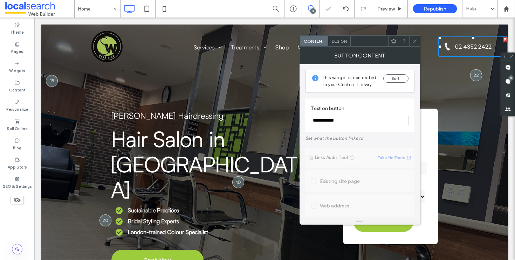
click at [341, 42] on span "Design" at bounding box center [338, 41] width 15 height 5
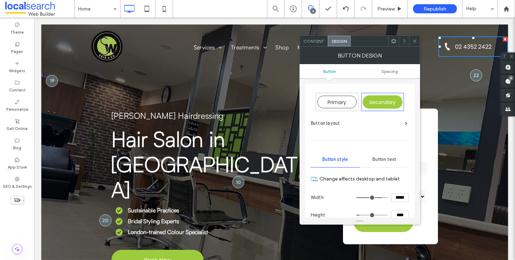
click at [376, 120] on div "Button layout" at bounding box center [358, 123] width 97 height 7
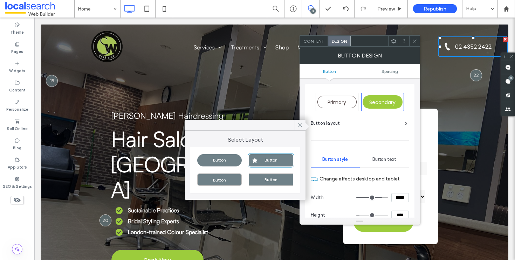
click at [212, 157] on div "Button" at bounding box center [219, 160] width 44 height 12
click at [414, 42] on icon at bounding box center [414, 41] width 5 height 5
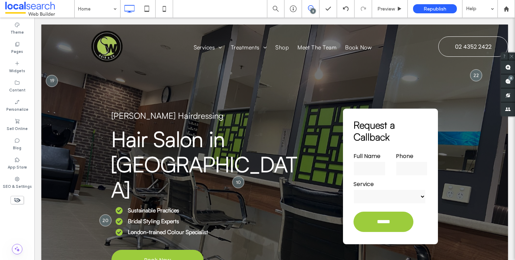
click at [310, 9] on icon at bounding box center [311, 8] width 6 height 6
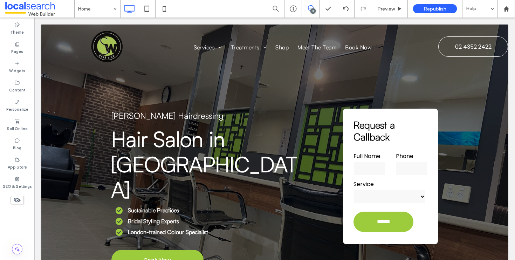
click at [310, 9] on icon at bounding box center [311, 8] width 6 height 6
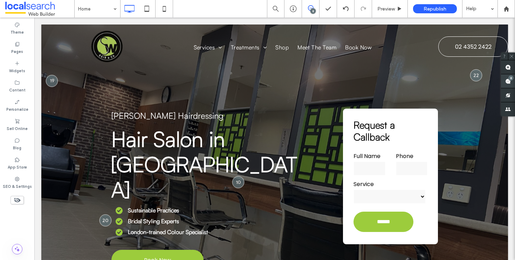
click at [507, 80] on use at bounding box center [508, 81] width 6 height 6
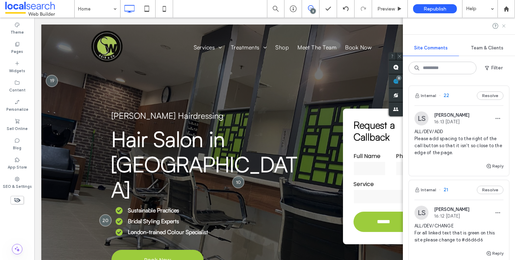
click at [501, 26] on icon at bounding box center [504, 26] width 6 height 6
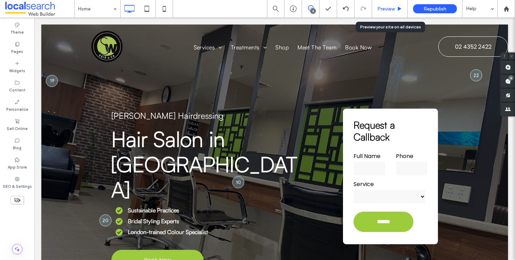
click at [386, 9] on span "Preview" at bounding box center [386, 9] width 18 height 6
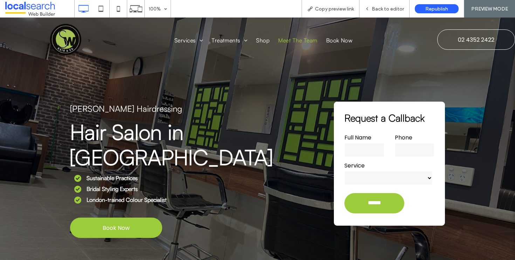
click at [287, 39] on span "Meet The Team" at bounding box center [297, 40] width 39 height 8
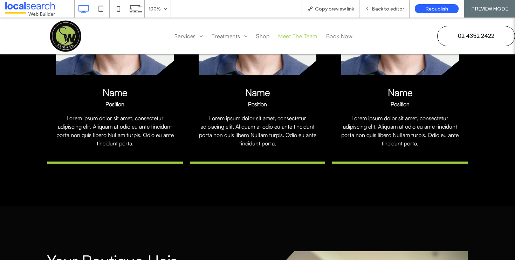
scroll to position [278, 0]
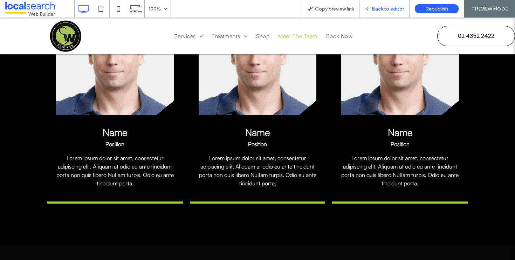
click at [388, 9] on span "Back to editor" at bounding box center [387, 9] width 32 height 6
click at [382, 6] on span "Back to editor" at bounding box center [387, 9] width 32 height 6
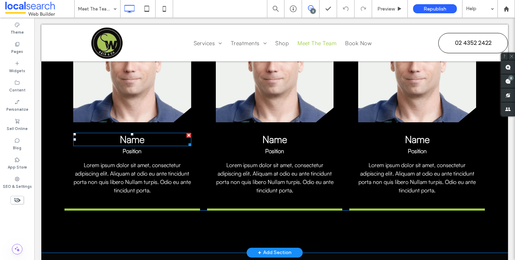
click at [126, 139] on span "Name" at bounding box center [132, 139] width 25 height 12
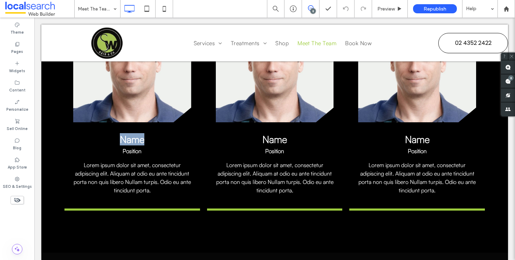
click at [126, 139] on span "Name" at bounding box center [132, 139] width 25 height 12
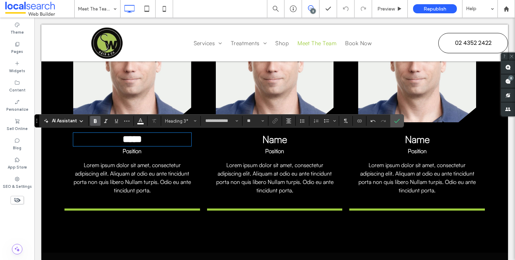
click at [97, 152] on h5 "Position" at bounding box center [132, 151] width 118 height 8
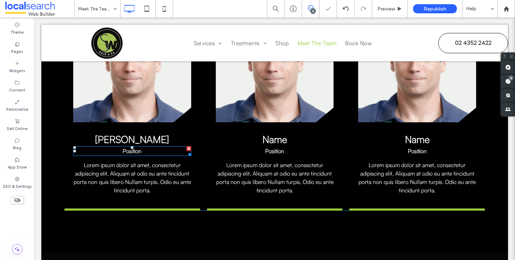
click at [188, 148] on div at bounding box center [188, 148] width 5 height 5
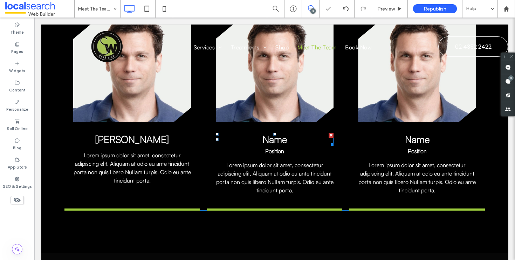
click at [273, 140] on span "Name" at bounding box center [274, 139] width 25 height 12
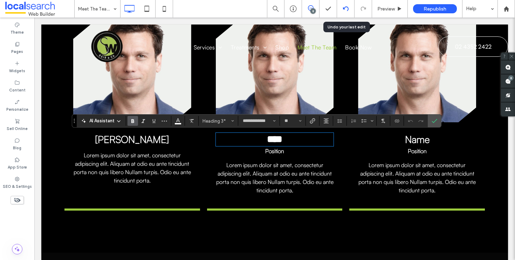
click at [340, 7] on div at bounding box center [345, 9] width 17 height 6
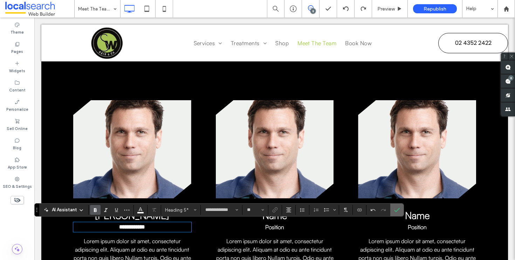
click at [401, 208] on label "Confirm" at bounding box center [396, 209] width 11 height 13
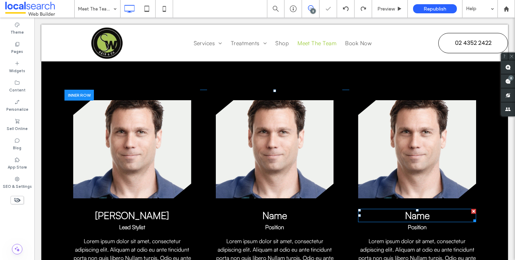
scroll to position [270, 0]
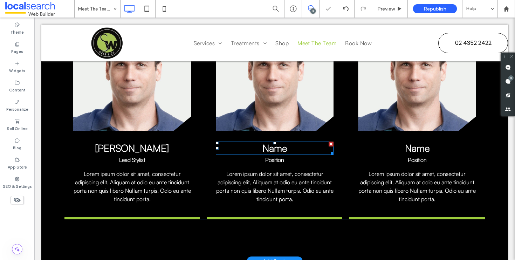
click at [297, 149] on h3 "Name" at bounding box center [275, 148] width 118 height 12
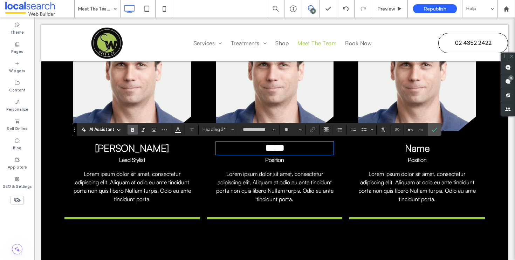
click at [291, 160] on h5 "Position" at bounding box center [275, 159] width 118 height 8
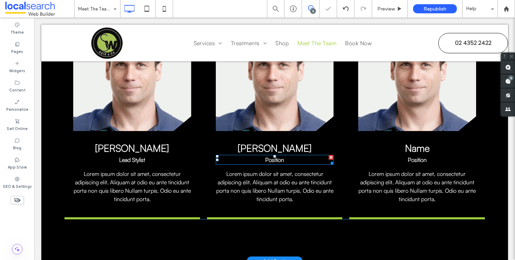
click at [291, 160] on h5 "Position" at bounding box center [275, 159] width 118 height 8
type input "**********"
type input "**"
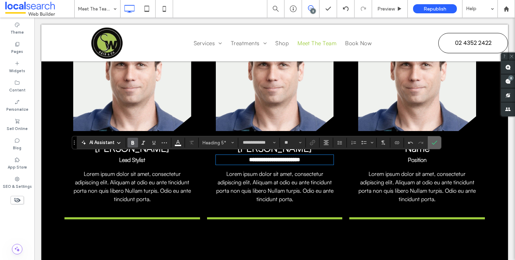
drag, startPoint x: 438, startPoint y: 143, endPoint x: 403, endPoint y: 127, distance: 37.9
click at [438, 143] on label "Confirm" at bounding box center [434, 142] width 11 height 13
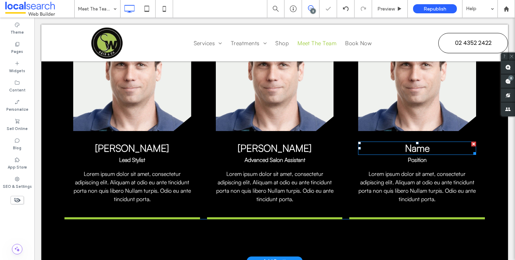
click at [431, 148] on h3 "Name" at bounding box center [417, 148] width 118 height 12
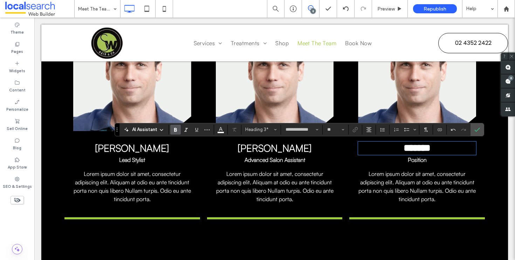
click at [439, 162] on h5 "Position" at bounding box center [417, 159] width 118 height 8
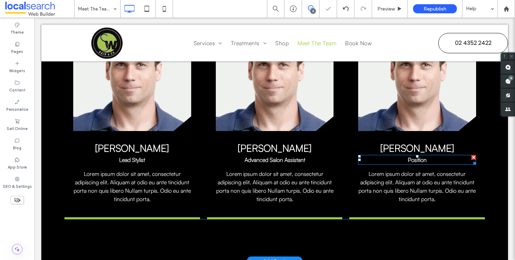
click at [437, 160] on h5 "Position" at bounding box center [417, 159] width 118 height 8
type input "**********"
type input "**"
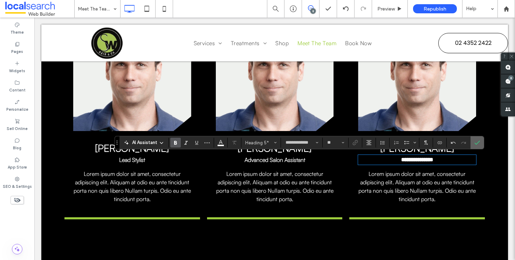
click at [480, 144] on label "Confirm" at bounding box center [476, 142] width 11 height 13
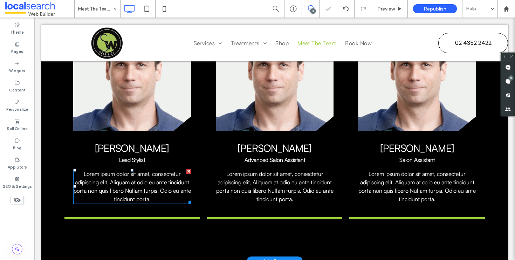
click at [113, 184] on span "Lorem ipsum dolor sit amet, consectetur adipiscing elit. Aliquam at odio eu ant…" at bounding box center [132, 186] width 117 height 32
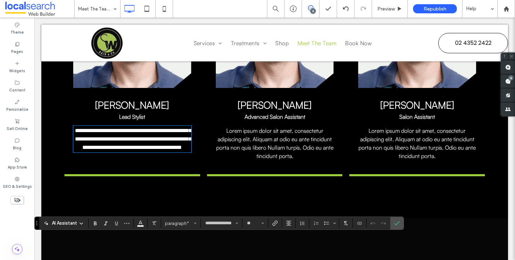
scroll to position [353, 0]
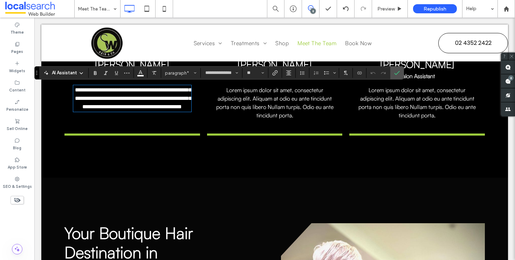
paste div
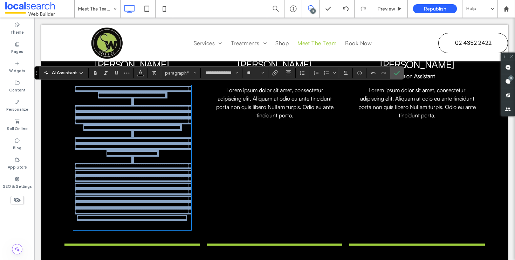
drag, startPoint x: 175, startPoint y: 245, endPoint x: 68, endPoint y: 78, distance: 198.4
click at [68, 78] on div "**********" at bounding box center [131, 92] width 135 height 307
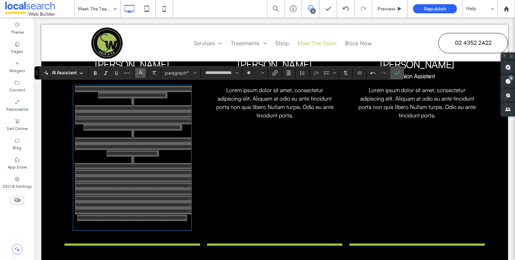
click at [141, 73] on use "Color" at bounding box center [141, 72] width 4 height 4
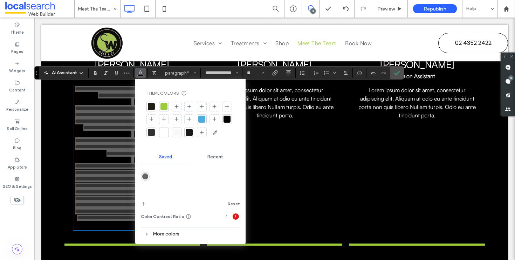
click at [162, 132] on div at bounding box center [163, 132] width 7 height 7
click at [398, 73] on icon "Confirm" at bounding box center [397, 73] width 6 height 6
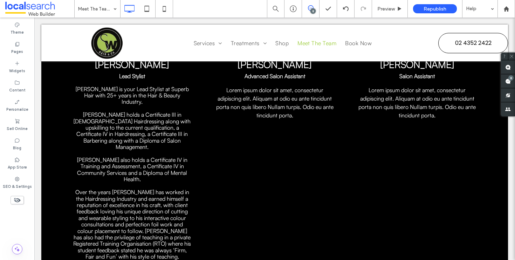
click at [292, 99] on span "Lorem ipsum dolor sit amet, consectetur adipiscing elit. Aliquam at odio eu ant…" at bounding box center [274, 102] width 117 height 32
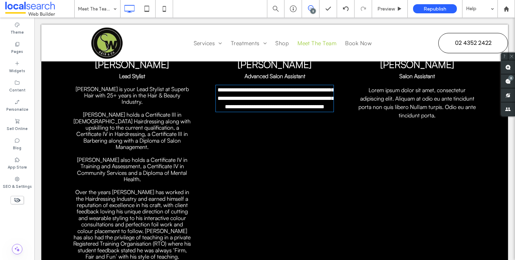
click at [291, 99] on span "**********" at bounding box center [275, 98] width 116 height 22
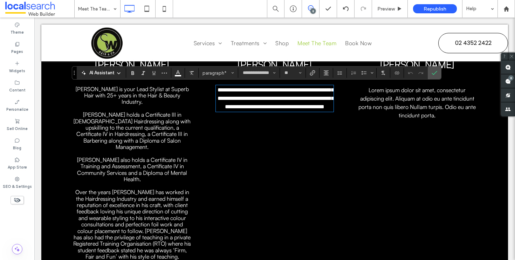
click at [306, 111] on p "**********" at bounding box center [275, 98] width 118 height 25
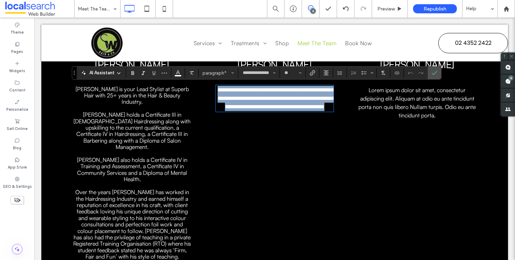
drag, startPoint x: 306, startPoint y: 117, endPoint x: 221, endPoint y: 89, distance: 89.8
click at [221, 89] on p "**********" at bounding box center [275, 98] width 118 height 25
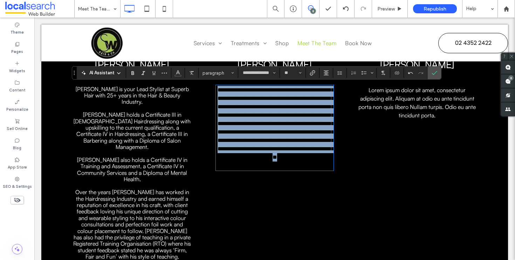
drag, startPoint x: 316, startPoint y: 182, endPoint x: 215, endPoint y: 83, distance: 141.6
click at [215, 83] on div "**********" at bounding box center [274, 111] width 135 height 345
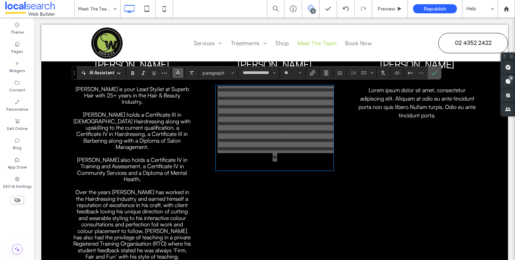
click at [178, 72] on use "Color" at bounding box center [178, 72] width 4 height 4
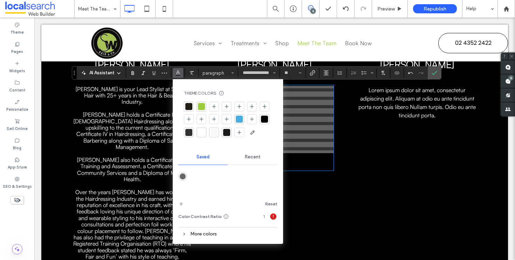
click at [202, 132] on div at bounding box center [201, 132] width 7 height 7
click at [434, 74] on icon "Confirm" at bounding box center [434, 73] width 6 height 6
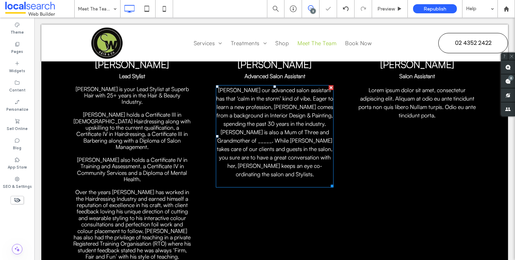
click at [262, 140] on span "Donna our advanced salon assistant has that ‘calm in the storm’ kind of vibe. E…" at bounding box center [274, 131] width 117 height 91
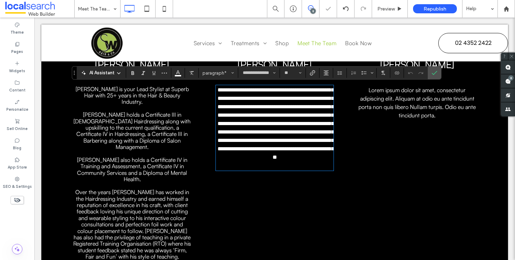
click at [262, 140] on span "**********" at bounding box center [275, 123] width 116 height 72
click at [291, 132] on span "**********" at bounding box center [275, 123] width 116 height 72
click at [297, 132] on span "**********" at bounding box center [275, 123] width 116 height 72
drag, startPoint x: 248, startPoint y: 141, endPoint x: 272, endPoint y: 143, distance: 24.2
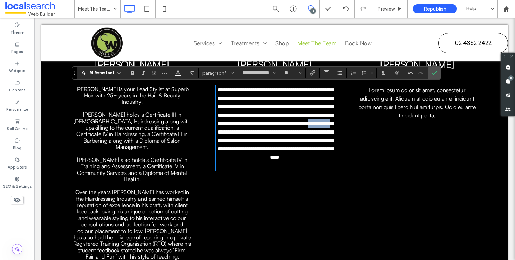
click at [272, 143] on span "**********" at bounding box center [275, 123] width 116 height 72
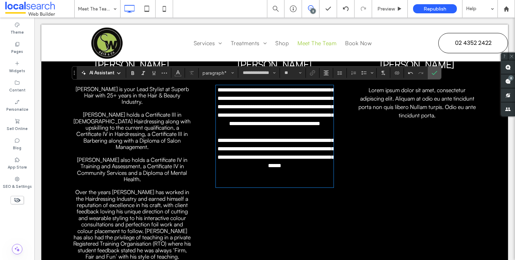
click at [290, 101] on span "**********" at bounding box center [275, 106] width 116 height 39
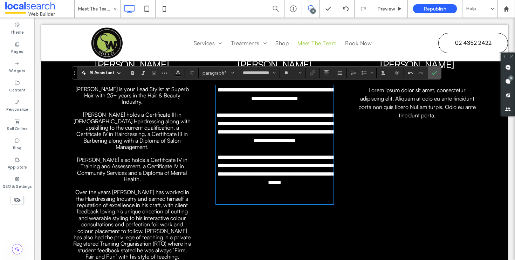
click at [412, 102] on p "Lorem ipsum dolor sit amet, consectetur adipiscing elit. Aliquam at odio eu ant…" at bounding box center [417, 103] width 118 height 34
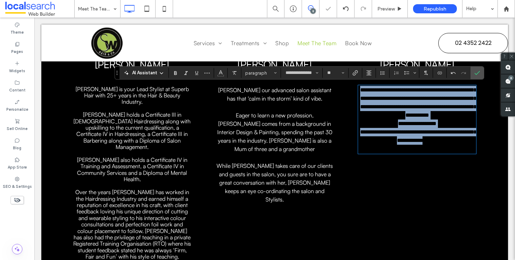
drag, startPoint x: 458, startPoint y: 152, endPoint x: 356, endPoint y: 88, distance: 120.9
click at [358, 88] on div "**********" at bounding box center [417, 119] width 118 height 67
drag, startPoint x: 449, startPoint y: 143, endPoint x: 334, endPoint y: 77, distance: 132.5
click at [334, 77] on div "Simon Lead Stylist Simon is your Lead Stylist at Superb Hair with 25+ years in …" at bounding box center [274, 111] width 420 height 345
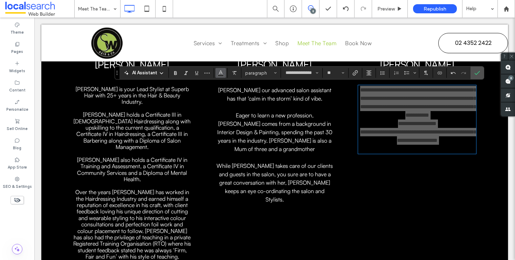
click at [219, 71] on icon "Color" at bounding box center [221, 72] width 6 height 6
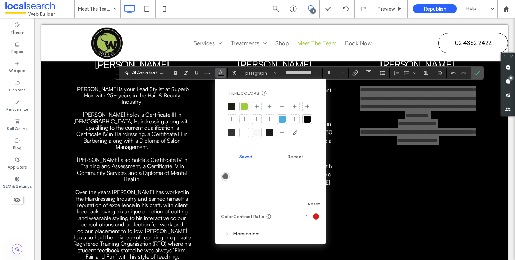
click at [244, 130] on div at bounding box center [243, 132] width 7 height 7
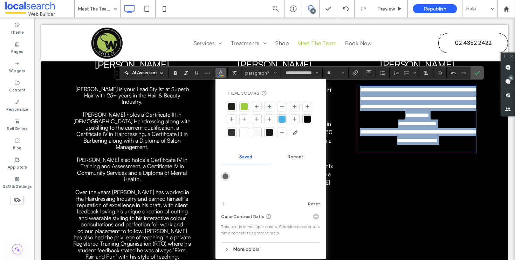
click at [425, 121] on span "**********" at bounding box center [417, 123] width 39 height 5
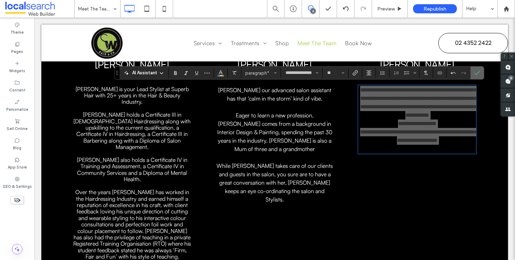
click at [478, 70] on icon "Confirm" at bounding box center [477, 73] width 6 height 6
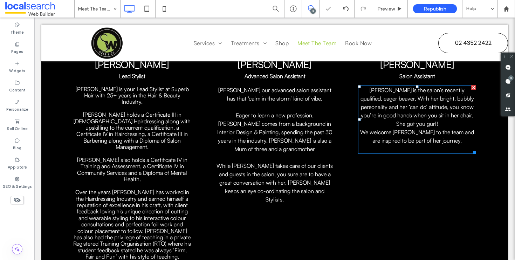
click at [378, 99] on span "Natalie is the salon’s recently qualified, eager beaver. With her bright, bubbl…" at bounding box center [416, 102] width 113 height 32
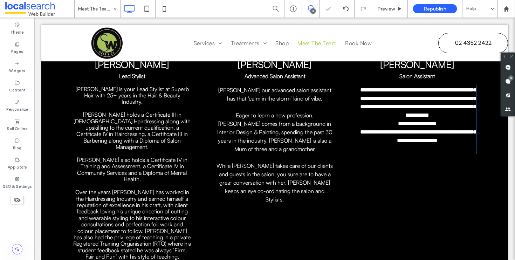
click at [378, 99] on span "**********" at bounding box center [418, 102] width 116 height 30
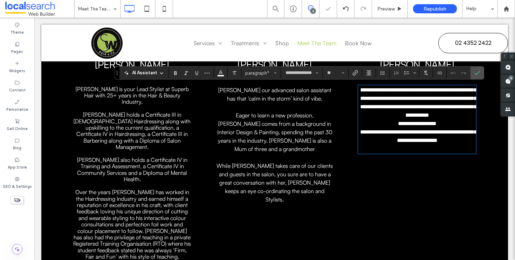
click at [377, 99] on span "**********" at bounding box center [418, 102] width 116 height 30
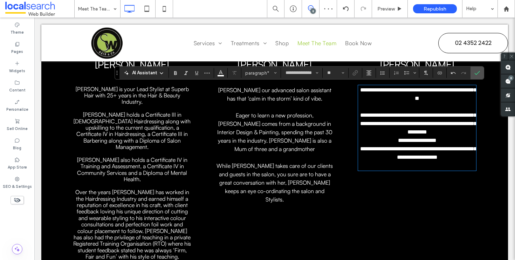
click at [452, 134] on p "**********" at bounding box center [417, 123] width 118 height 25
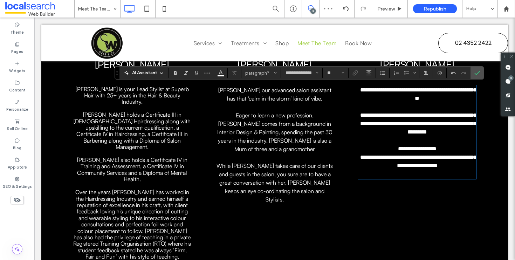
click at [485, 72] on div "Simon Lead Stylist Simon is your Lead Stylist at Superb Hair with 25+ years in …" at bounding box center [274, 111] width 466 height 429
click at [427, 137] on p "﻿" at bounding box center [417, 140] width 118 height 8
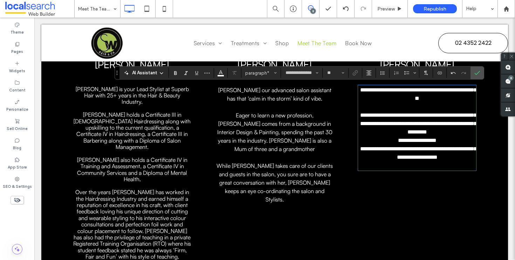
click at [445, 141] on p "**********" at bounding box center [417, 140] width 118 height 8
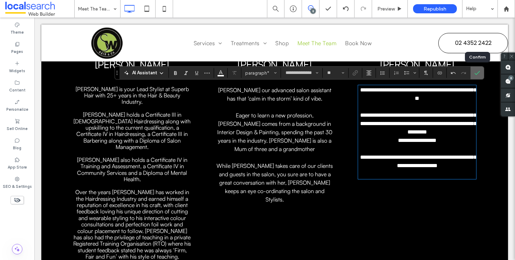
click at [479, 71] on label "Confirm" at bounding box center [476, 73] width 11 height 13
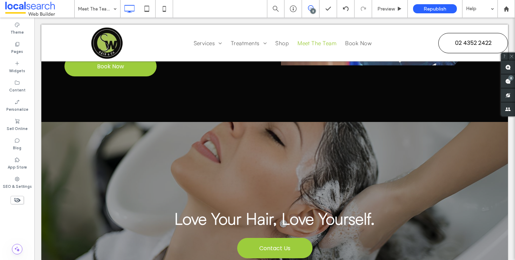
scroll to position [655, 0]
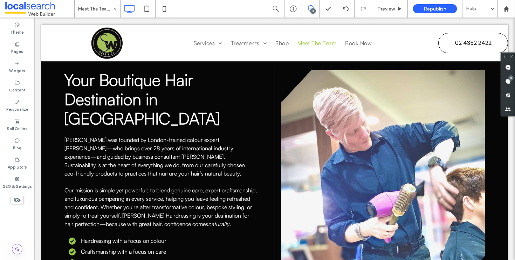
click at [152, 187] on span "Our mission is simple yet powerful: to blend genuine care, expert craftsmanship…" at bounding box center [160, 207] width 192 height 41
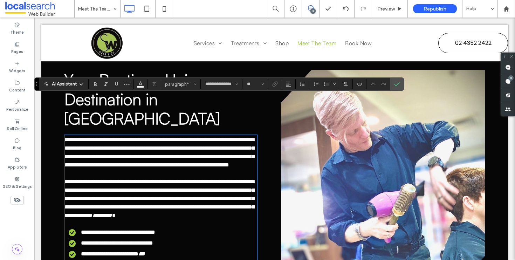
drag, startPoint x: 167, startPoint y: 231, endPoint x: 78, endPoint y: 138, distance: 128.2
click at [71, 135] on div "**********" at bounding box center [160, 197] width 193 height 125
drag, startPoint x: 161, startPoint y: 234, endPoint x: 71, endPoint y: 204, distance: 95.2
click at [71, 204] on div "**********" at bounding box center [160, 197] width 193 height 125
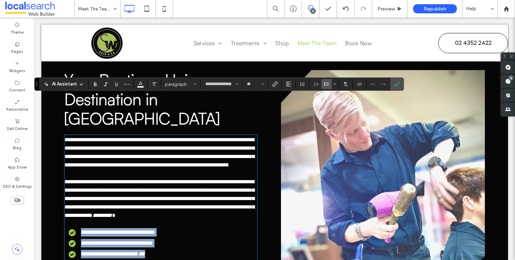
drag, startPoint x: 73, startPoint y: 207, endPoint x: 174, endPoint y: 229, distance: 103.6
click at [174, 229] on ul "**********" at bounding box center [157, 243] width 200 height 30
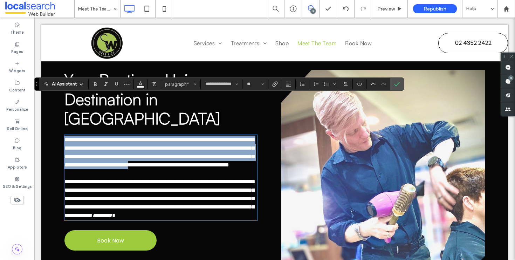
drag, startPoint x: 110, startPoint y: 197, endPoint x: 57, endPoint y: 102, distance: 108.5
click at [57, 102] on div "**********" at bounding box center [274, 180] width 466 height 310
click at [70, 137] on span "**********" at bounding box center [159, 152] width 190 height 30
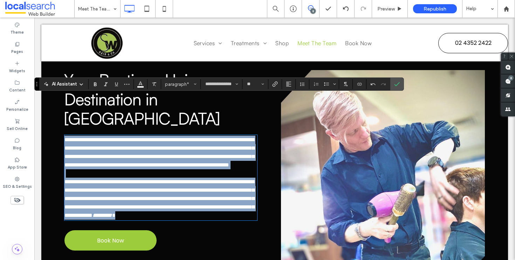
drag, startPoint x: 77, startPoint y: 113, endPoint x: 159, endPoint y: 199, distance: 119.3
click at [159, 199] on div "**********" at bounding box center [169, 180] width 210 height 226
paste div
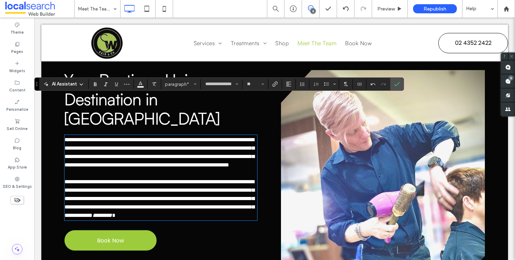
scroll to position [0, 0]
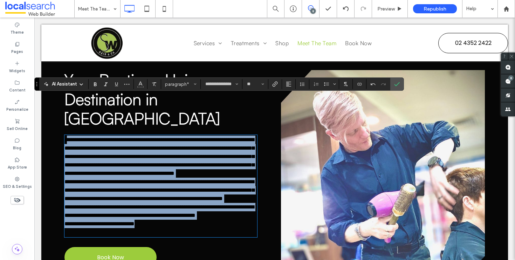
drag, startPoint x: 163, startPoint y: 206, endPoint x: 64, endPoint y: 99, distance: 145.9
click at [64, 135] on div "**********" at bounding box center [160, 185] width 193 height 101
drag, startPoint x: 62, startPoint y: 100, endPoint x: 196, endPoint y: 223, distance: 181.8
click at [196, 223] on div "**********" at bounding box center [169, 180] width 210 height 226
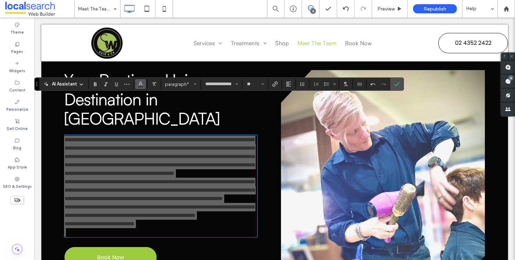
click at [141, 85] on use "Color" at bounding box center [141, 84] width 4 height 4
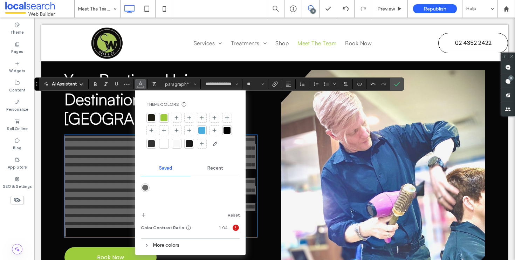
click at [169, 145] on div at bounding box center [190, 131] width 88 height 36
click at [166, 144] on div at bounding box center [163, 143] width 7 height 7
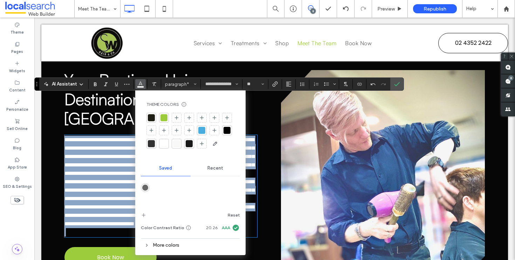
click at [113, 179] on span "**********" at bounding box center [159, 190] width 190 height 22
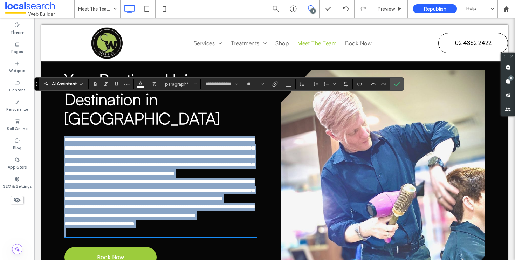
click at [243, 135] on p "**********" at bounding box center [160, 156] width 193 height 42
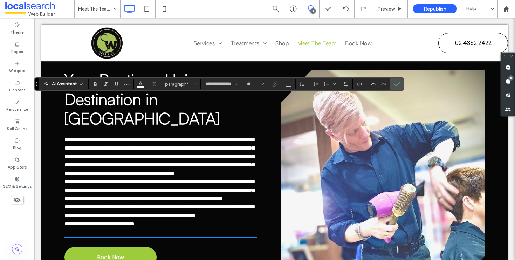
click at [88, 137] on span "**********" at bounding box center [159, 156] width 190 height 39
click at [85, 137] on span "**********" at bounding box center [159, 156] width 190 height 39
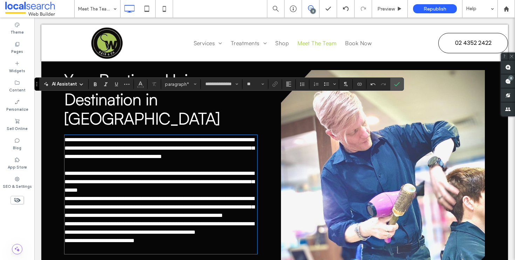
click at [167, 169] on p "**********" at bounding box center [160, 181] width 193 height 25
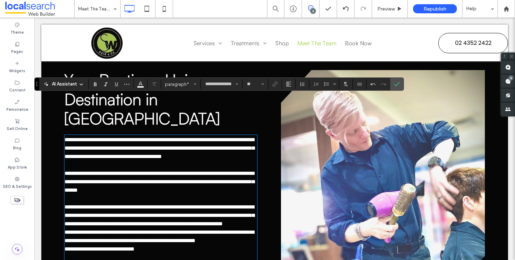
click at [143, 203] on p "**********" at bounding box center [160, 215] width 193 height 25
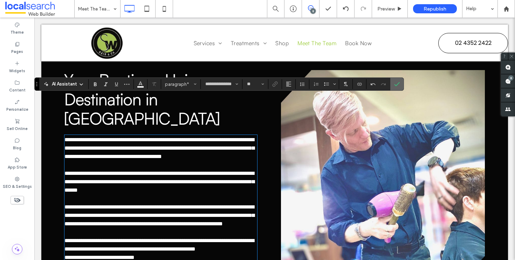
click at [398, 84] on use "Confirm" at bounding box center [397, 84] width 6 height 4
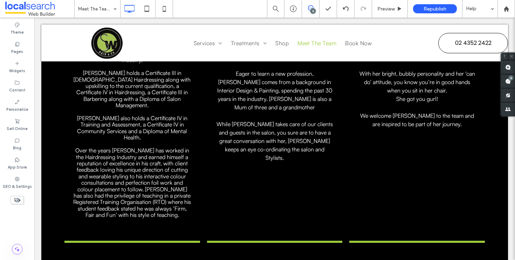
scroll to position [426, 0]
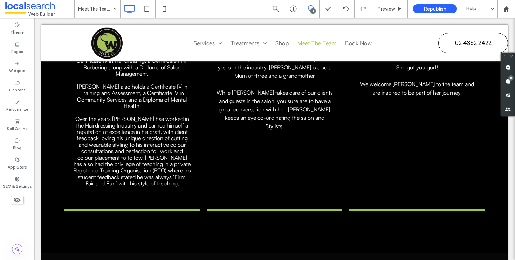
click at [309, 7] on icon at bounding box center [311, 8] width 6 height 6
click at [306, 9] on span at bounding box center [310, 8] width 17 height 6
click at [509, 67] on use at bounding box center [508, 67] width 6 height 6
click at [118, 199] on div "Simon Lead Stylist Simon is your Lead Stylist at Superb Hair with 25+ years in …" at bounding box center [274, 38] width 466 height 429
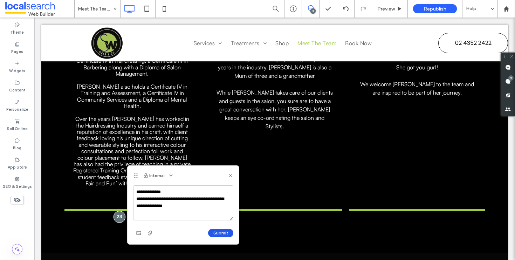
type textarea "**********"
click at [221, 234] on button "Submit" at bounding box center [220, 233] width 25 height 8
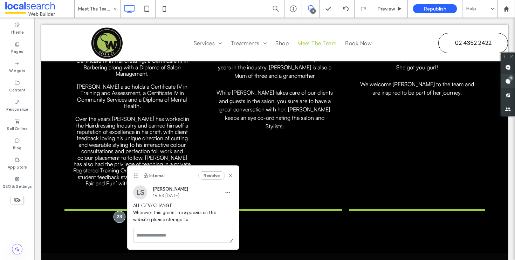
click at [507, 76] on span at bounding box center [508, 81] width 14 height 14
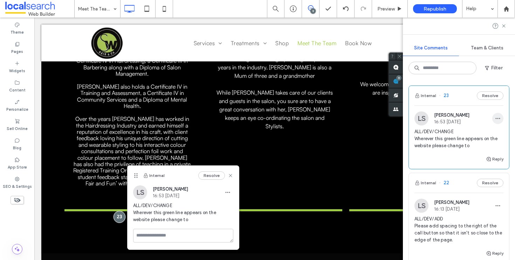
click at [495, 114] on span "button" at bounding box center [497, 118] width 11 height 11
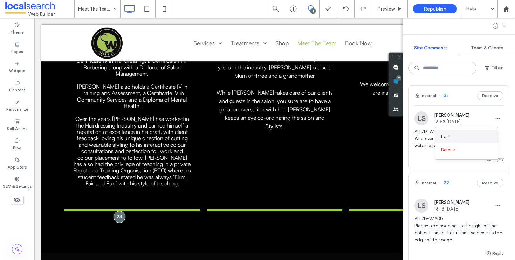
click at [480, 137] on div "Edit" at bounding box center [466, 136] width 62 height 13
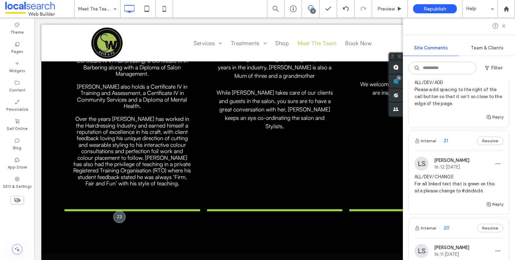
scroll to position [302, 0]
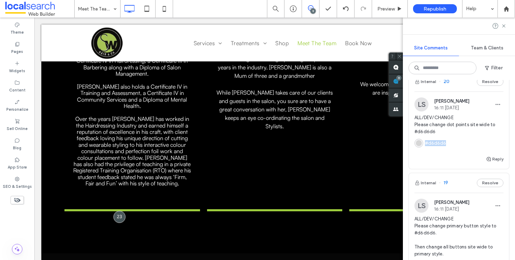
drag, startPoint x: 450, startPoint y: 142, endPoint x: 444, endPoint y: 145, distance: 6.3
click at [444, 145] on div "#d6d6d6" at bounding box center [458, 142] width 89 height 14
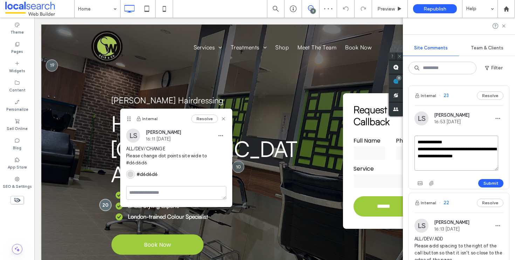
click at [486, 156] on textarea "**********" at bounding box center [456, 152] width 84 height 35
paste textarea "********"
type textarea "**********"
click at [488, 182] on button "Submit" at bounding box center [490, 183] width 25 height 8
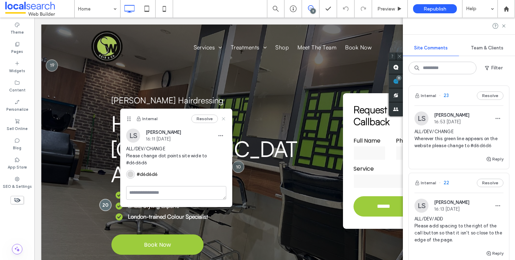
drag, startPoint x: 222, startPoint y: 118, endPoint x: 187, endPoint y: 100, distance: 38.5
click at [222, 118] on icon at bounding box center [224, 119] width 6 height 6
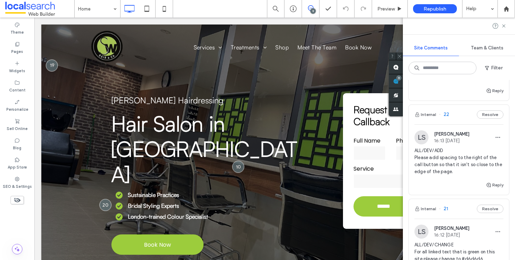
scroll to position [211, 0]
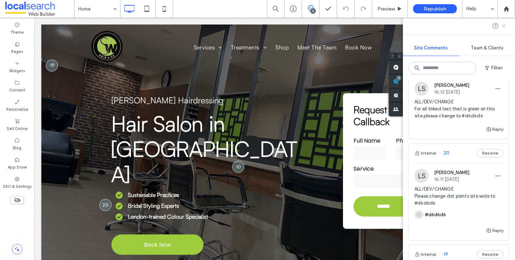
click at [505, 26] on icon at bounding box center [504, 26] width 6 height 6
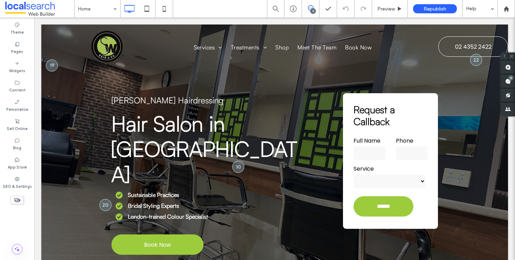
click at [313, 12] on div "9" at bounding box center [312, 10] width 5 height 5
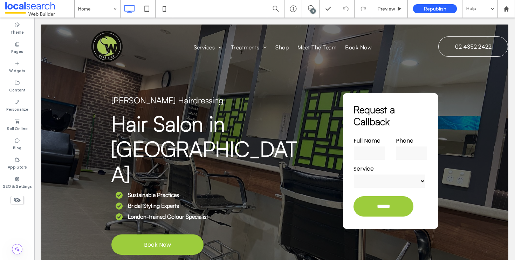
click at [313, 12] on div "9" at bounding box center [312, 10] width 5 height 5
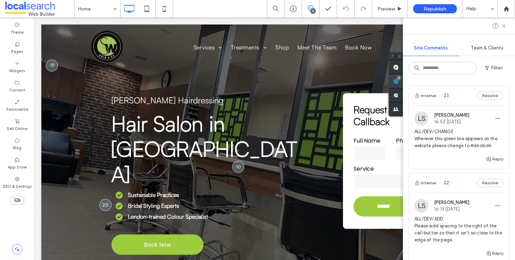
click at [403, 81] on span at bounding box center [396, 81] width 14 height 14
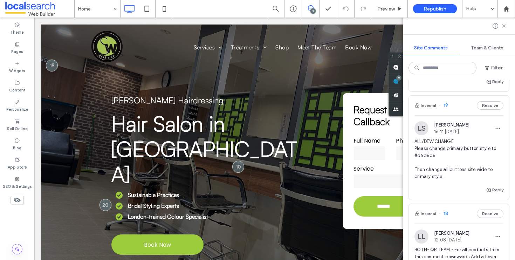
scroll to position [474, 0]
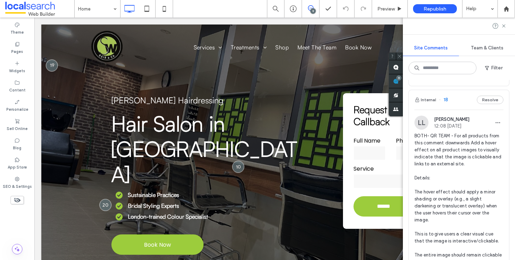
click at [454, 99] on div "Internal 18 Resolve" at bounding box center [458, 100] width 100 height 20
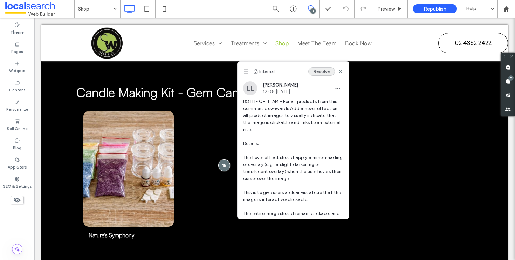
click at [318, 70] on button "Resolve" at bounding box center [321, 71] width 27 height 8
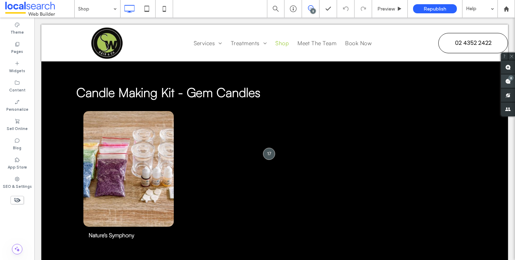
click at [509, 80] on span at bounding box center [508, 81] width 14 height 14
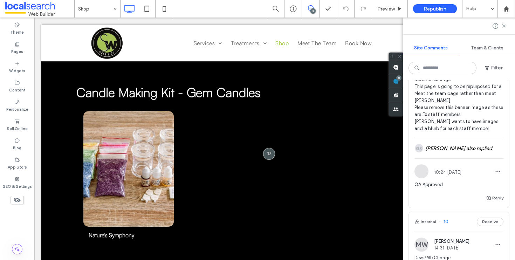
scroll to position [668, 0]
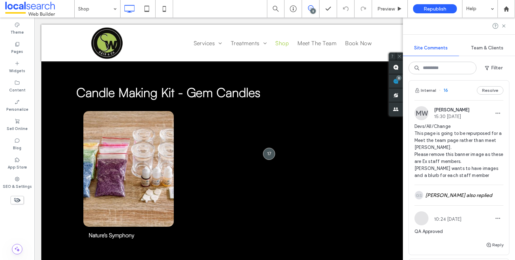
click at [462, 100] on div "Internal 16 Resolve" at bounding box center [458, 91] width 100 height 20
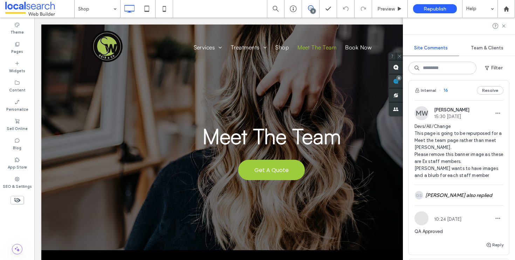
scroll to position [0, 0]
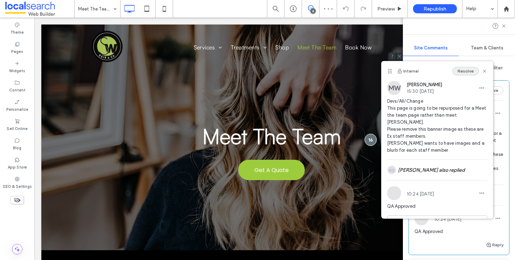
click at [464, 70] on button "Resolve" at bounding box center [465, 71] width 27 height 8
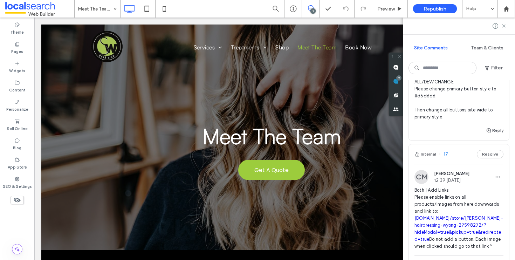
scroll to position [398, 0]
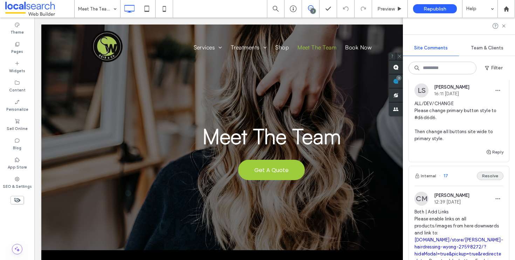
click at [487, 173] on button "Resolve" at bounding box center [489, 176] width 27 height 8
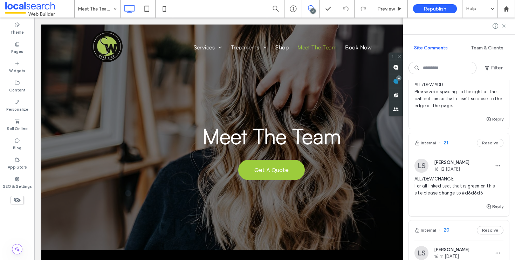
scroll to position [0, 0]
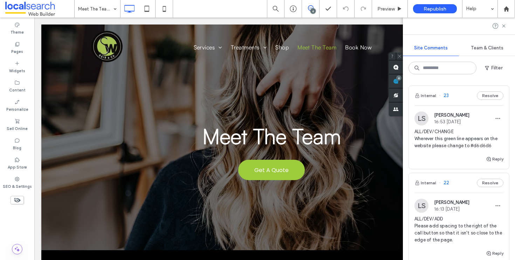
click at [504, 29] on div at bounding box center [459, 26] width 112 height 17
click at [504, 26] on icon at bounding box center [504, 26] width 6 height 6
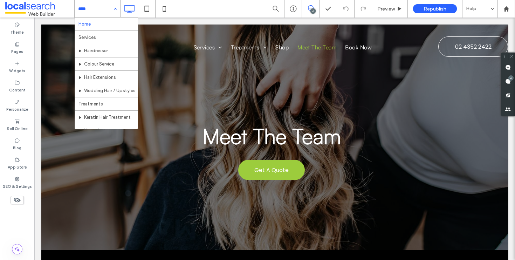
click at [120, 8] on div "Home Services Hairdresser Colour Service Hair Extensions Wedding Hair / Upstyle…" at bounding box center [98, 9] width 46 height 18
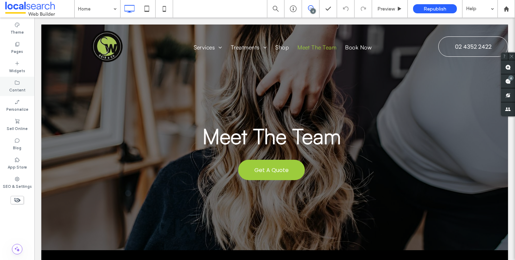
click at [18, 83] on icon at bounding box center [17, 83] width 6 height 6
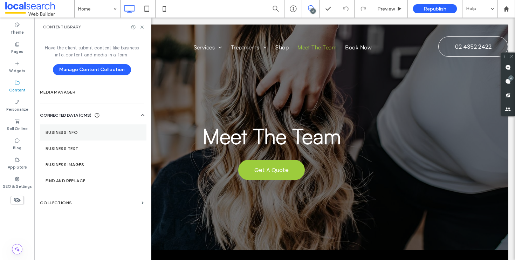
click at [81, 136] on section "Business Info" at bounding box center [93, 132] width 106 height 16
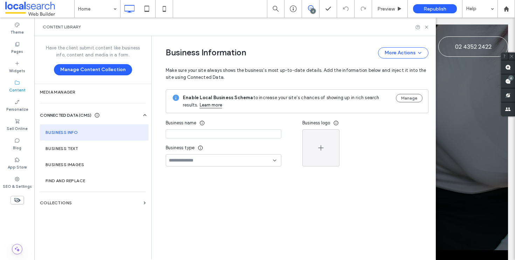
type input "**********"
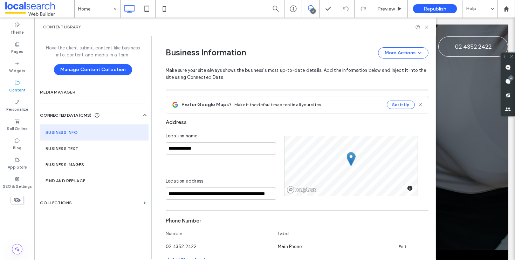
scroll to position [101, 0]
click at [91, 148] on label "Business Text" at bounding box center [94, 148] width 97 height 5
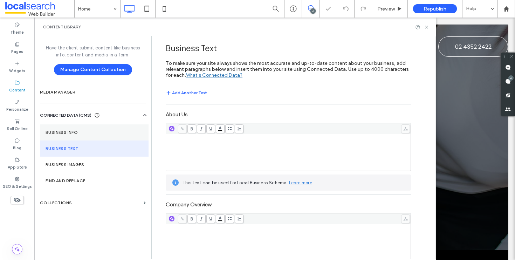
click at [85, 134] on label "Business Info" at bounding box center [94, 132] width 97 height 5
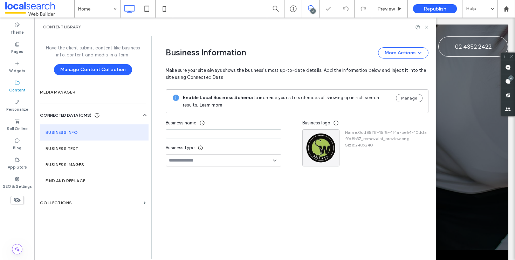
type input "**********"
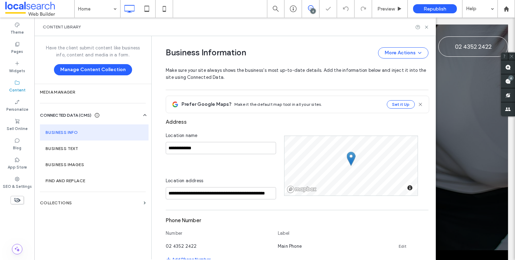
scroll to position [0, 0]
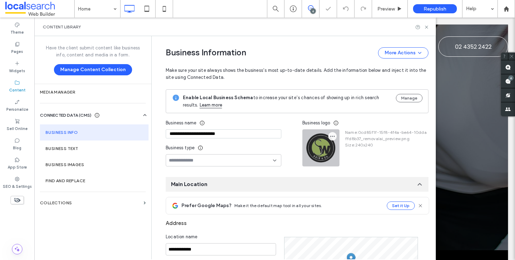
click at [330, 134] on icon "button" at bounding box center [332, 136] width 6 height 6
click at [353, 150] on span "Replace Image" at bounding box center [355, 152] width 32 height 7
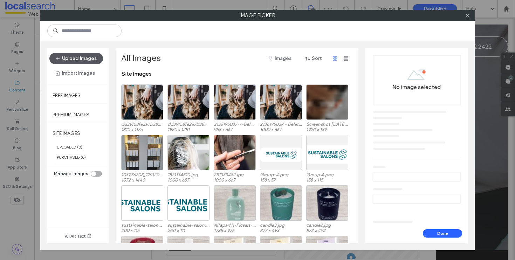
click at [88, 59] on button "Upload Images" at bounding box center [76, 58] width 54 height 11
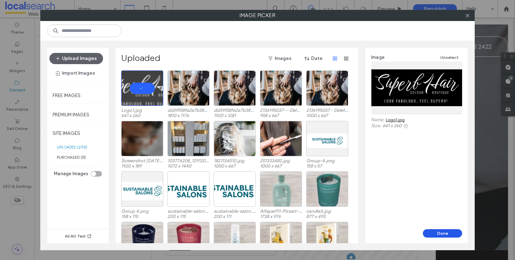
click at [447, 235] on button "Done" at bounding box center [441, 233] width 39 height 8
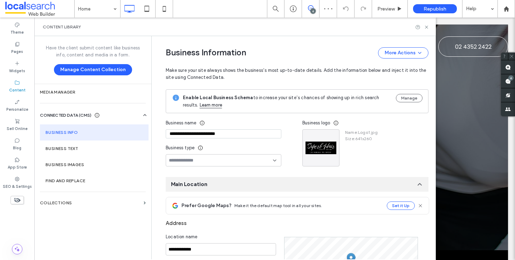
click at [424, 22] on div "Content Library" at bounding box center [234, 27] width 401 height 19
click at [425, 25] on icon at bounding box center [426, 27] width 5 height 5
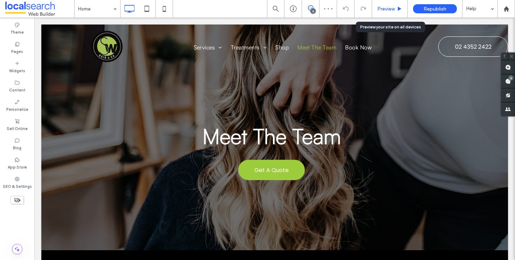
click at [384, 10] on span "Preview" at bounding box center [386, 9] width 18 height 6
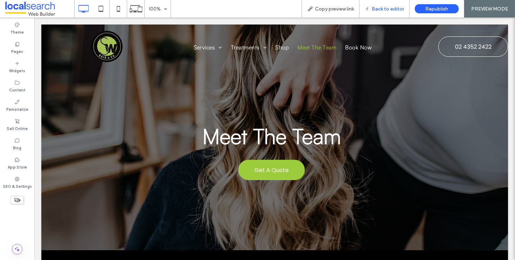
click at [386, 8] on span "Back to editor" at bounding box center [387, 9] width 32 height 6
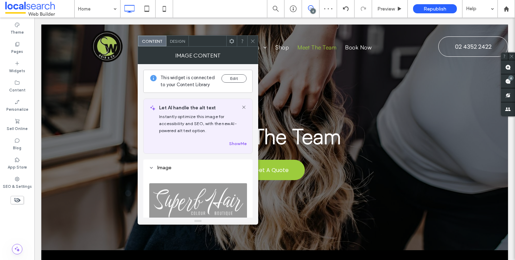
click at [253, 44] on span at bounding box center [252, 41] width 5 height 11
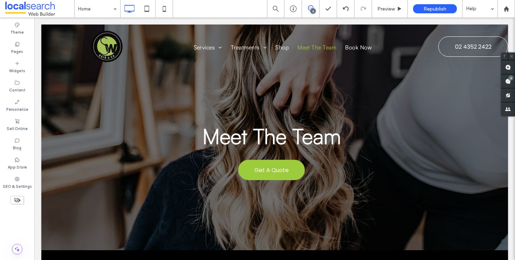
click at [306, 9] on span at bounding box center [310, 8] width 17 height 6
click at [303, 9] on span at bounding box center [310, 8] width 17 height 6
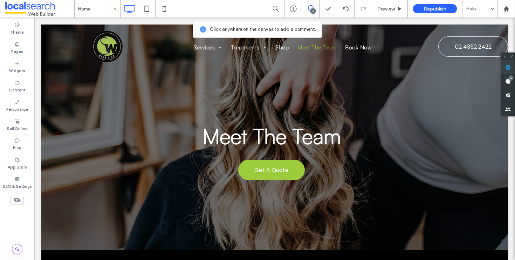
click at [506, 63] on span at bounding box center [508, 67] width 14 height 14
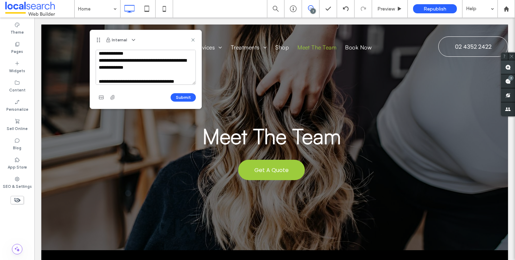
scroll to position [10, 0]
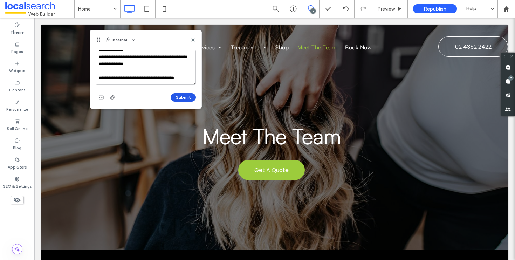
type textarea "**********"
click at [184, 98] on button "Submit" at bounding box center [182, 97] width 25 height 8
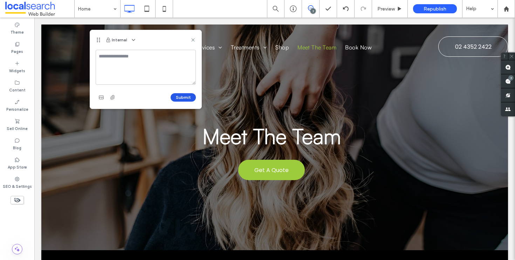
scroll to position [0, 0]
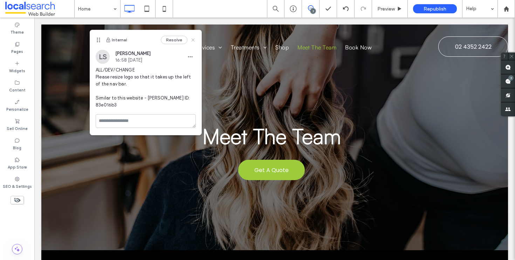
click at [194, 41] on use at bounding box center [192, 40] width 3 height 3
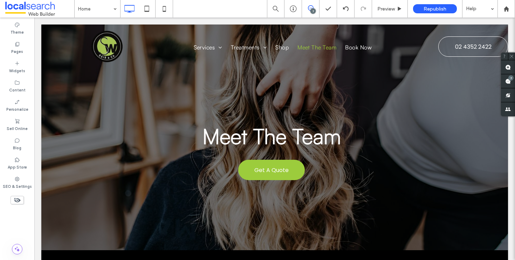
click at [315, 9] on span at bounding box center [310, 8] width 17 height 6
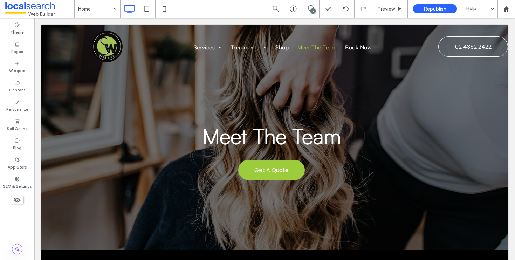
click at [312, 12] on div "7" at bounding box center [312, 10] width 5 height 5
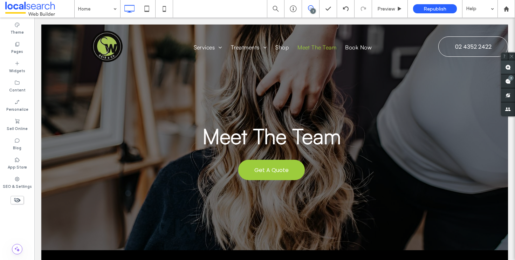
click at [509, 66] on use at bounding box center [508, 67] width 6 height 6
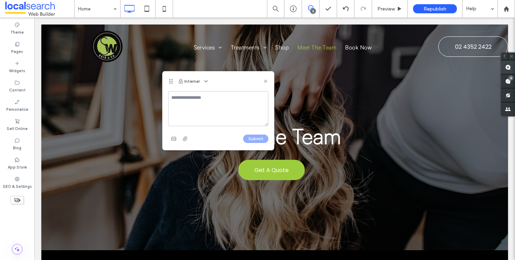
type textarea "*"
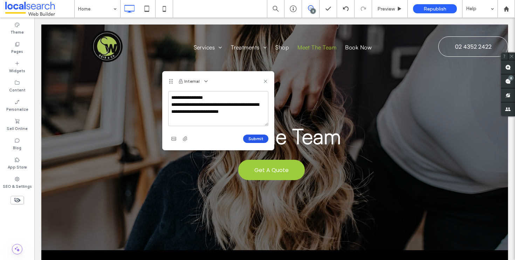
type textarea "**********"
click at [249, 138] on button "Submit" at bounding box center [255, 138] width 25 height 8
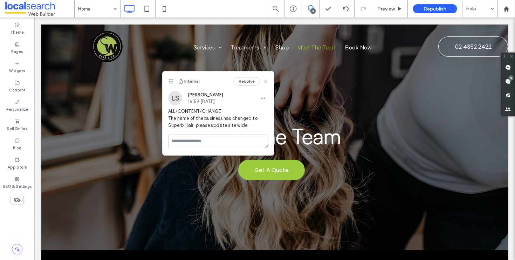
click at [266, 80] on use at bounding box center [265, 81] width 3 height 3
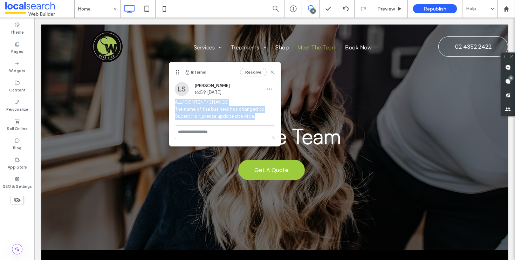
drag, startPoint x: 211, startPoint y: 114, endPoint x: 169, endPoint y: 103, distance: 44.0
click at [169, 103] on div "LS Luke Stewart 16:59 Aug 19 2025 ALL/CONTENT/CHANGE The name of the business h…" at bounding box center [224, 103] width 111 height 43
copy span "ALL/CONTENT/CHANGE The name of the business has changed to Superb Hair, please …"
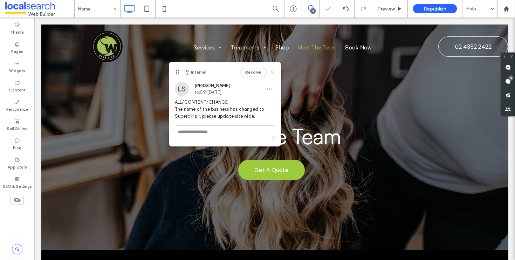
click at [272, 70] on icon at bounding box center [272, 72] width 6 height 6
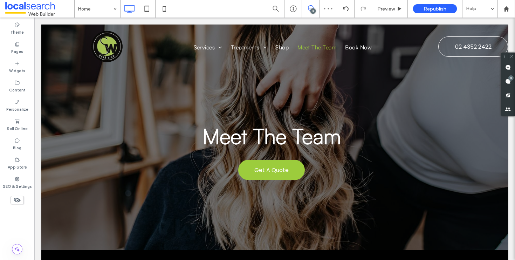
click at [314, 7] on span at bounding box center [310, 8] width 17 height 6
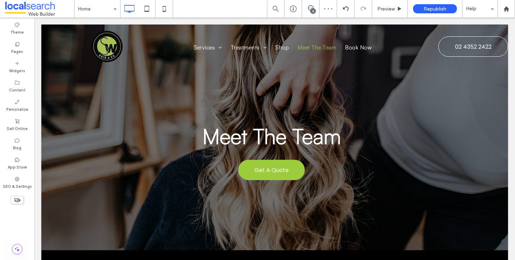
click at [313, 8] on div "8" at bounding box center [312, 10] width 5 height 5
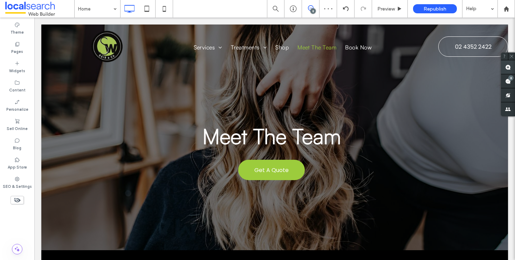
click at [507, 65] on use at bounding box center [508, 67] width 6 height 6
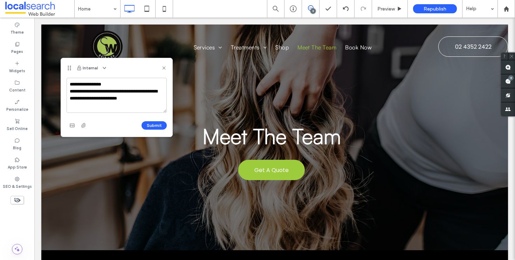
click at [91, 85] on textarea "**********" at bounding box center [117, 95] width 100 height 35
click at [129, 102] on textarea "**********" at bounding box center [117, 95] width 100 height 35
click at [129, 100] on textarea "**********" at bounding box center [117, 95] width 100 height 35
type textarea "**********"
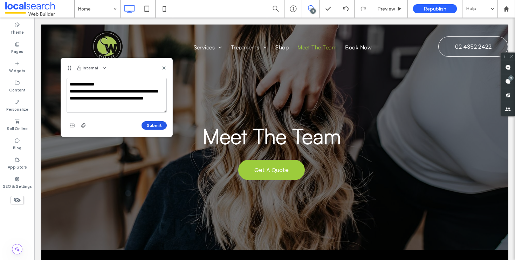
click at [149, 124] on button "Submit" at bounding box center [153, 125] width 25 height 8
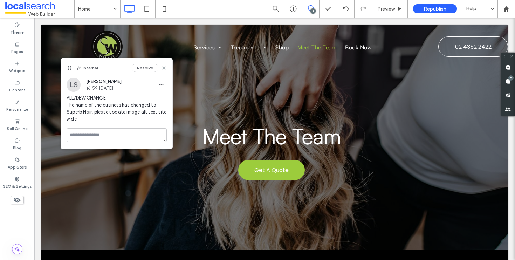
click at [165, 65] on icon at bounding box center [164, 68] width 6 height 6
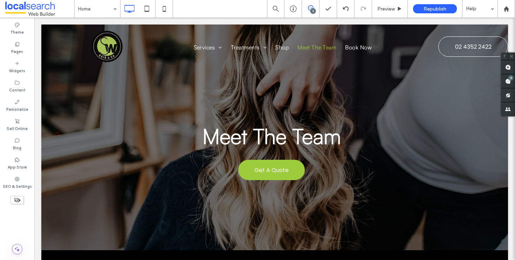
click at [310, 6] on icon at bounding box center [311, 8] width 6 height 6
click at [318, 7] on span at bounding box center [310, 8] width 17 height 6
click at [319, 10] on span at bounding box center [310, 8] width 17 height 6
click at [510, 84] on span at bounding box center [508, 81] width 14 height 14
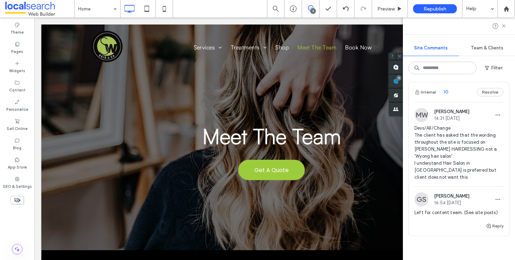
scroll to position [770, 0]
click at [483, 97] on button "Resolve" at bounding box center [489, 93] width 27 height 8
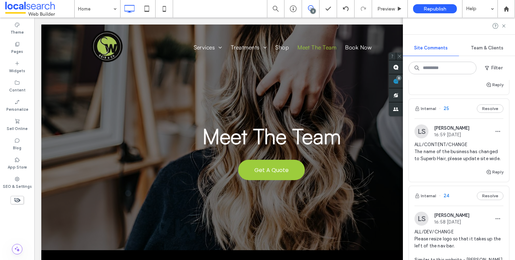
scroll to position [0, 0]
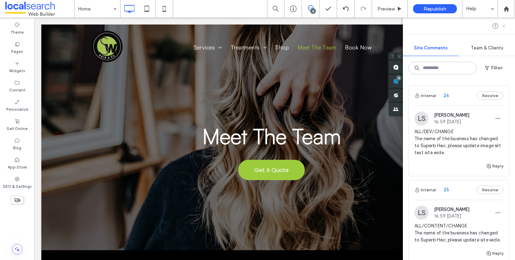
click at [503, 28] on icon at bounding box center [504, 26] width 6 height 6
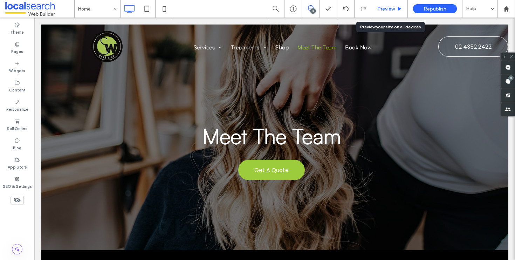
click at [385, 9] on span "Preview" at bounding box center [386, 9] width 18 height 6
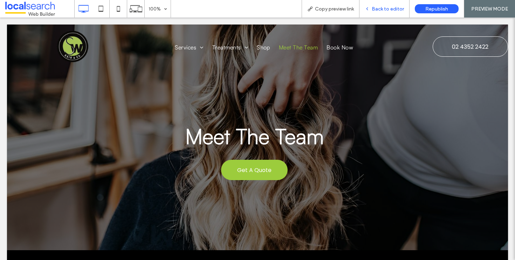
click at [391, 5] on div "Back to editor" at bounding box center [384, 9] width 50 height 18
click at [386, 7] on span "Back to editor" at bounding box center [387, 9] width 32 height 6
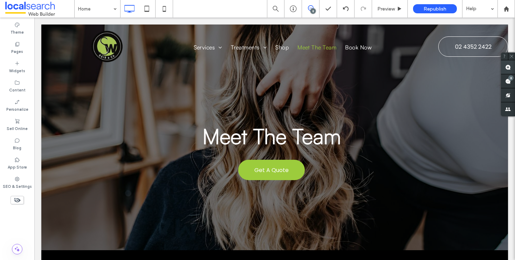
click at [508, 69] on use at bounding box center [508, 67] width 6 height 6
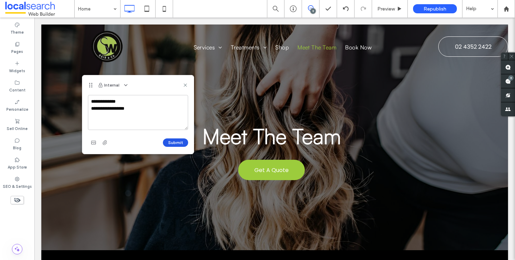
type textarea "**********"
click at [183, 146] on button "Submit" at bounding box center [175, 142] width 25 height 8
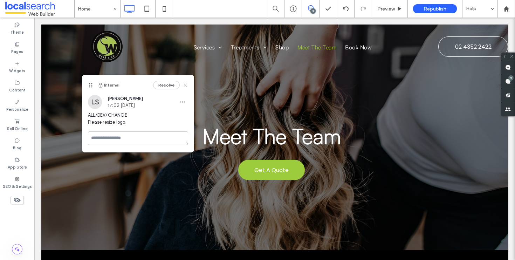
click at [186, 87] on icon at bounding box center [185, 85] width 6 height 6
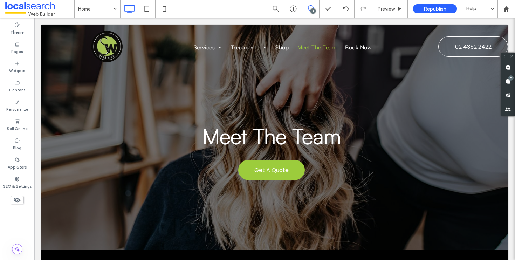
click at [310, 7] on icon at bounding box center [311, 8] width 6 height 6
click at [510, 67] on use at bounding box center [508, 67] width 6 height 6
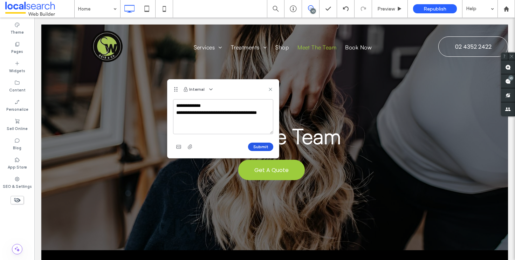
type textarea "**********"
click at [271, 148] on button "Submit" at bounding box center [260, 146] width 25 height 8
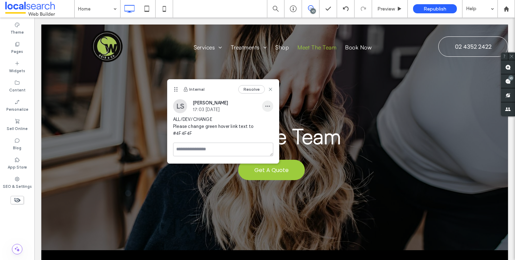
click at [269, 106] on use "button" at bounding box center [267, 106] width 5 height 1
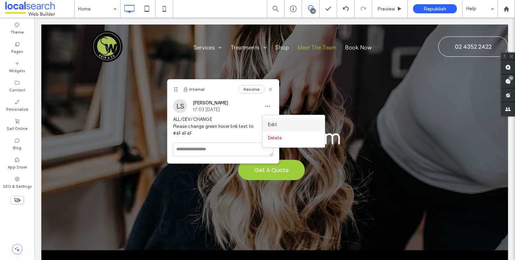
click at [273, 118] on div "Edit" at bounding box center [293, 124] width 62 height 13
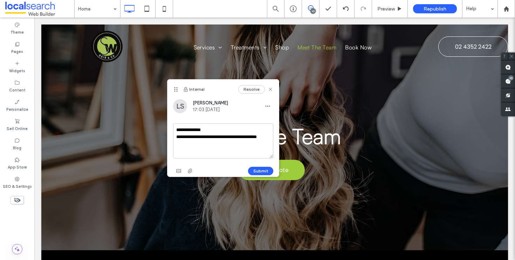
click at [235, 158] on textarea "**********" at bounding box center [223, 140] width 100 height 35
type textarea "**********"
click at [261, 169] on button "Submit" at bounding box center [260, 171] width 25 height 8
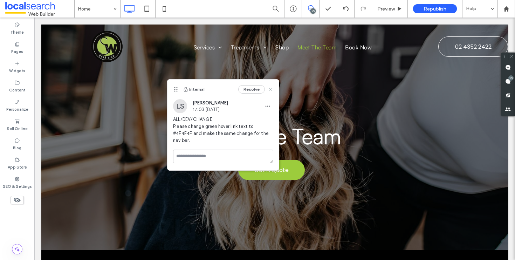
click at [268, 89] on icon at bounding box center [270, 89] width 6 height 6
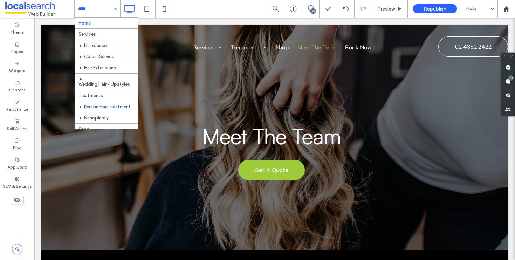
scroll to position [37, 0]
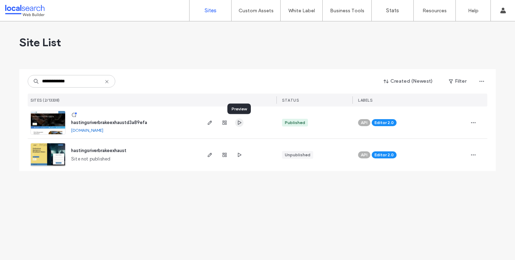
type input "**********"
click at [235, 121] on span "button" at bounding box center [239, 122] width 8 height 8
click at [208, 119] on span "button" at bounding box center [209, 122] width 8 height 8
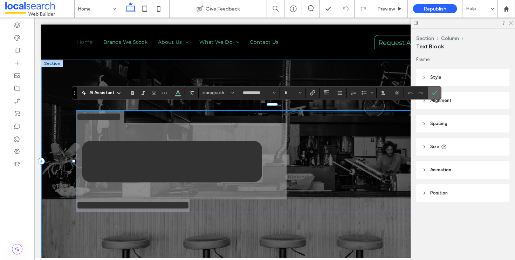
click at [439, 93] on label "Confirm" at bounding box center [434, 92] width 11 height 13
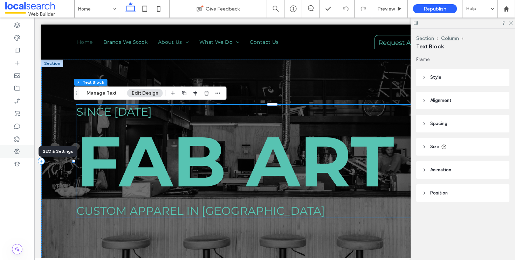
click at [19, 150] on icon at bounding box center [17, 151] width 7 height 7
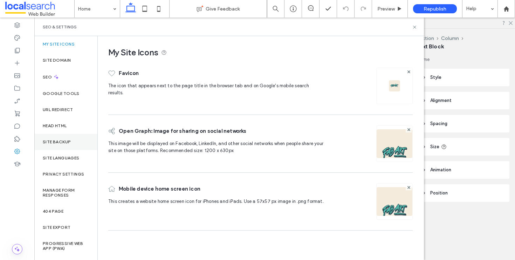
click at [62, 142] on label "Site Backup" at bounding box center [57, 141] width 28 height 5
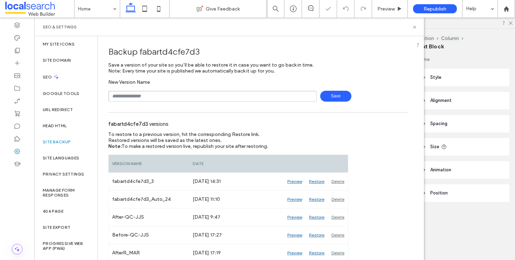
click at [322, 98] on span "Save" at bounding box center [335, 96] width 31 height 11
click at [413, 31] on div "SEO & Settings" at bounding box center [228, 27] width 389 height 19
click at [413, 28] on icon at bounding box center [414, 27] width 5 height 5
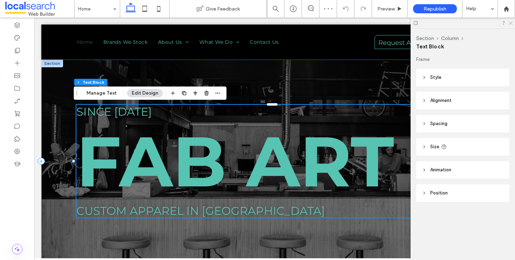
drag, startPoint x: 512, startPoint y: 23, endPoint x: 298, endPoint y: 78, distance: 220.8
click at [512, 23] on icon at bounding box center [510, 22] width 5 height 5
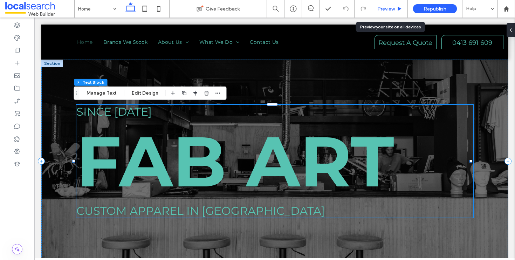
click at [390, 9] on span "Preview" at bounding box center [386, 9] width 18 height 6
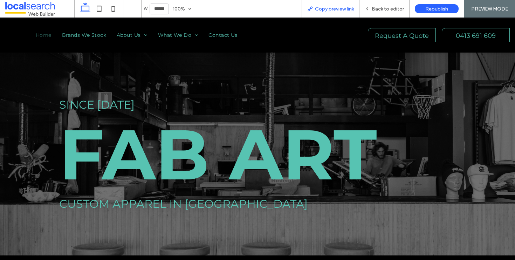
click at [347, 9] on span "Copy preview link" at bounding box center [334, 9] width 39 height 6
click at [388, 6] on span "Back to editor" at bounding box center [387, 9] width 32 height 6
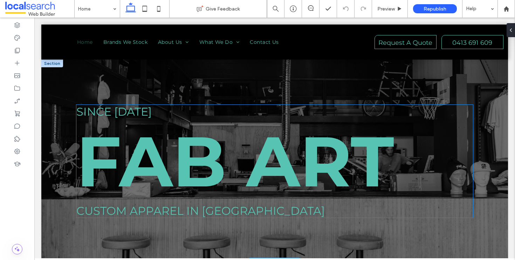
click at [174, 157] on strong "Fab Art" at bounding box center [234, 160] width 317 height 85
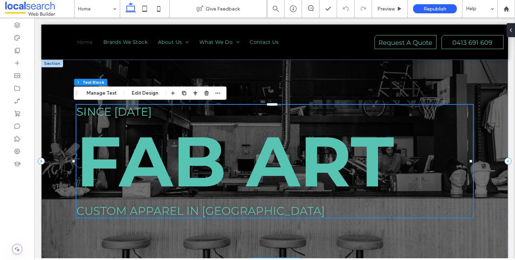
click at [174, 157] on strong "Fab Art" at bounding box center [234, 160] width 317 height 85
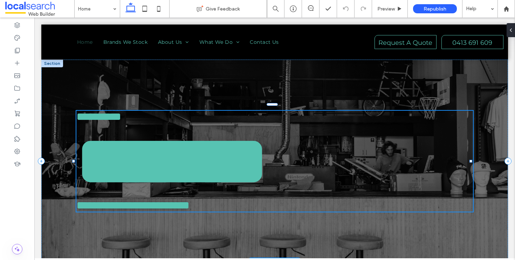
type input "**********"
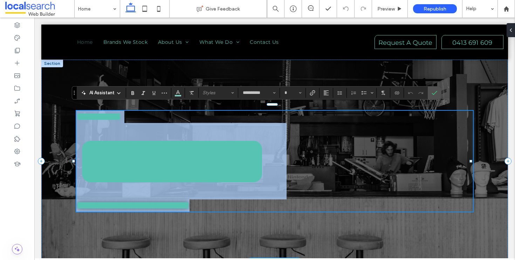
click at [182, 158] on strong "*******" at bounding box center [171, 160] width 191 height 69
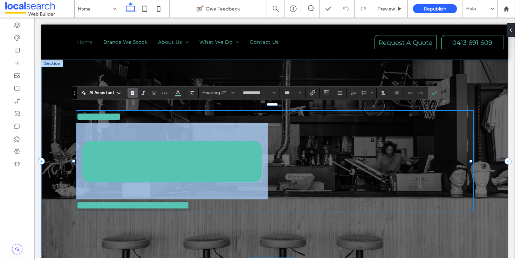
drag, startPoint x: 386, startPoint y: 165, endPoint x: 93, endPoint y: 164, distance: 293.3
click at [93, 164] on strong "*******" at bounding box center [171, 160] width 191 height 69
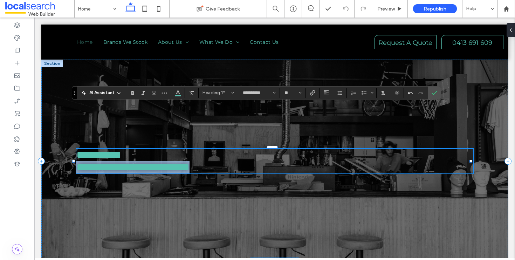
drag, startPoint x: 267, startPoint y: 169, endPoint x: 77, endPoint y: 167, distance: 190.4
click at [77, 167] on h1 "**********" at bounding box center [274, 167] width 396 height 12
copy span "**********"
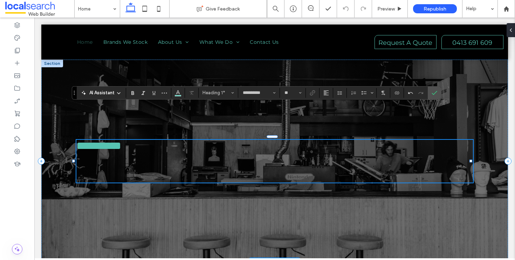
type input "**"
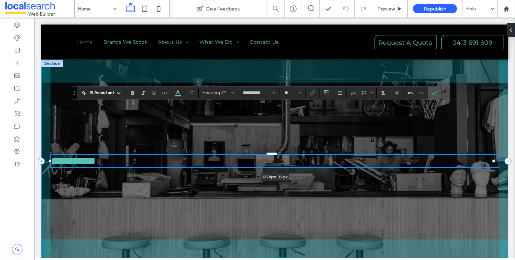
drag, startPoint x: 470, startPoint y: 161, endPoint x: 496, endPoint y: 169, distance: 26.6
click at [496, 169] on div "**********" at bounding box center [274, 161] width 466 height 203
type input "****"
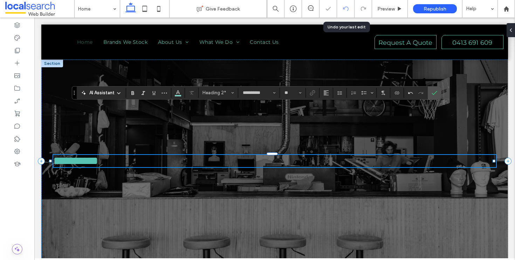
click at [346, 11] on icon at bounding box center [346, 9] width 6 height 6
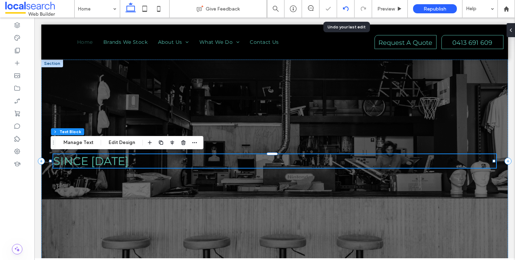
click at [346, 11] on icon at bounding box center [346, 9] width 6 height 6
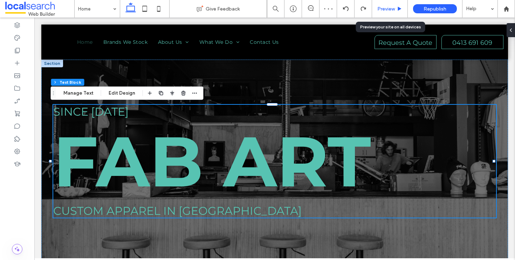
click at [375, 6] on div "Preview" at bounding box center [389, 9] width 35 height 6
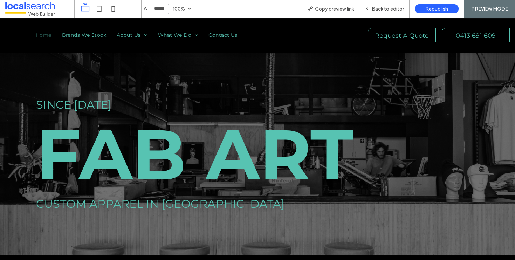
click at [375, 6] on span "Back to editor" at bounding box center [387, 9] width 32 height 6
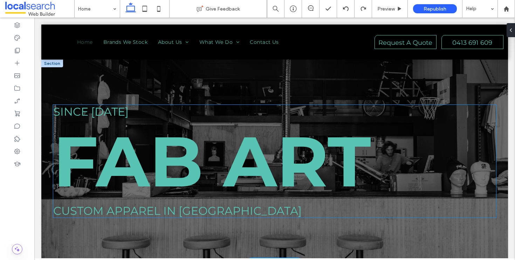
click at [209, 158] on strong "Fab Art" at bounding box center [211, 160] width 317 height 85
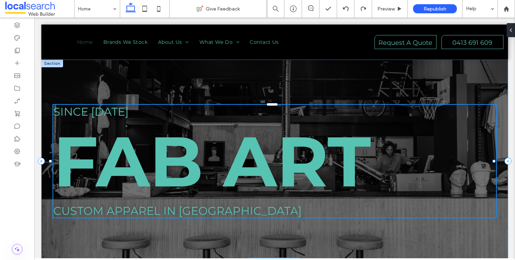
click at [209, 158] on strong "Fab Art" at bounding box center [211, 160] width 317 height 85
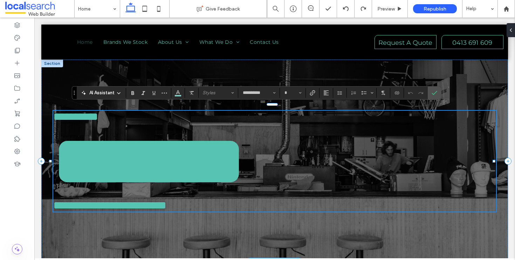
click at [389, 162] on h2 "*******" at bounding box center [274, 161] width 442 height 76
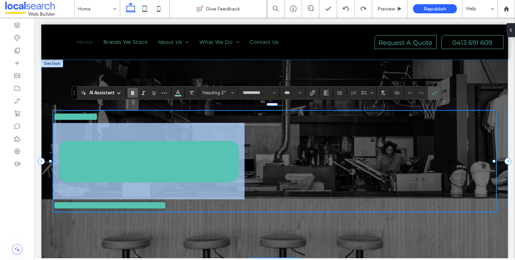
drag, startPoint x: 378, startPoint y: 165, endPoint x: 66, endPoint y: 162, distance: 312.2
click at [66, 162] on h2 "*******" at bounding box center [274, 161] width 442 height 76
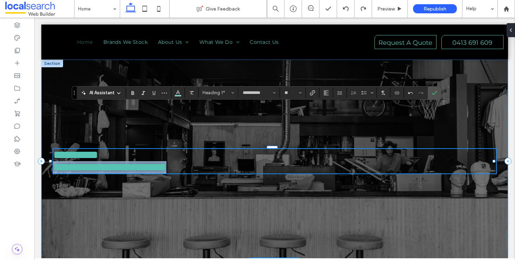
drag, startPoint x: 219, startPoint y: 170, endPoint x: 53, endPoint y: 172, distance: 167.0
click at [53, 172] on h1 "**********" at bounding box center [274, 167] width 442 height 12
copy span "**********"
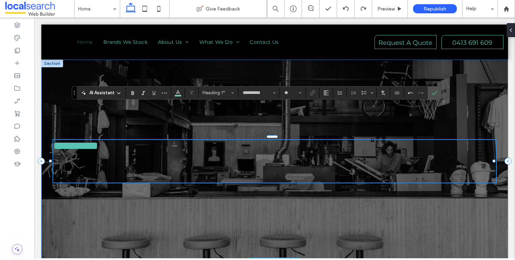
type input "**"
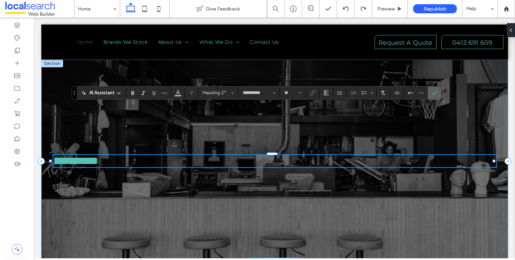
click at [431, 91] on icon "Confirm" at bounding box center [434, 93] width 6 height 6
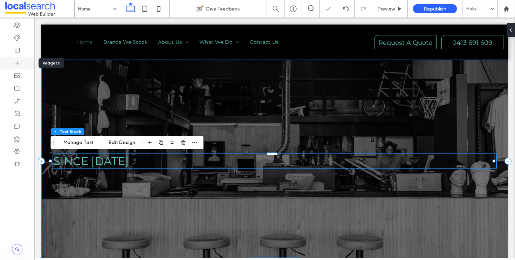
click at [20, 65] on icon at bounding box center [17, 63] width 7 height 7
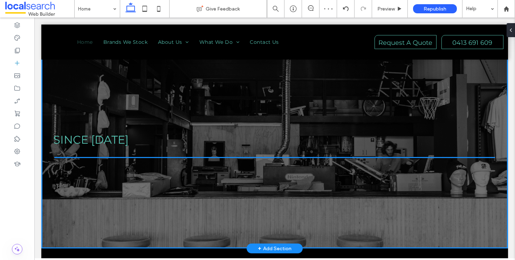
scroll to position [25, 0]
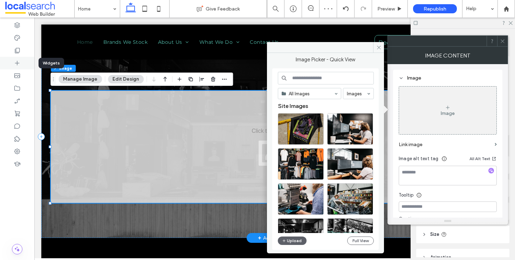
click at [19, 61] on icon at bounding box center [17, 63] width 7 height 7
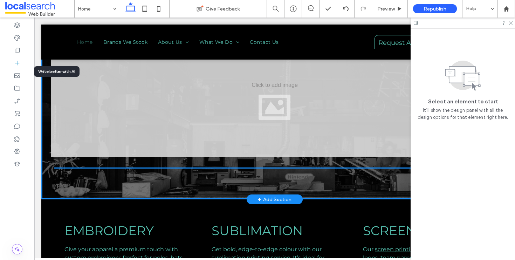
scroll to position [72, 0]
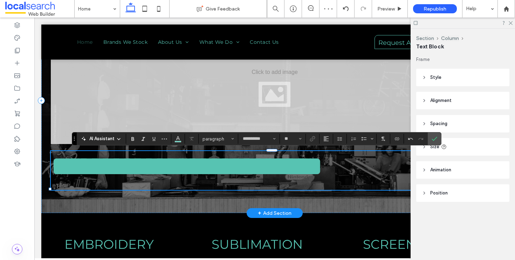
type input "**"
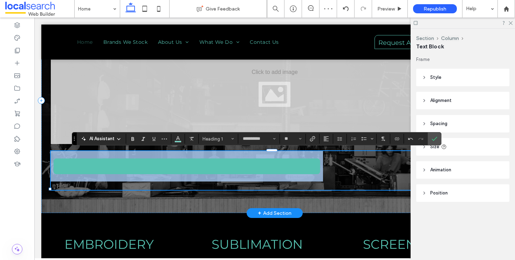
drag, startPoint x: 150, startPoint y: 203, endPoint x: 50, endPoint y: 169, distance: 104.9
click at [50, 169] on div "**********" at bounding box center [274, 100] width 466 height 225
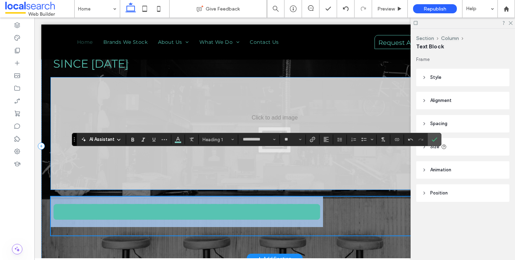
scroll to position [0, 0]
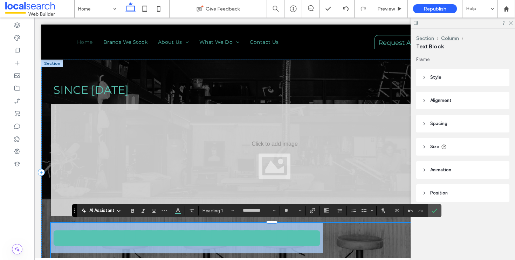
click at [91, 88] on span "Since 1987" at bounding box center [90, 90] width 75 height 14
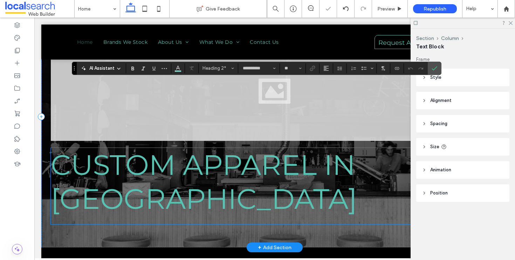
scroll to position [138, 0]
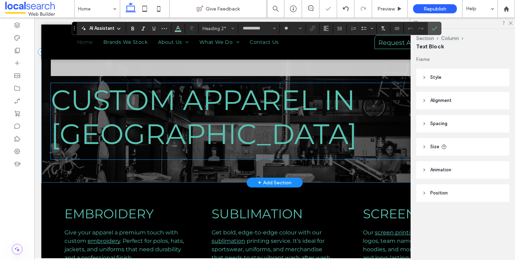
click at [114, 131] on h1 "Custom Apparel in Old Bar" at bounding box center [275, 117] width 448 height 68
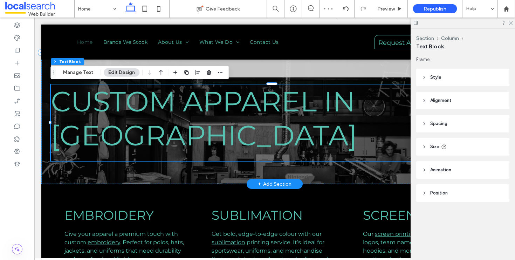
click at [114, 131] on h1 "Custom Apparel in Old Bar" at bounding box center [275, 118] width 448 height 68
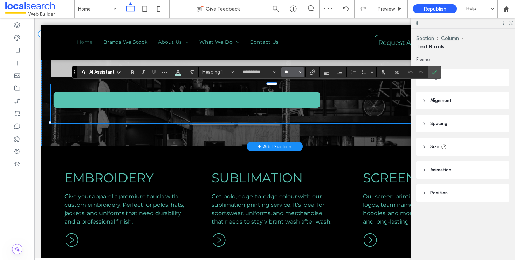
click at [293, 74] on input "**" at bounding box center [291, 72] width 14 height 6
click at [288, 82] on label "32" at bounding box center [291, 83] width 21 height 10
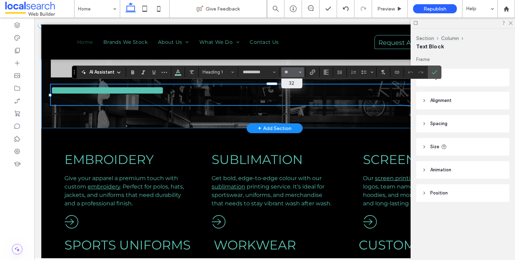
type input "**"
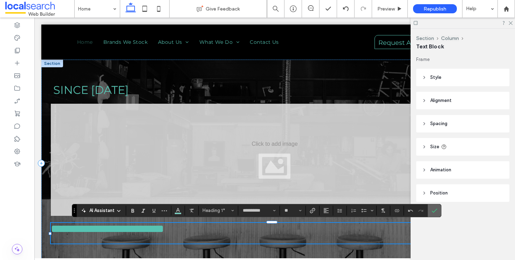
click at [435, 211] on icon "Confirm" at bounding box center [434, 211] width 6 height 6
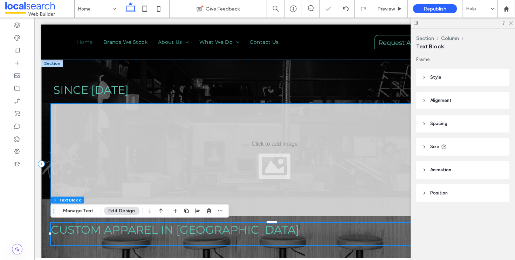
click at [299, 163] on div at bounding box center [275, 160] width 448 height 112
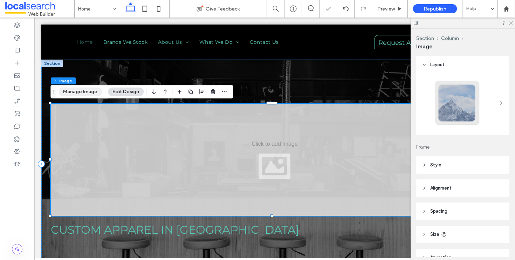
click at [79, 91] on button "Manage Image" at bounding box center [79, 92] width 43 height 8
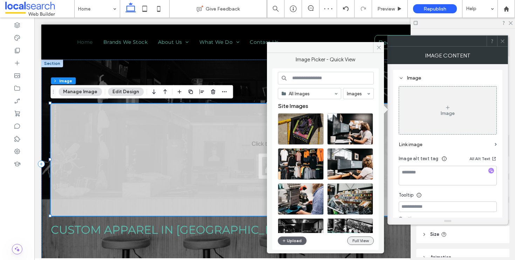
click at [357, 240] on button "Full View" at bounding box center [360, 240] width 27 height 8
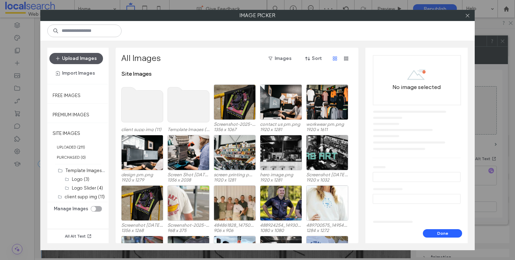
click at [89, 56] on button "Upload Images" at bounding box center [76, 58] width 54 height 11
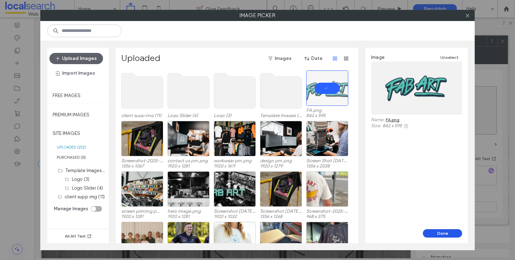
click at [441, 231] on button "Done" at bounding box center [441, 233] width 39 height 8
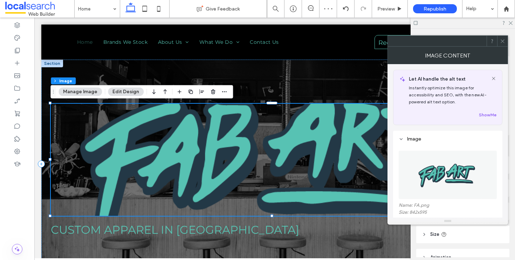
click at [505, 41] on div at bounding box center [502, 41] width 11 height 11
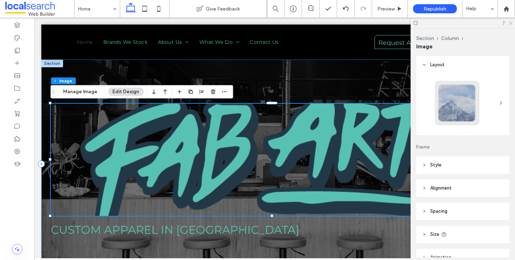
click at [510, 23] on use at bounding box center [510, 23] width 4 height 4
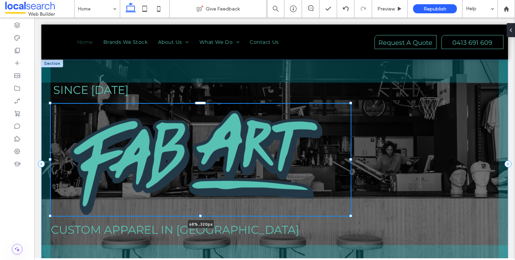
drag, startPoint x: 493, startPoint y: 160, endPoint x: 350, endPoint y: 165, distance: 142.9
click at [51, 104] on div at bounding box center [50, 103] width 0 height 0
type input "**"
type input "****"
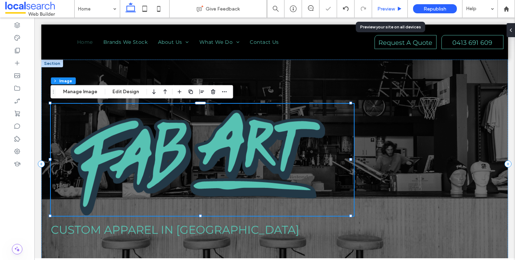
click at [385, 10] on span "Preview" at bounding box center [386, 9] width 18 height 6
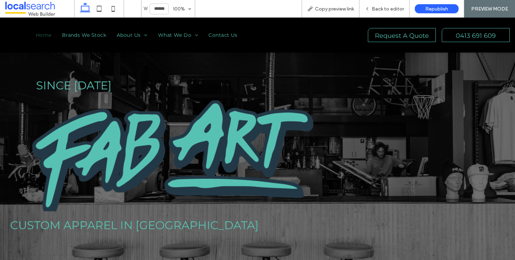
click at [385, 10] on span "Back to editor" at bounding box center [387, 9] width 32 height 6
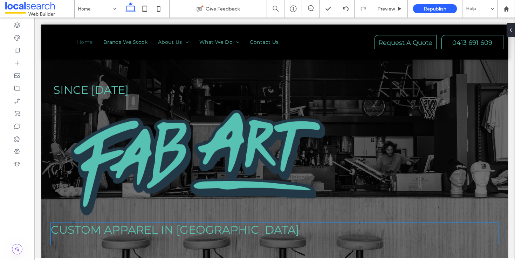
click at [86, 232] on span "Custom Apparel in Old Bar" at bounding box center [175, 230] width 248 height 14
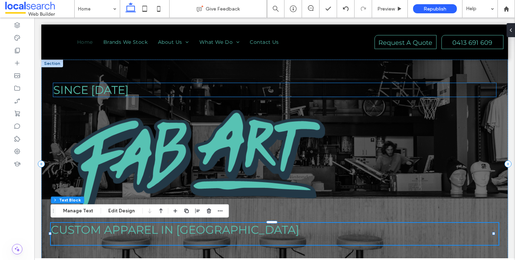
click at [103, 89] on span "Since 1987" at bounding box center [90, 90] width 75 height 14
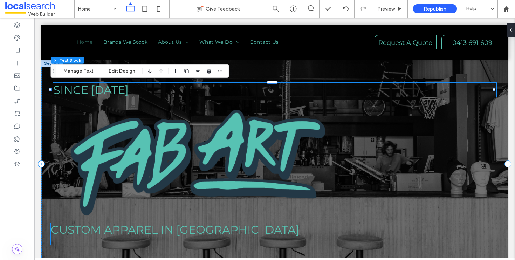
click at [101, 232] on span "Custom Apparel in Old Bar" at bounding box center [175, 230] width 248 height 14
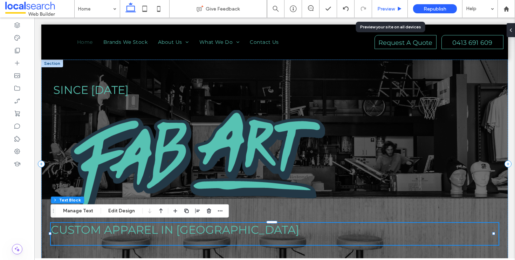
click at [386, 7] on span "Preview" at bounding box center [386, 9] width 18 height 6
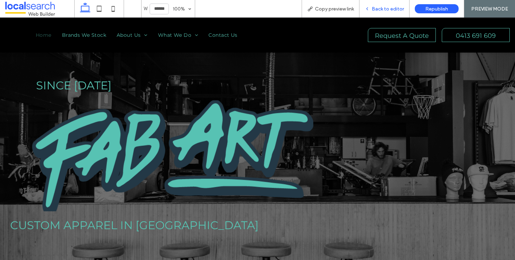
click at [386, 9] on span "Back to editor" at bounding box center [387, 9] width 32 height 6
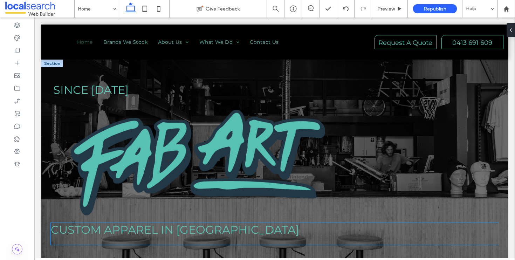
click at [249, 233] on h1 "Custom Apparel in Old Bar" at bounding box center [275, 230] width 448 height 14
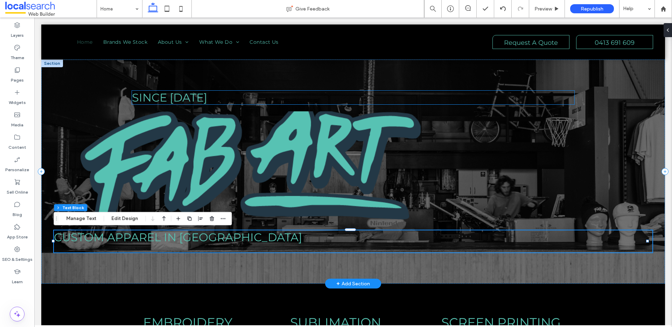
click at [132, 97] on span "Since 1987" at bounding box center [169, 98] width 75 height 14
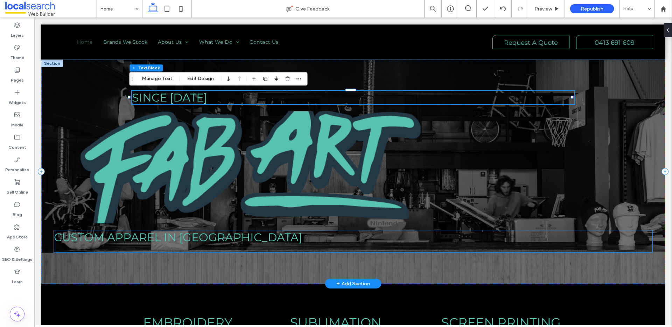
click at [236, 244] on p at bounding box center [353, 248] width 599 height 8
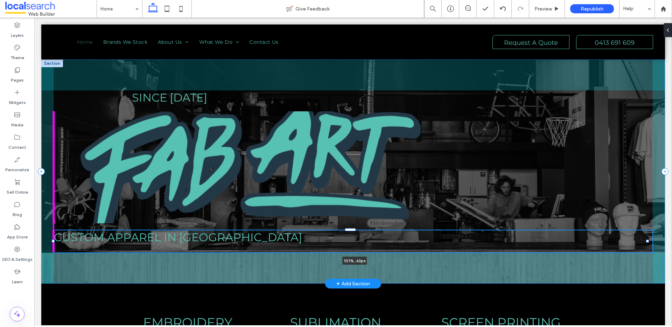
drag, startPoint x: 53, startPoint y: 240, endPoint x: 45, endPoint y: 246, distance: 10.2
click at [45, 246] on div "Since 1987 Custom Apparel in Old Bar 101% , 63px" at bounding box center [353, 172] width 624 height 224
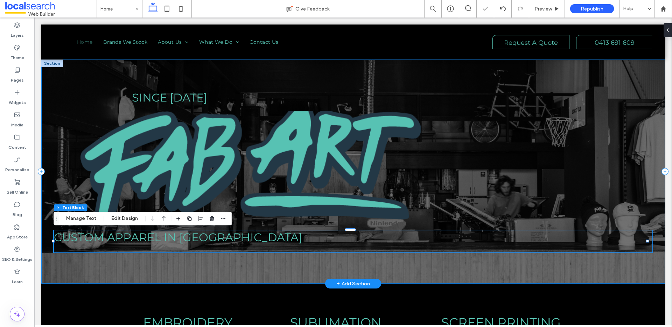
click at [176, 105] on div "Since 1987 Custom Apparel in Old Bar 101% , 63px" at bounding box center [353, 172] width 624 height 224
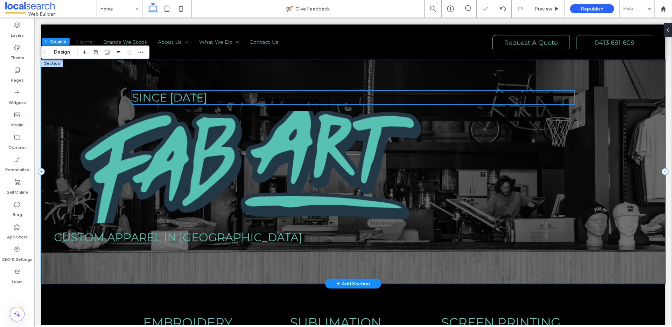
click at [179, 95] on span "Since 1987" at bounding box center [169, 98] width 75 height 14
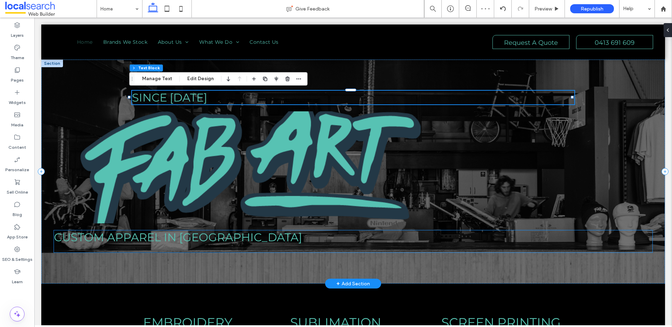
click at [230, 244] on p at bounding box center [353, 248] width 599 height 8
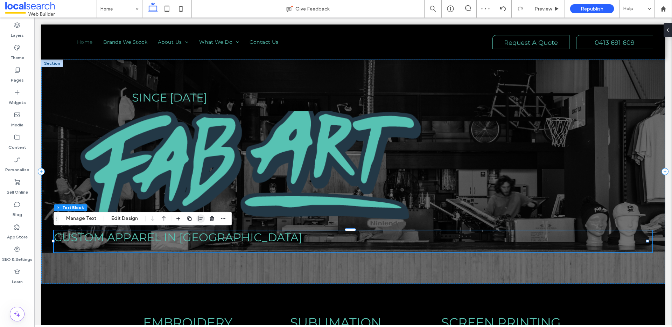
click at [198, 217] on icon "button" at bounding box center [201, 219] width 6 height 6
click at [189, 232] on span "center" at bounding box center [193, 232] width 8 height 8
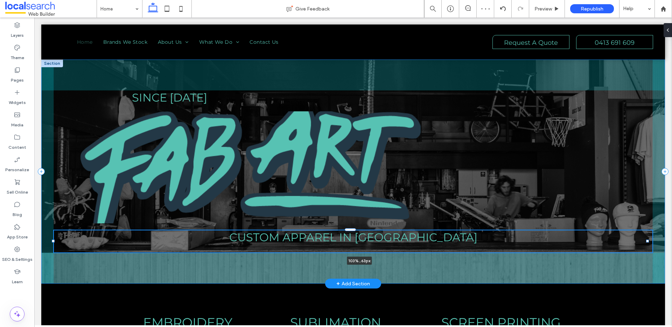
drag, startPoint x: 649, startPoint y: 240, endPoint x: 657, endPoint y: 249, distance: 12.9
click at [514, 249] on div "Since 1987 Custom Apparel in Old Bar 103% , 63px" at bounding box center [353, 172] width 624 height 224
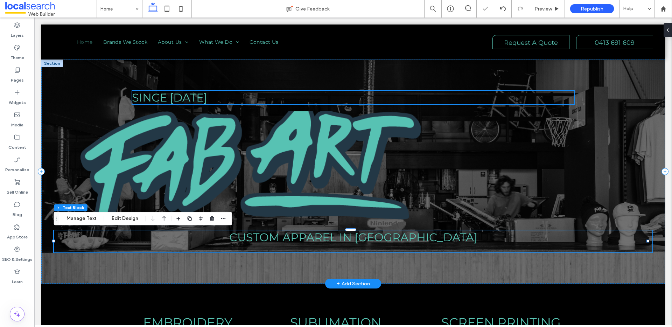
click at [207, 94] on h2 "Since 1987" at bounding box center [353, 98] width 442 height 14
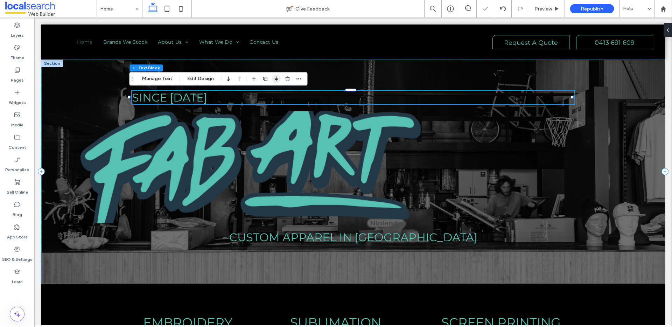
click at [275, 77] on icon "button" at bounding box center [277, 79] width 6 height 6
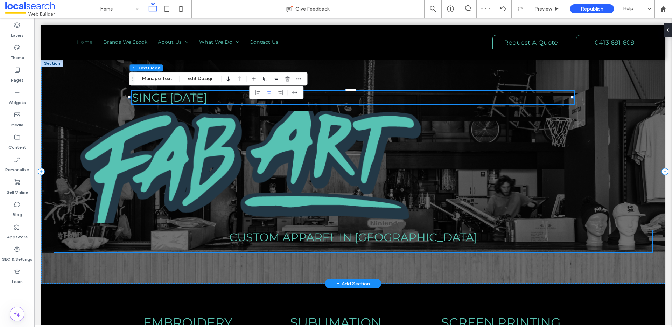
click at [374, 240] on span "Custom Apparel in Old Bar" at bounding box center [353, 237] width 248 height 14
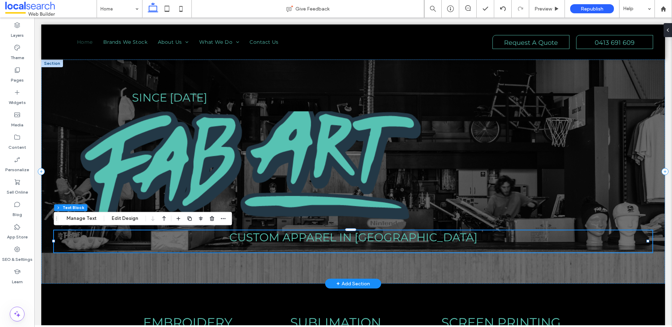
click at [374, 240] on span "Custom Apparel in Old Bar" at bounding box center [353, 237] width 248 height 14
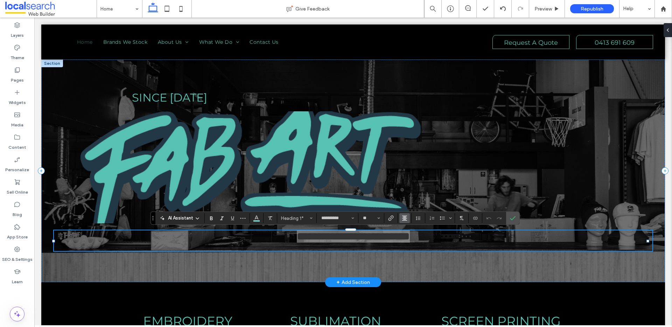
click at [405, 220] on use "Alignment" at bounding box center [404, 218] width 5 height 5
click at [416, 171] on label "ui.textEditor.alignment.left" at bounding box center [411, 176] width 25 height 10
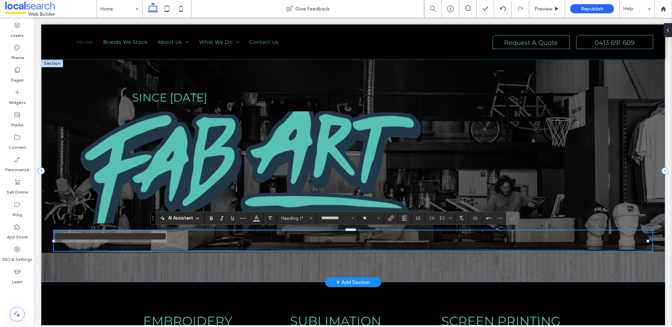
click at [513, 216] on icon "Confirm" at bounding box center [513, 218] width 6 height 6
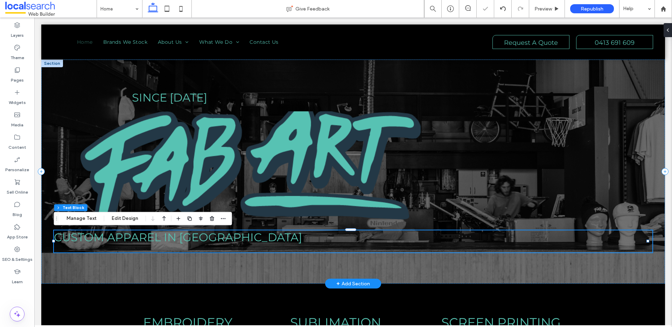
click at [491, 240] on h1 "Custom Apparel in Old Bar" at bounding box center [353, 237] width 599 height 14
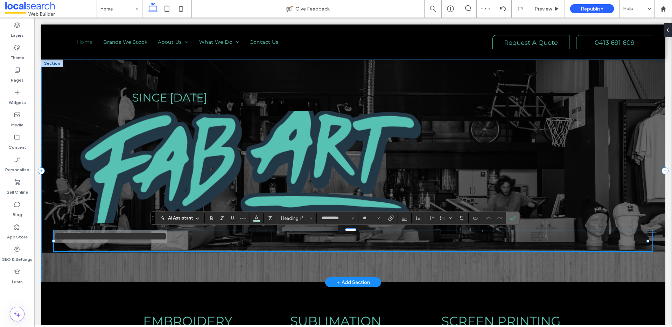
drag, startPoint x: 516, startPoint y: 217, endPoint x: 333, endPoint y: 229, distance: 183.5
click at [514, 217] on label "Confirm" at bounding box center [513, 218] width 11 height 13
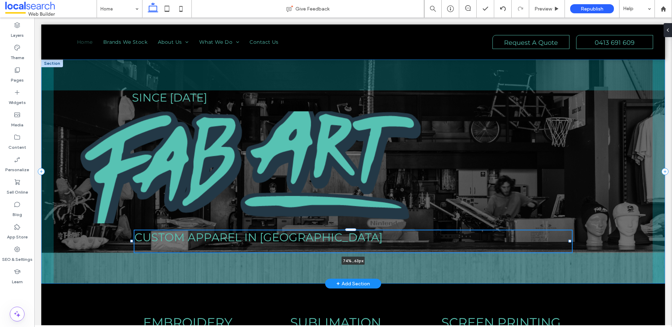
drag, startPoint x: 648, startPoint y: 242, endPoint x: 570, endPoint y: 253, distance: 78.9
click at [514, 253] on div "Since 1987 Custom Apparel in Old Bar 74% , 63px" at bounding box center [353, 172] width 624 height 224
type input "**"
type input "****"
drag, startPoint x: 569, startPoint y: 240, endPoint x: 609, endPoint y: 240, distance: 39.6
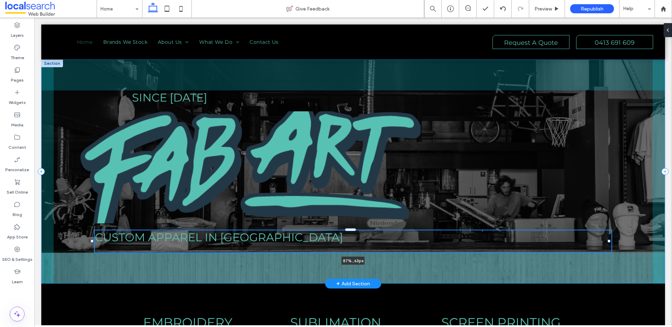
click at [514, 240] on div at bounding box center [609, 241] width 3 height 3
type input "**"
type input "****"
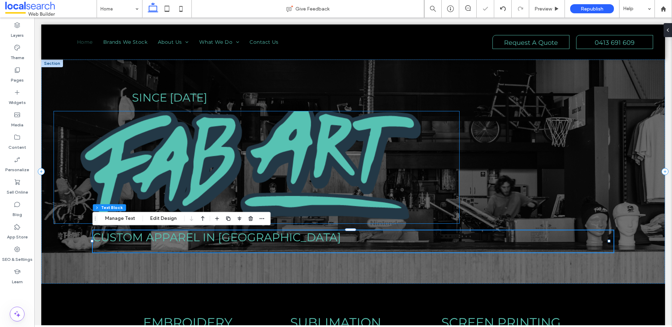
click at [414, 207] on img at bounding box center [256, 167] width 405 height 112
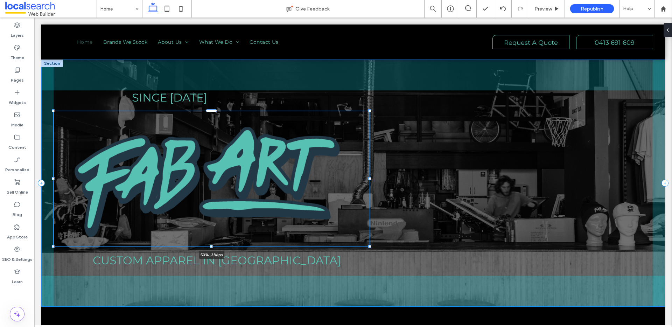
drag, startPoint x: 456, startPoint y: 223, endPoint x: 370, endPoint y: 235, distance: 86.9
click at [370, 235] on div "Since 1987 53% , 386px Custom Apparel in Old Bar" at bounding box center [353, 183] width 624 height 247
type input "**"
type input "****"
type input "***"
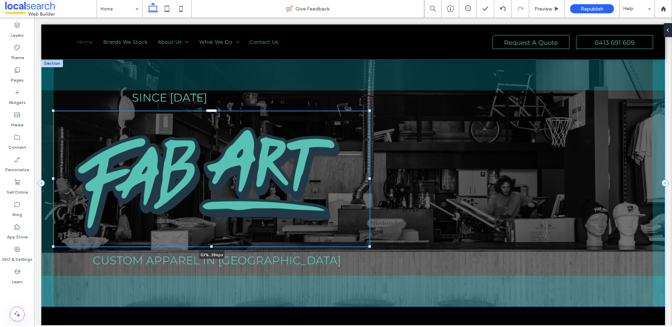
type input "***"
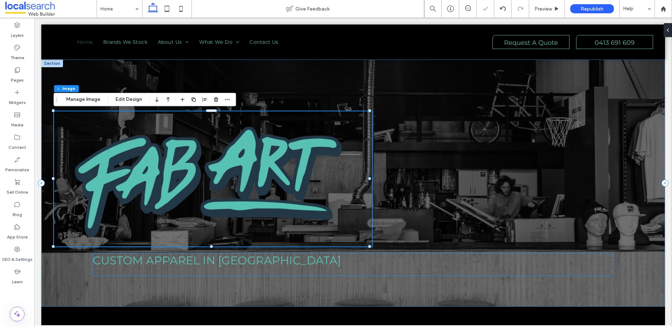
click at [289, 258] on h1 "Custom Apparel in Old Bar" at bounding box center [353, 260] width 521 height 14
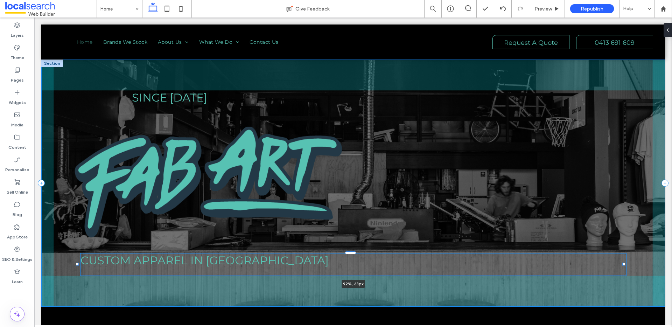
drag, startPoint x: 91, startPoint y: 265, endPoint x: 77, endPoint y: 265, distance: 14.0
click at [77, 259] on div at bounding box center [77, 264] width 3 height 3
type input "**"
type input "****"
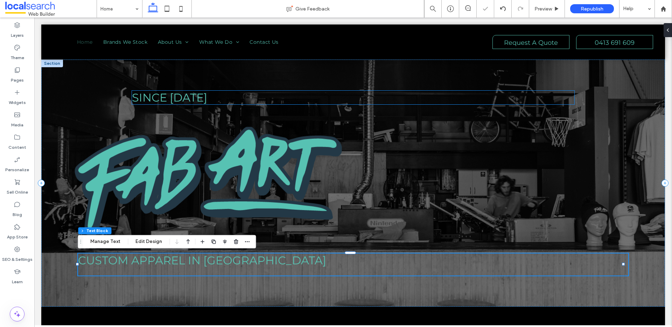
click at [138, 97] on span "Since 1987" at bounding box center [169, 98] width 75 height 14
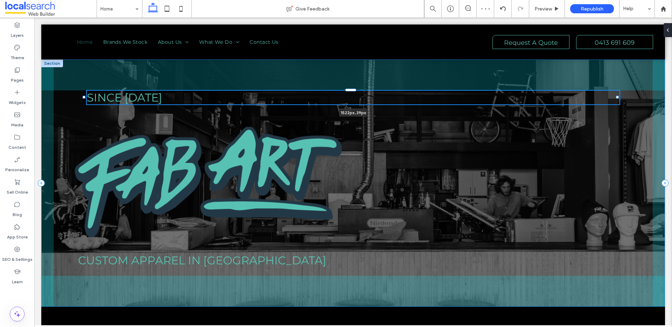
drag, startPoint x: 128, startPoint y: 97, endPoint x: 83, endPoint y: 102, distance: 45.4
click at [83, 102] on div "Since 1987 1522px , 39px Custom Apparel in Old Bar" at bounding box center [353, 183] width 624 height 247
type input "****"
drag, startPoint x: 84, startPoint y: 97, endPoint x: 79, endPoint y: 97, distance: 4.6
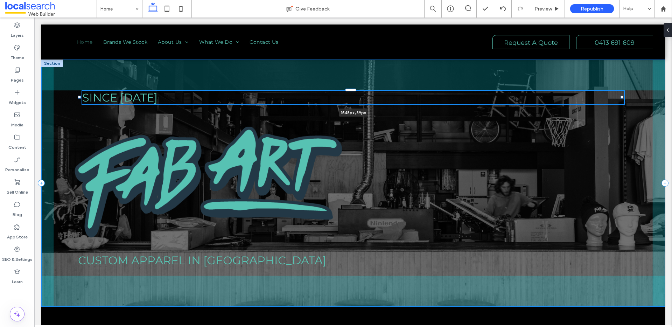
click at [79, 97] on div at bounding box center [79, 97] width 3 height 3
type input "****"
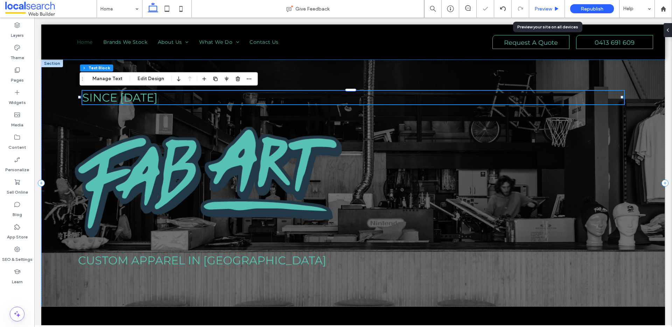
click at [514, 9] on span "Preview" at bounding box center [544, 9] width 18 height 6
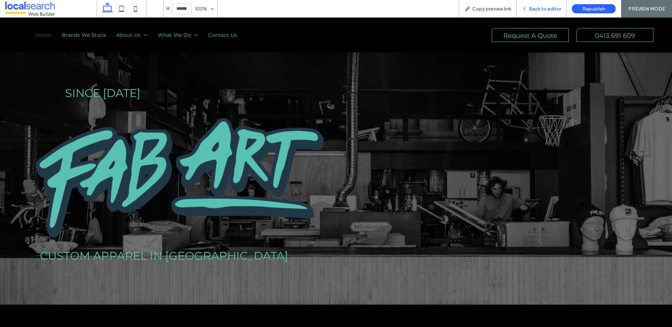
click at [514, 13] on div "Back to editor" at bounding box center [542, 9] width 50 height 18
click at [514, 11] on span "Back to editor" at bounding box center [545, 9] width 32 height 6
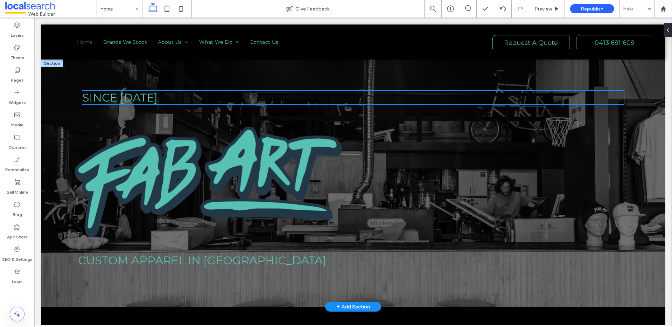
click at [94, 99] on span "Since 1987" at bounding box center [119, 98] width 75 height 14
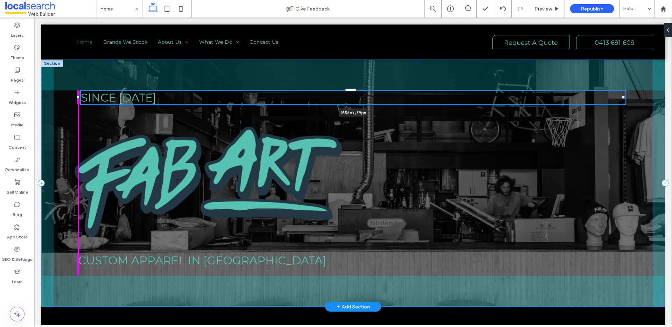
click at [78, 91] on div at bounding box center [78, 90] width 0 height 0
type input "****"
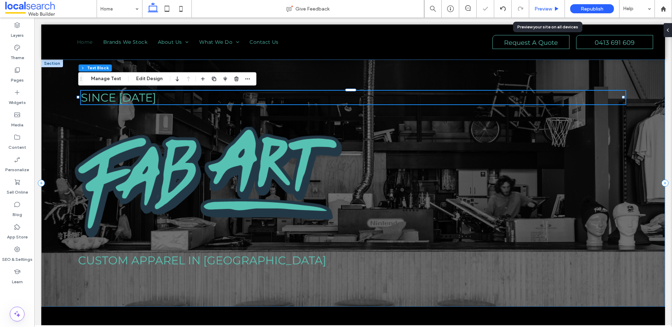
click at [514, 12] on div "Preview" at bounding box center [547, 9] width 36 height 18
click at [514, 10] on span "Preview" at bounding box center [544, 9] width 18 height 6
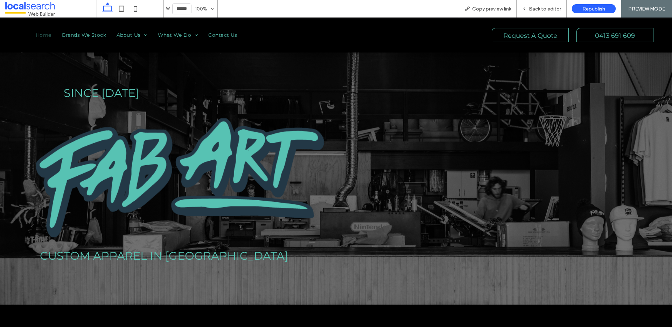
click at [514, 10] on span "Back to editor" at bounding box center [545, 9] width 32 height 6
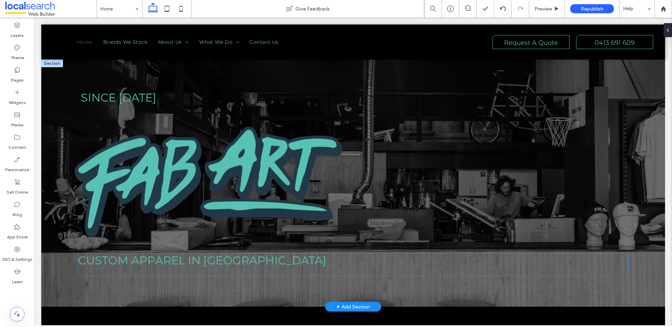
click at [128, 259] on span "Custom Apparel in Old Bar" at bounding box center [202, 260] width 248 height 14
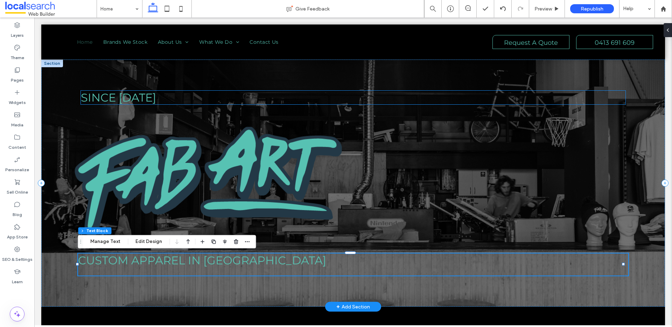
click at [196, 95] on h2 "Since 1987" at bounding box center [353, 98] width 545 height 14
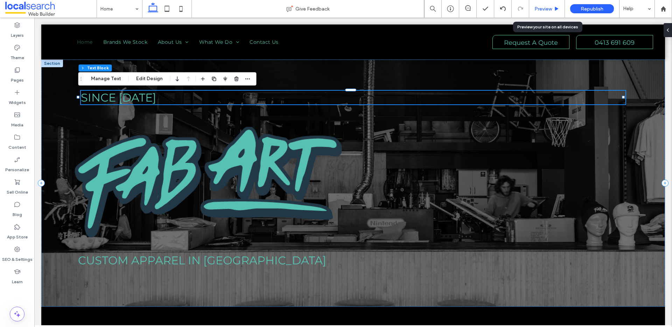
click at [514, 2] on div "Preview" at bounding box center [547, 9] width 36 height 18
click at [514, 9] on span "Preview" at bounding box center [544, 9] width 18 height 6
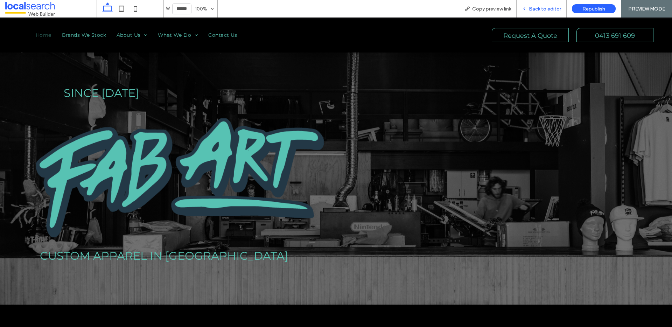
click at [514, 9] on span "Back to editor" at bounding box center [545, 9] width 32 height 6
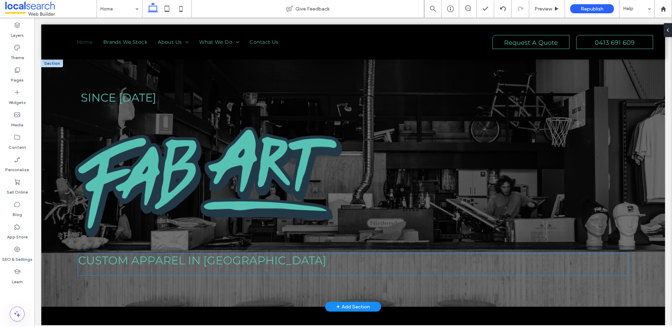
click at [104, 259] on span "Custom Apparel in Old Bar" at bounding box center [202, 260] width 248 height 14
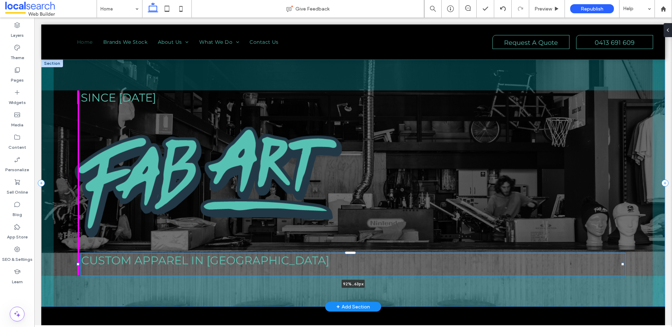
click at [77, 259] on div "Since 1987 Custom Apparel in Old Bar 92% , 63px" at bounding box center [353, 183] width 624 height 247
type input "****"
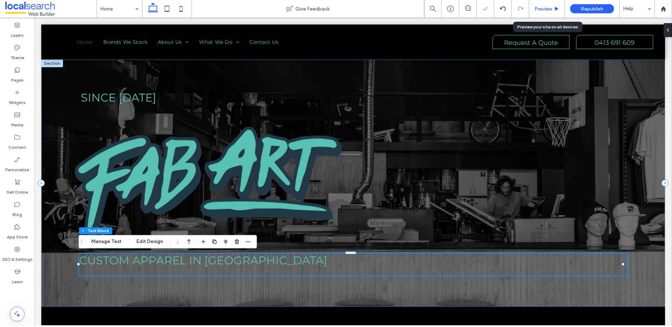
click at [514, 9] on span "Preview" at bounding box center [544, 9] width 18 height 6
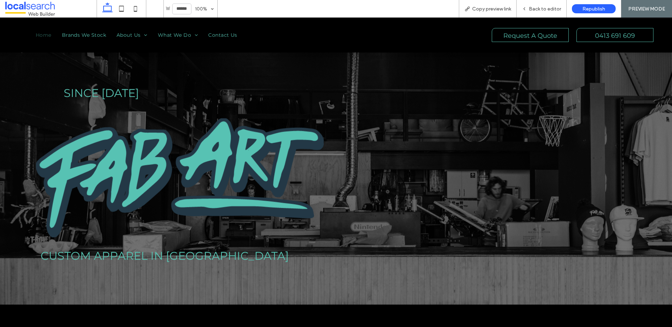
click at [514, 9] on span "Back to editor" at bounding box center [545, 9] width 32 height 6
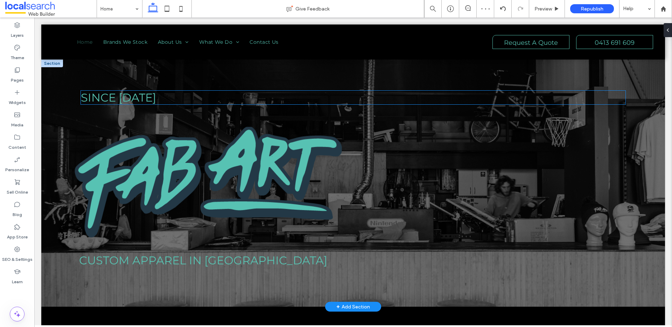
click at [134, 99] on span "Since 1987" at bounding box center [118, 98] width 75 height 14
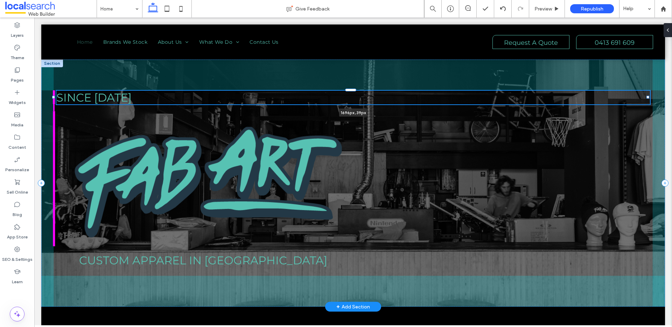
drag, startPoint x: 77, startPoint y: 98, endPoint x: 53, endPoint y: 97, distance: 24.5
click at [53, 97] on div at bounding box center [53, 97] width 3 height 3
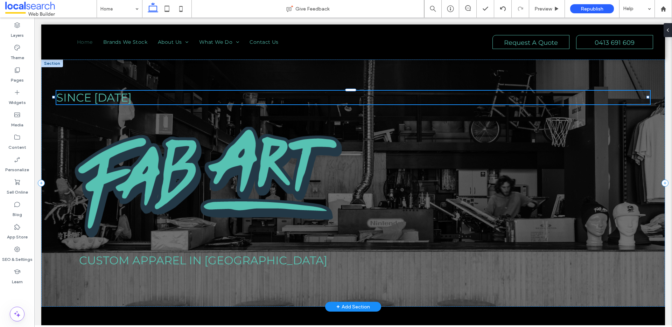
type input "****"
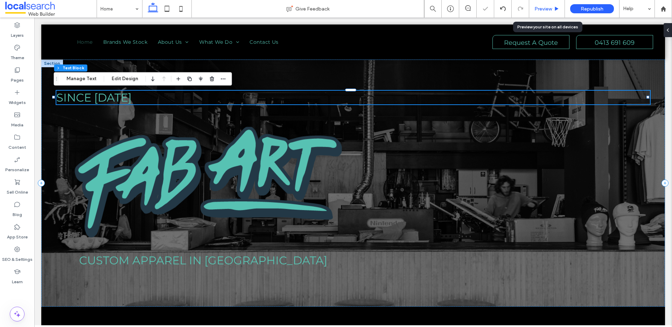
click at [514, 5] on div "Preview" at bounding box center [547, 9] width 36 height 18
click at [514, 6] on span "Preview" at bounding box center [544, 9] width 18 height 6
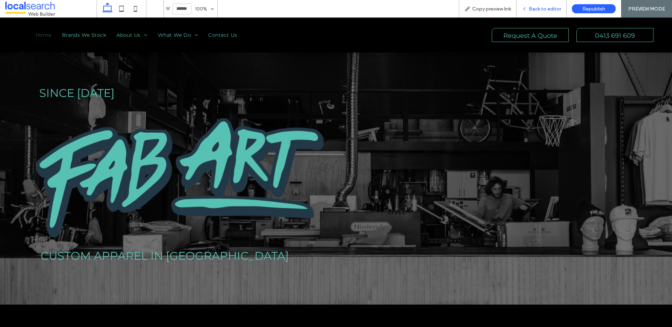
click at [514, 10] on span "Back to editor" at bounding box center [545, 9] width 32 height 6
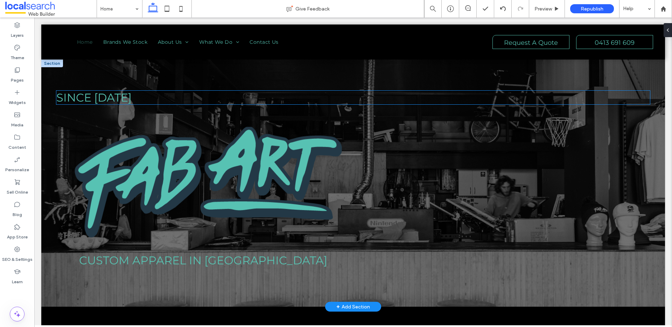
click at [73, 100] on span "Since 1987" at bounding box center [93, 98] width 75 height 14
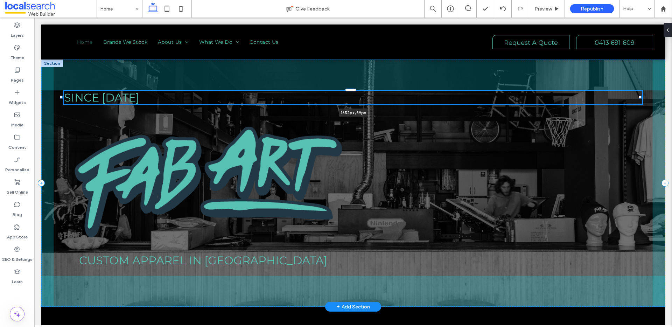
drag, startPoint x: 54, startPoint y: 98, endPoint x: 61, endPoint y: 98, distance: 7.7
click at [61, 98] on div at bounding box center [61, 97] width 3 height 3
type input "****"
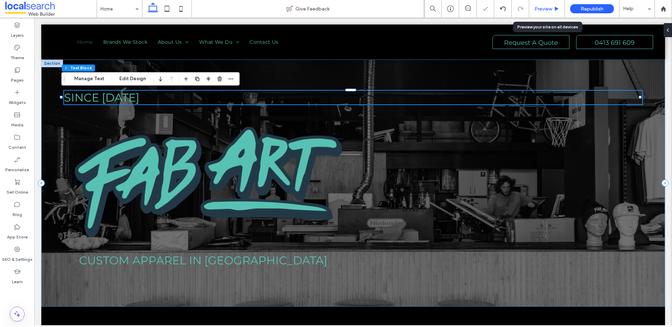
click at [514, 10] on span "Preview" at bounding box center [544, 9] width 18 height 6
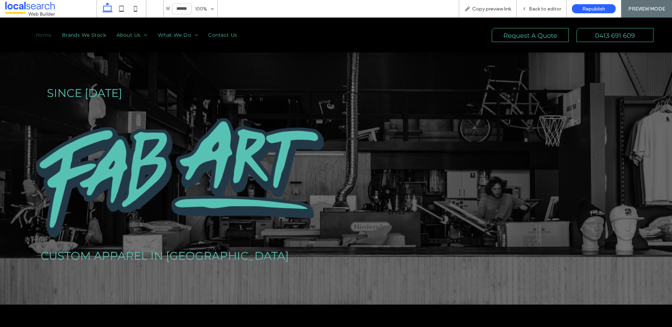
click at [514, 10] on span "Back to editor" at bounding box center [545, 9] width 32 height 6
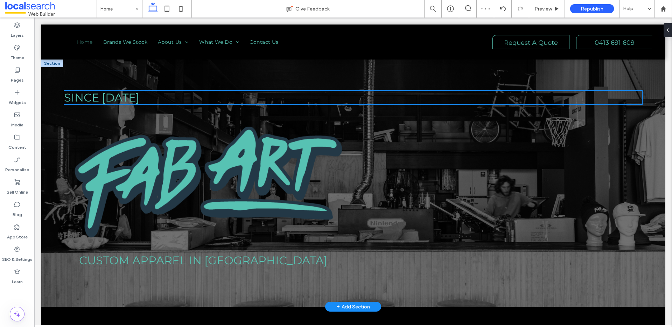
click at [76, 96] on span "Since 1987" at bounding box center [101, 98] width 75 height 14
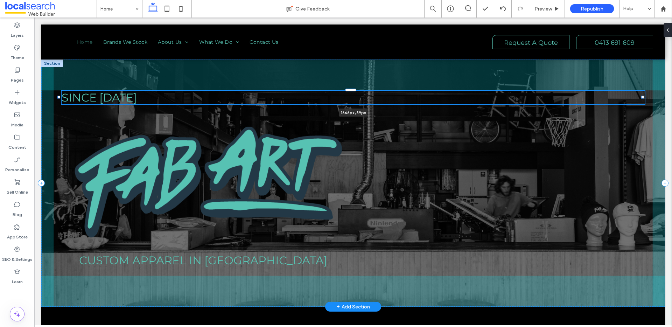
click at [60, 98] on div at bounding box center [58, 97] width 3 height 3
type input "****"
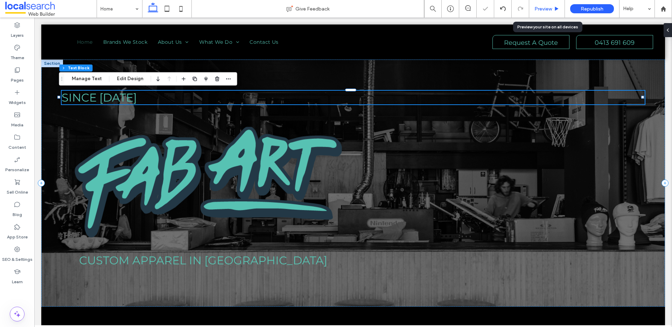
click at [514, 9] on span "Preview" at bounding box center [544, 9] width 18 height 6
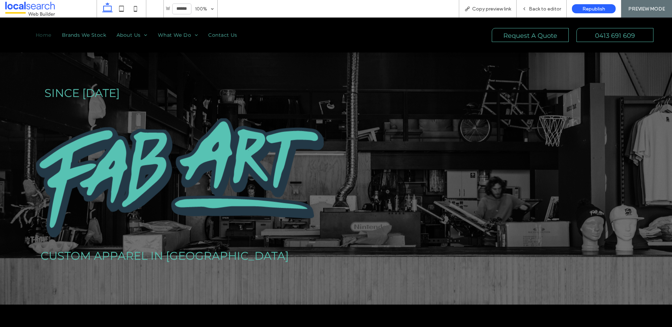
click at [514, 9] on span "Back to editor" at bounding box center [545, 9] width 32 height 6
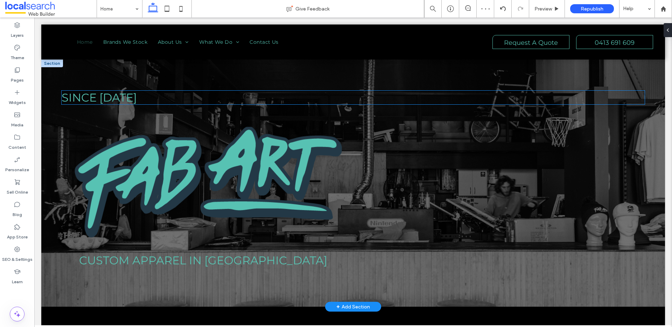
click at [79, 95] on span "Since 1987" at bounding box center [99, 98] width 75 height 14
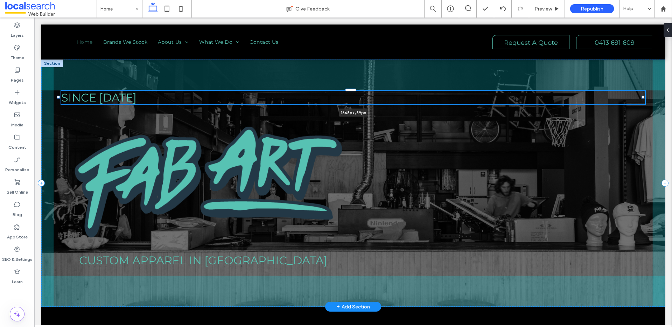
click at [59, 98] on div at bounding box center [58, 97] width 3 height 3
type input "****"
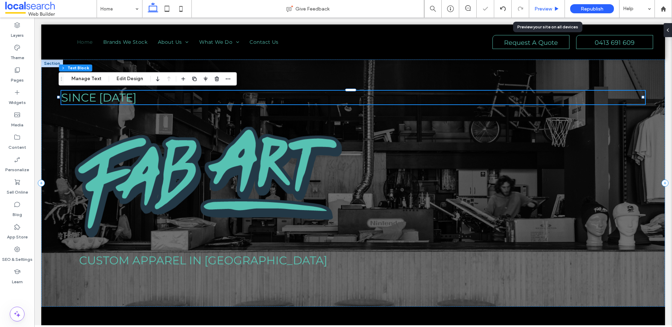
click at [514, 11] on div "Preview" at bounding box center [546, 9] width 35 height 6
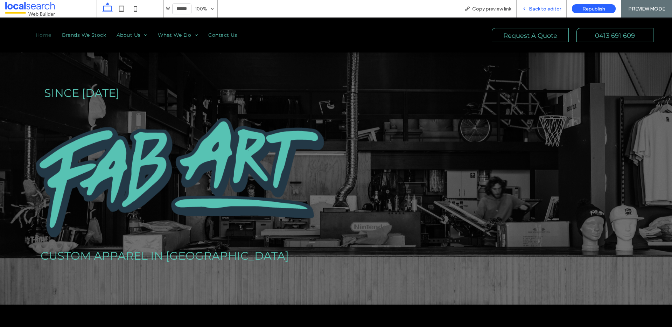
click at [514, 13] on div "Back to editor" at bounding box center [542, 9] width 50 height 18
click at [514, 12] on span "Back to editor" at bounding box center [545, 9] width 32 height 6
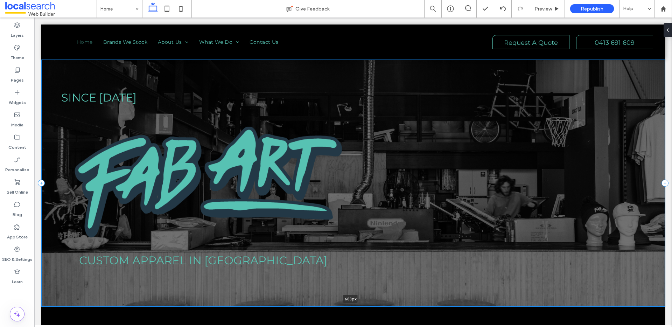
drag, startPoint x: 403, startPoint y: 306, endPoint x: 405, endPoint y: 298, distance: 8.4
click at [405, 259] on div "Since 1987 Custom Apparel in Old Bar 683px Section + Add Section" at bounding box center [353, 183] width 624 height 247
type input "***"
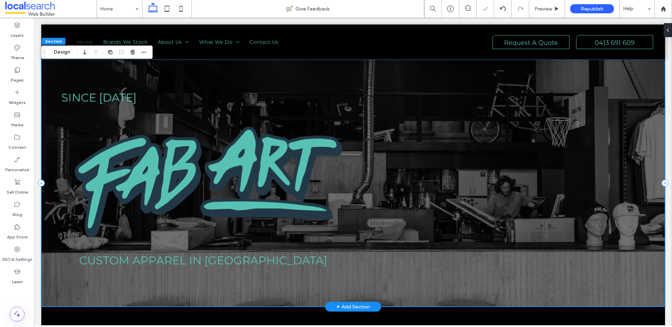
click at [216, 259] on div "Since 1987 Custom Apparel in Old Bar" at bounding box center [353, 183] width 624 height 247
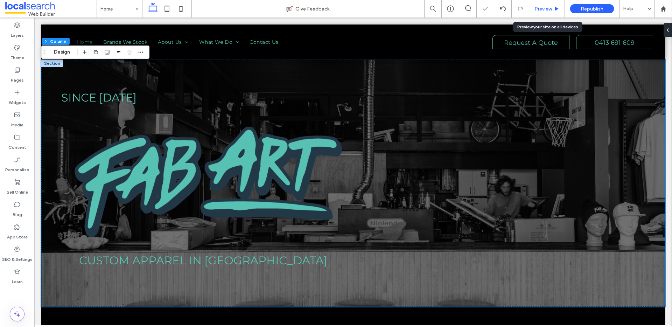
click at [514, 8] on span "Preview" at bounding box center [544, 9] width 18 height 6
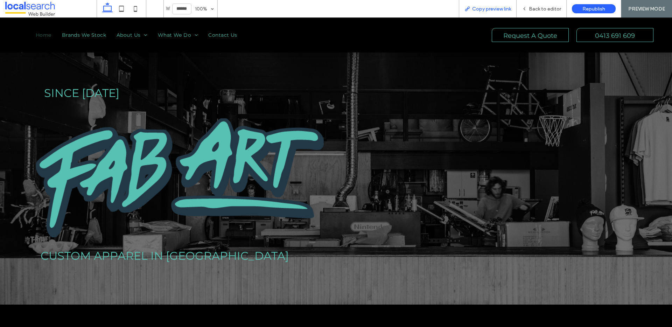
click at [481, 9] on span "Copy preview link" at bounding box center [491, 9] width 39 height 6
click at [514, 3] on div "Back to editor" at bounding box center [542, 9] width 50 height 18
click at [514, 5] on div "Back to editor" at bounding box center [542, 9] width 50 height 18
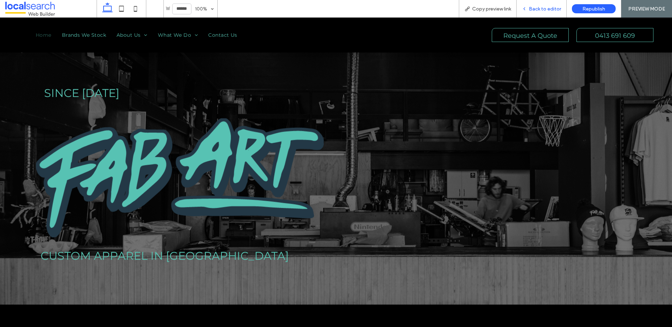
click at [514, 9] on span "Back to editor" at bounding box center [545, 9] width 32 height 6
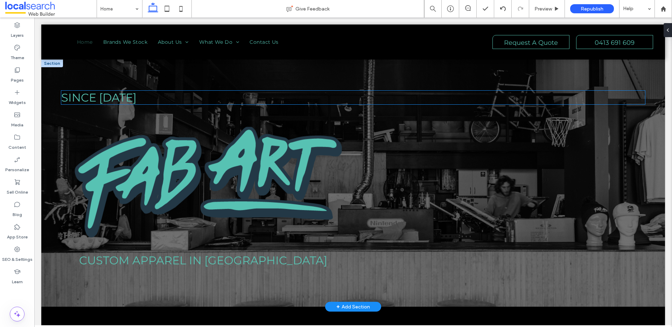
click at [122, 97] on h2 "Since 1987" at bounding box center [353, 98] width 584 height 14
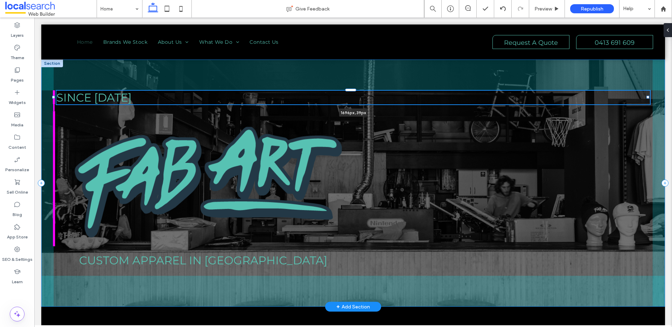
drag, startPoint x: 60, startPoint y: 97, endPoint x: 55, endPoint y: 97, distance: 5.0
click at [55, 97] on div at bounding box center [53, 97] width 3 height 3
type input "****"
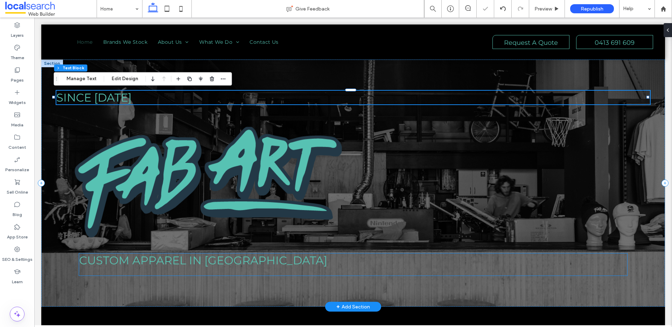
click at [101, 259] on span "Custom Apparel in Old Bar" at bounding box center [203, 260] width 248 height 14
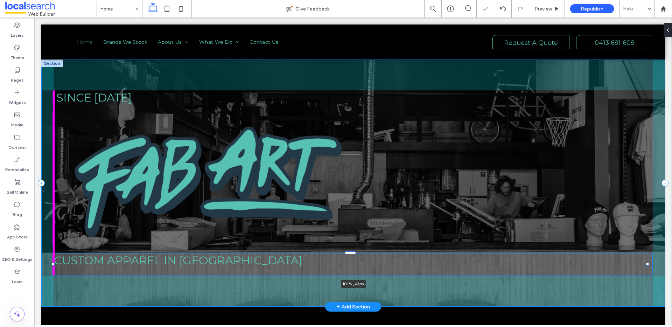
drag, startPoint x: 78, startPoint y: 264, endPoint x: 51, endPoint y: 263, distance: 27.7
click at [51, 259] on div "Since 1987 Custom Apparel in Old Bar 101% , 63px" at bounding box center [353, 183] width 624 height 247
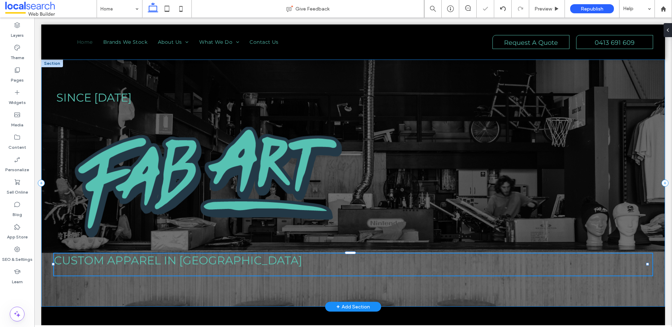
type input "***"
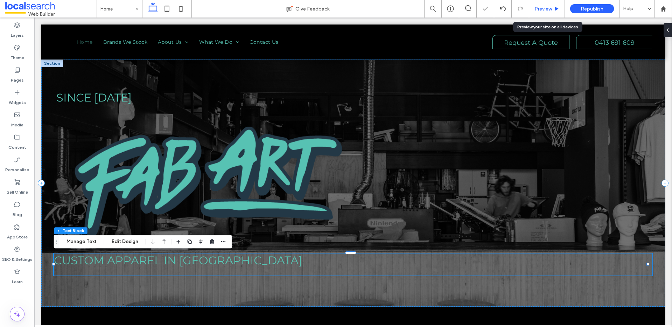
click at [514, 8] on span "Preview" at bounding box center [544, 9] width 18 height 6
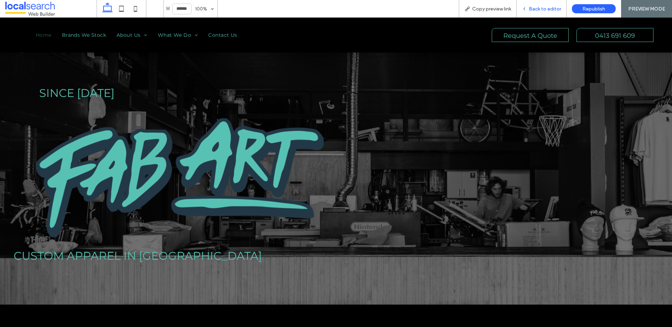
click at [514, 10] on span "Back to editor" at bounding box center [545, 9] width 32 height 6
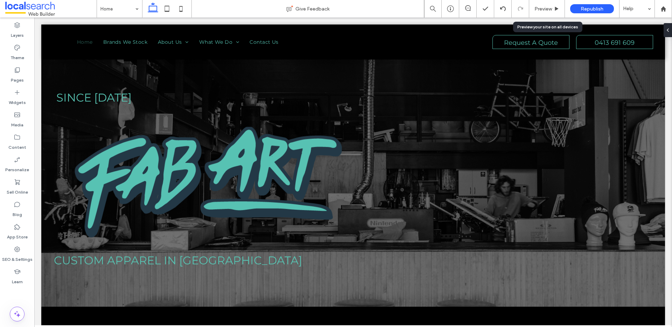
click at [514, 10] on span "Preview" at bounding box center [544, 9] width 18 height 6
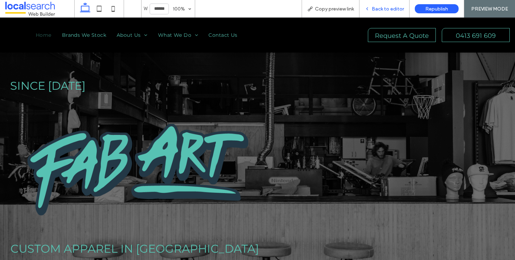
scroll to position [1, 0]
click at [393, 5] on div "Back to editor" at bounding box center [384, 9] width 50 height 18
click at [389, 10] on span "Back to editor" at bounding box center [387, 9] width 32 height 6
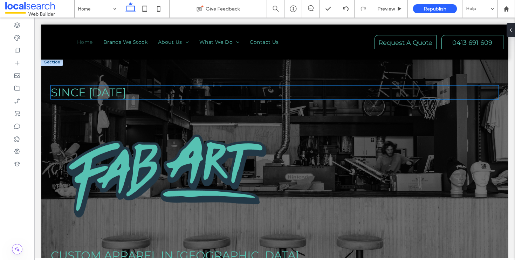
click at [139, 88] on h2 "Since 1987" at bounding box center [275, 92] width 448 height 14
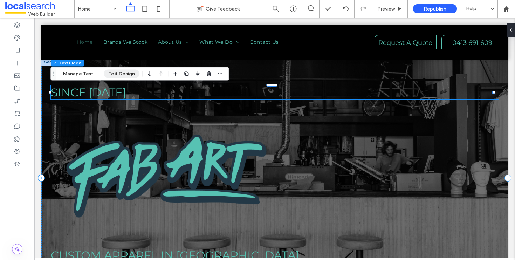
click at [114, 72] on button "Edit Design" at bounding box center [122, 74] width 36 height 8
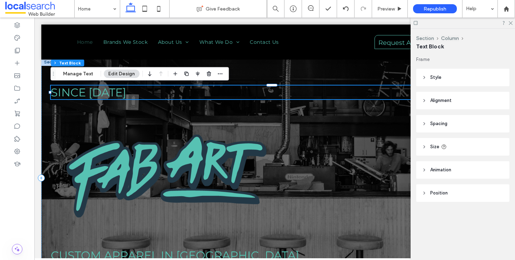
click at [441, 78] on header "Style" at bounding box center [462, 78] width 93 height 18
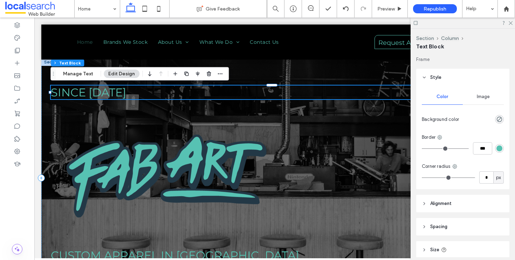
click at [441, 78] on header "Style" at bounding box center [462, 78] width 93 height 18
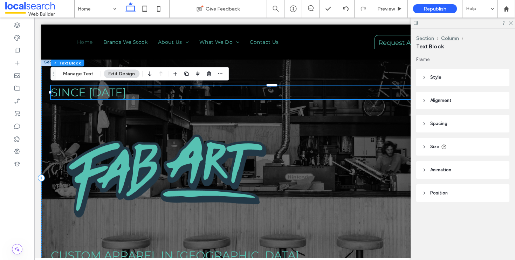
click at [455, 126] on header "Spacing" at bounding box center [462, 124] width 93 height 18
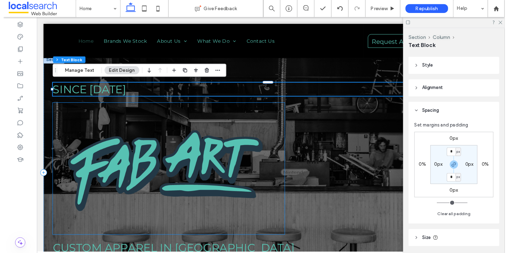
scroll to position [12, 0]
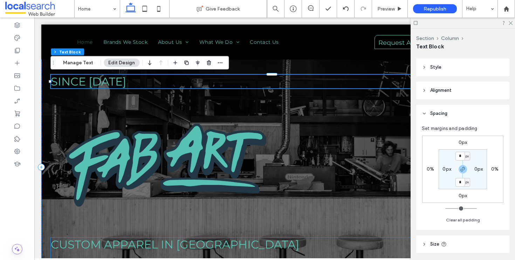
click at [139, 242] on span "Custom Apparel in Old Bar" at bounding box center [175, 244] width 248 height 14
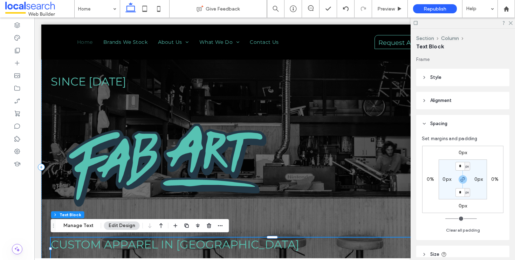
click at [446, 99] on span "Alignment" at bounding box center [440, 100] width 21 height 7
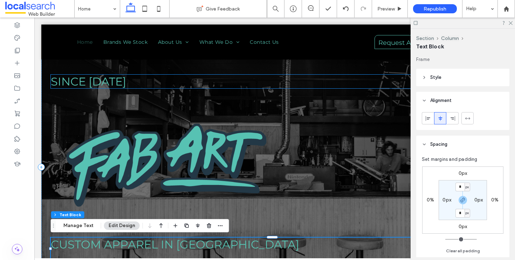
click at [177, 82] on h2 "Since 1987" at bounding box center [275, 82] width 448 height 14
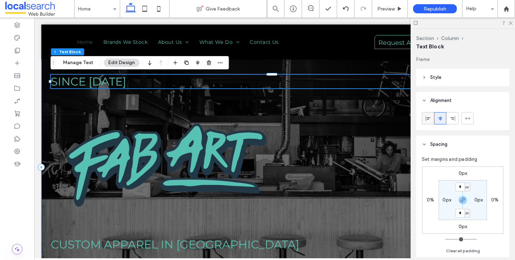
click at [430, 114] on span at bounding box center [428, 118] width 6 height 12
click at [218, 243] on span "Custom Apparel in Old Bar" at bounding box center [175, 244] width 248 height 14
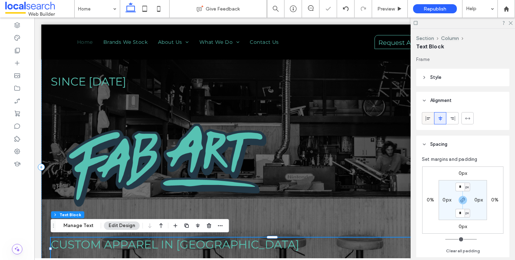
click at [429, 118] on use at bounding box center [427, 118] width 5 height 5
click at [393, 3] on div "Preview" at bounding box center [390, 9] width 36 height 18
click at [393, 6] on span "Preview" at bounding box center [386, 9] width 18 height 6
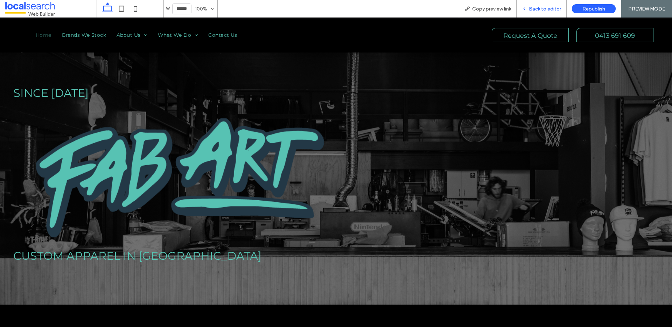
click at [547, 6] on span "Back to editor" at bounding box center [545, 9] width 32 height 6
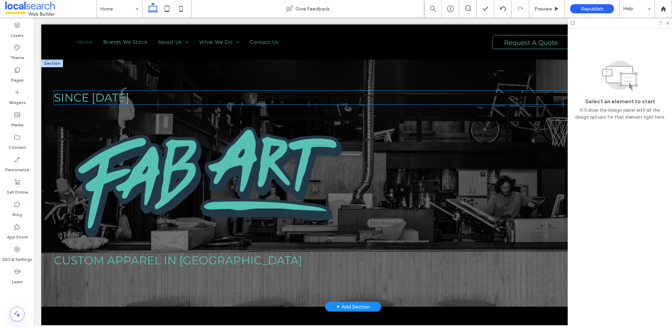
click at [108, 97] on span "Since [DATE]" at bounding box center [91, 98] width 75 height 14
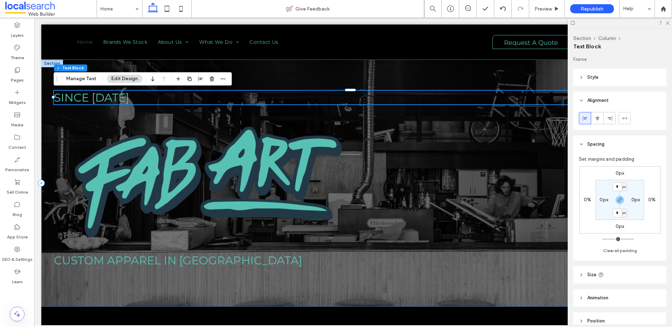
click at [606, 199] on label "0px" at bounding box center [604, 200] width 9 height 6
click at [623, 201] on span "button" at bounding box center [620, 200] width 8 height 8
click at [604, 200] on input "*" at bounding box center [601, 199] width 9 height 9
type input "**"
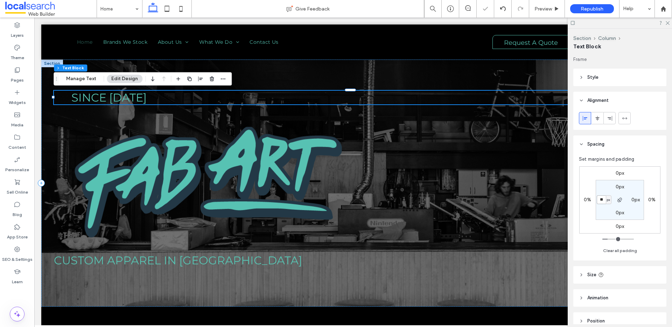
click at [604, 200] on input "**" at bounding box center [601, 199] width 9 height 9
type input "***"
drag, startPoint x: 596, startPoint y: 200, endPoint x: 601, endPoint y: 201, distance: 4.9
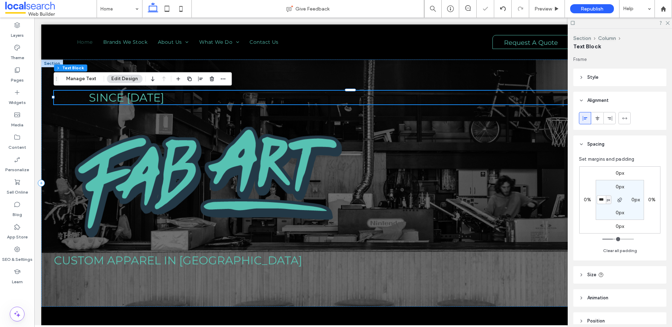
click at [602, 201] on div "*** px" at bounding box center [604, 199] width 16 height 9
drag, startPoint x: 608, startPoint y: 202, endPoint x: 612, endPoint y: 202, distance: 4.6
click at [612, 202] on section "0px 0px 0px *** px" at bounding box center [620, 200] width 48 height 40
click at [157, 263] on span "Custom Apparel in [GEOGRAPHIC_DATA]" at bounding box center [178, 260] width 248 height 14
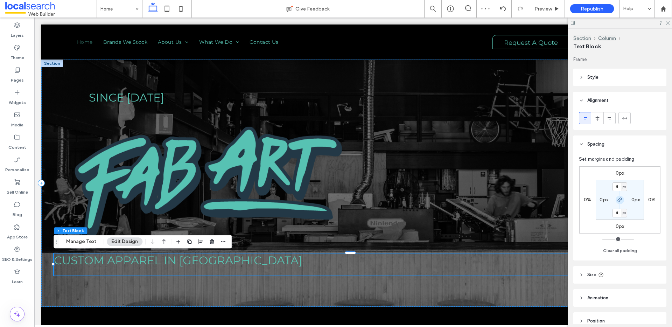
click at [620, 201] on icon "button" at bounding box center [620, 200] width 6 height 6
click at [605, 201] on label "0px" at bounding box center [604, 200] width 9 height 6
type input "***"
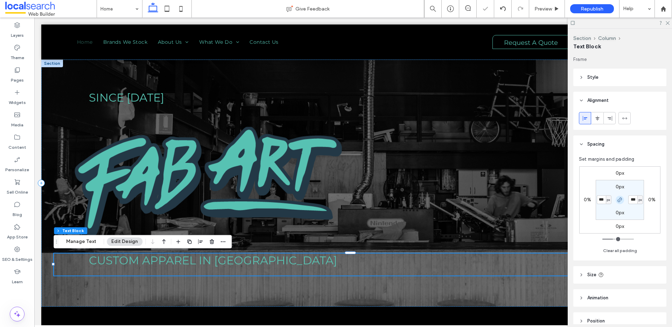
click at [620, 200] on icon "button" at bounding box center [620, 200] width 6 height 6
click at [639, 199] on label "100px" at bounding box center [636, 200] width 14 height 6
type input "*"
click at [550, 11] on span "Preview" at bounding box center [544, 9] width 18 height 6
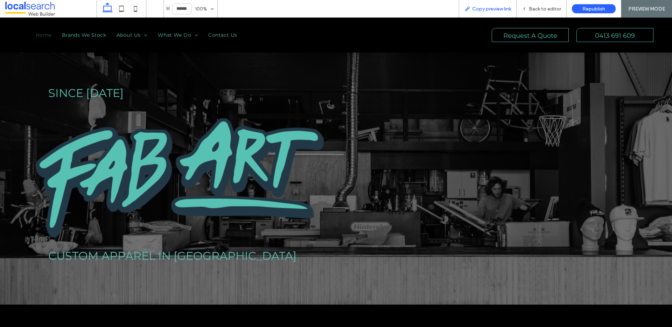
click at [487, 5] on div "Copy preview link" at bounding box center [488, 9] width 58 height 18
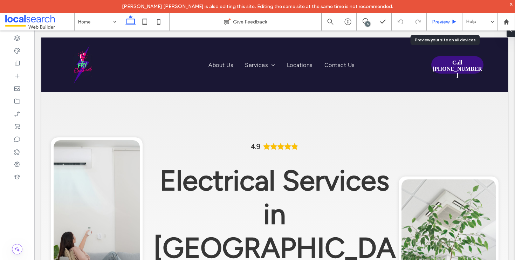
click at [452, 21] on icon at bounding box center [453, 21] width 5 height 5
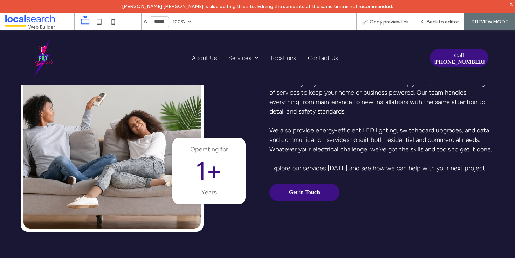
scroll to position [1209, 0]
